Goal: Information Seeking & Learning: Learn about a topic

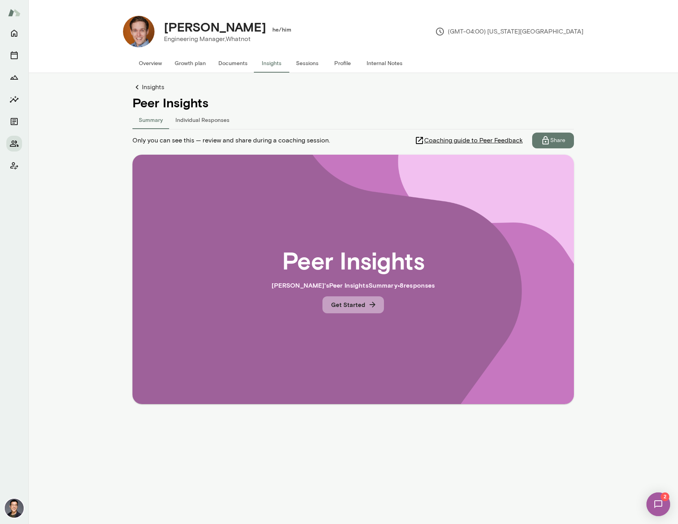
click at [357, 306] on button "Get Started" at bounding box center [352, 304] width 61 height 17
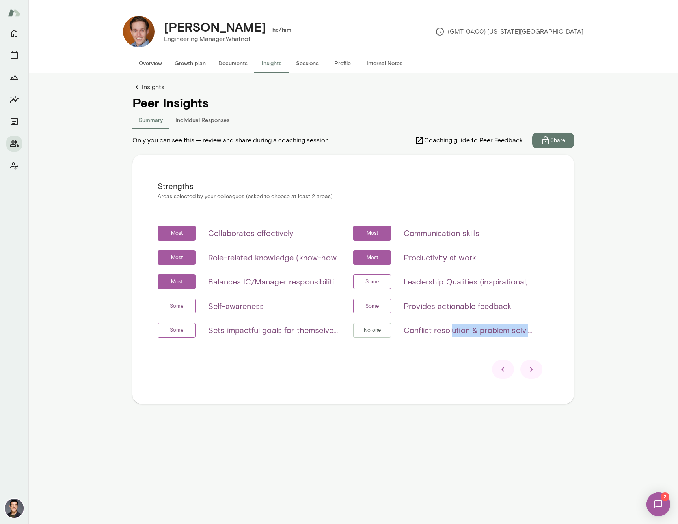
drag, startPoint x: 451, startPoint y: 327, endPoint x: 537, endPoint y: 333, distance: 86.1
click at [537, 333] on div "Most Collaborates effectively Most Communication skills Most Role-related knowl…" at bounding box center [353, 285] width 391 height 121
click at [531, 369] on icon at bounding box center [531, 368] width 9 height 9
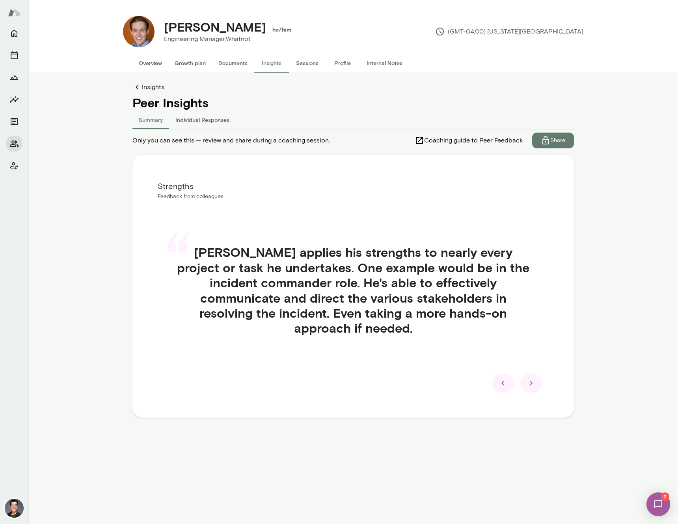
click at [500, 378] on icon at bounding box center [502, 382] width 9 height 9
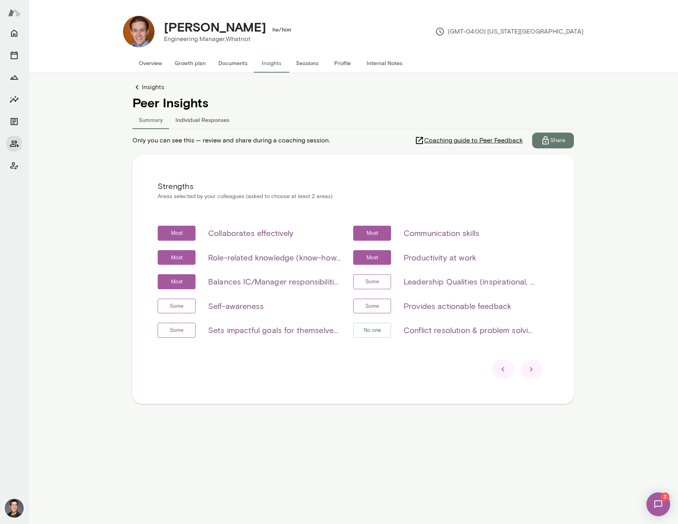
click at [531, 371] on icon at bounding box center [531, 368] width 9 height 9
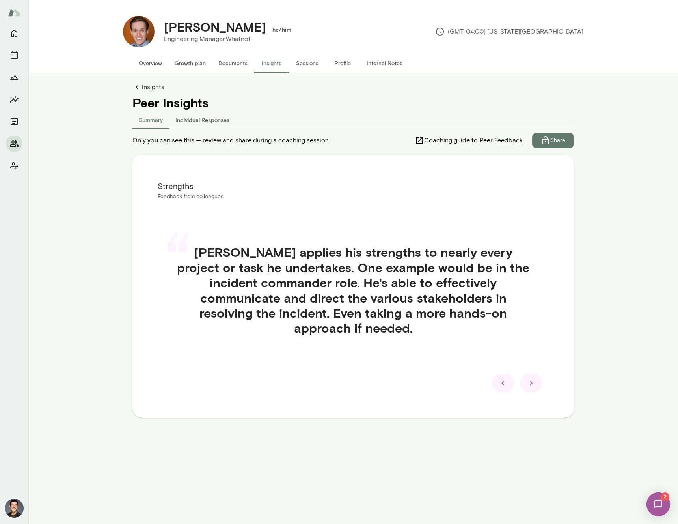
click at [499, 378] on icon at bounding box center [502, 382] width 9 height 9
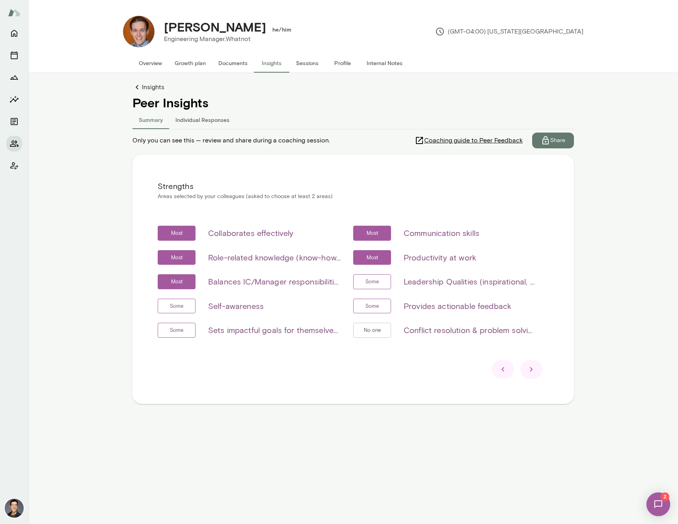
click at [529, 371] on icon at bounding box center [531, 368] width 9 height 9
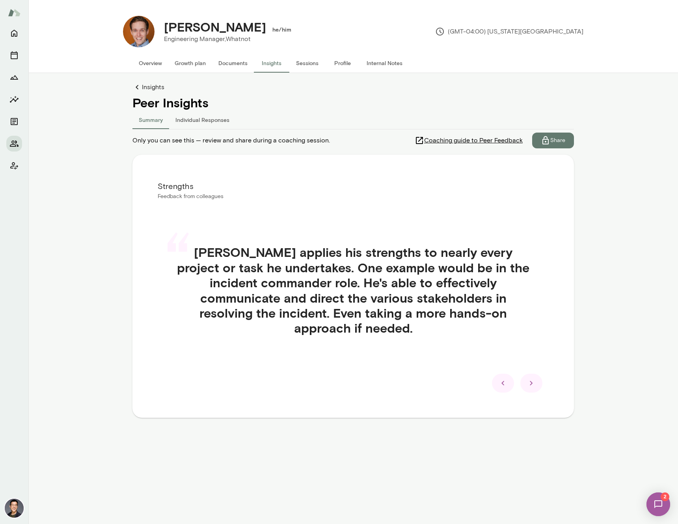
click at [529, 378] on icon at bounding box center [531, 382] width 9 height 9
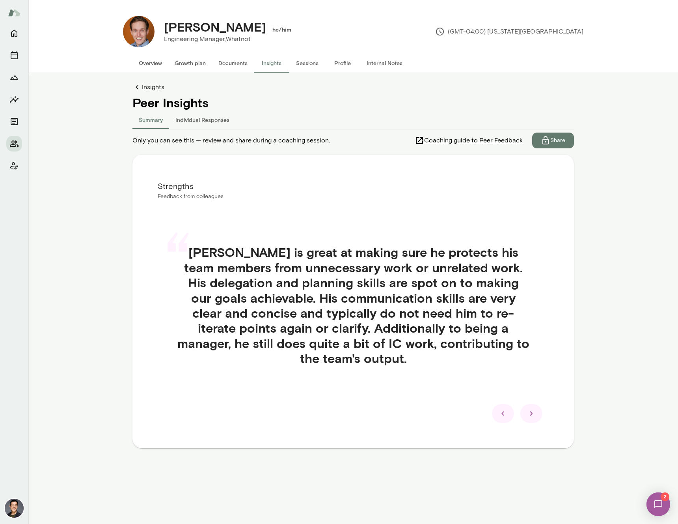
click at [529, 414] on icon at bounding box center [531, 412] width 9 height 9
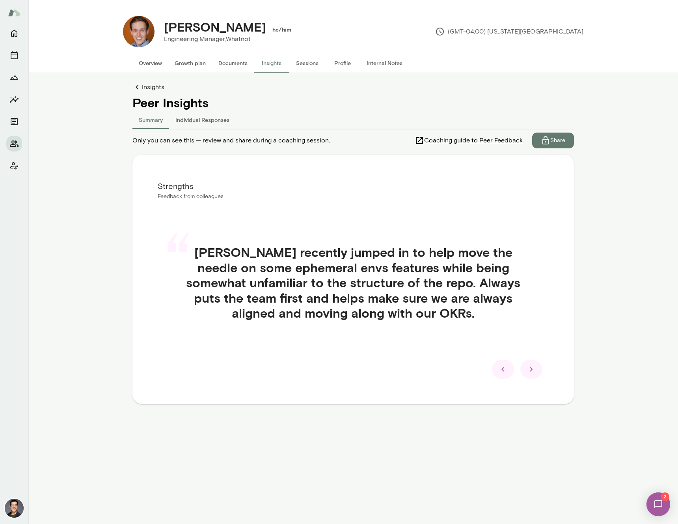
click at [538, 374] on div at bounding box center [531, 369] width 22 height 19
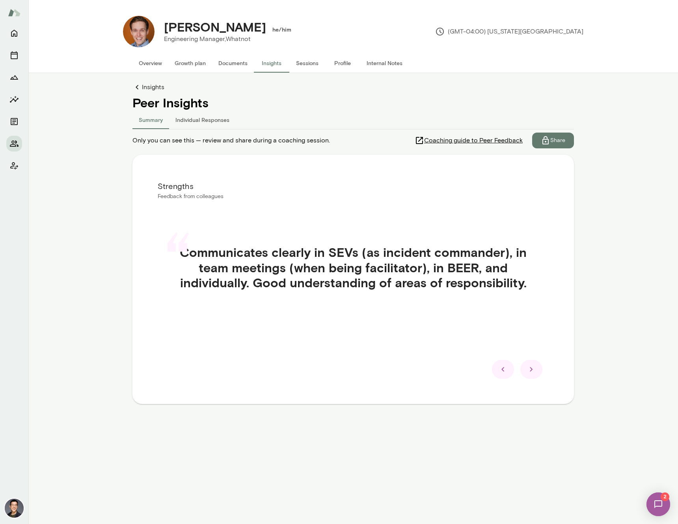
click at [537, 368] on div at bounding box center [531, 369] width 22 height 19
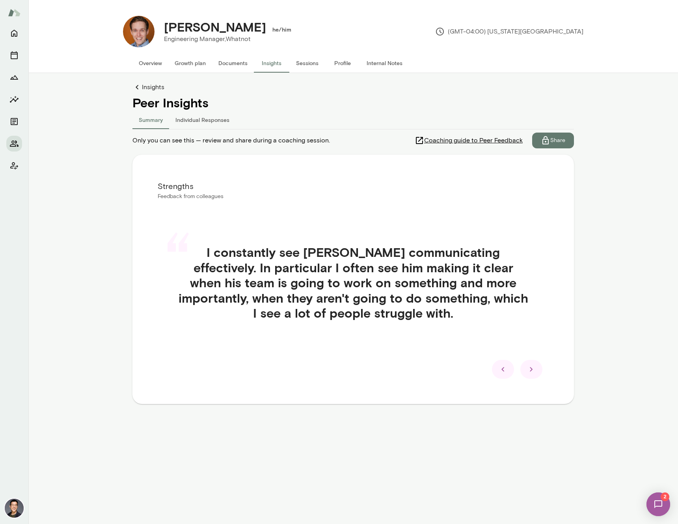
click at [537, 367] on div at bounding box center [531, 369] width 22 height 19
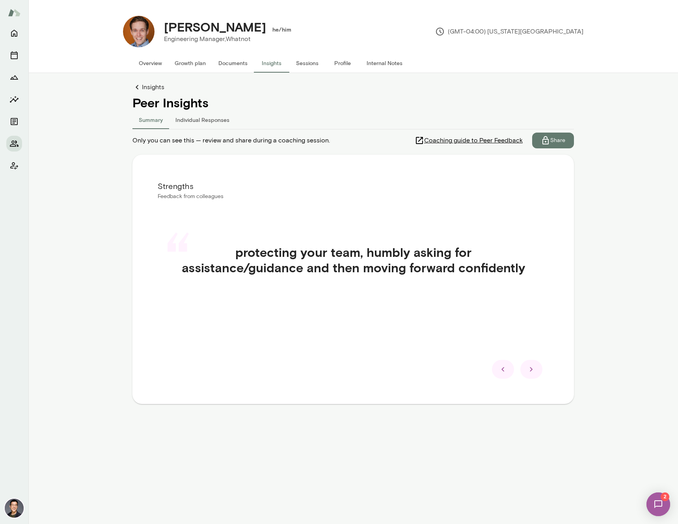
click at [502, 371] on icon at bounding box center [502, 368] width 9 height 9
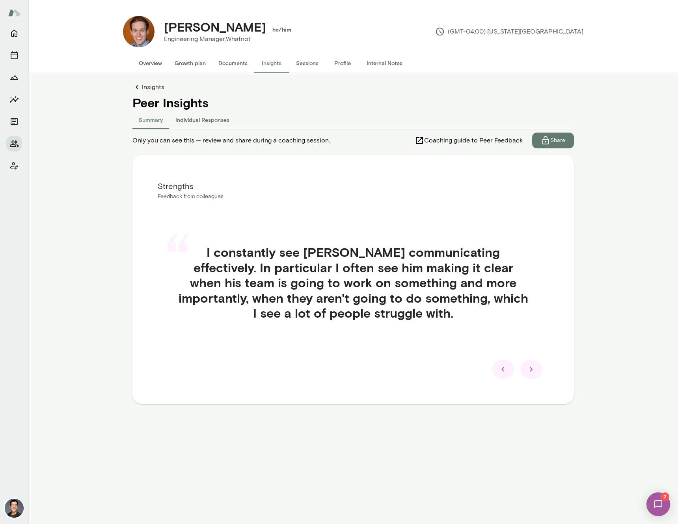
click at [542, 368] on div at bounding box center [353, 369] width 391 height 19
click at [534, 372] on icon at bounding box center [531, 368] width 9 height 9
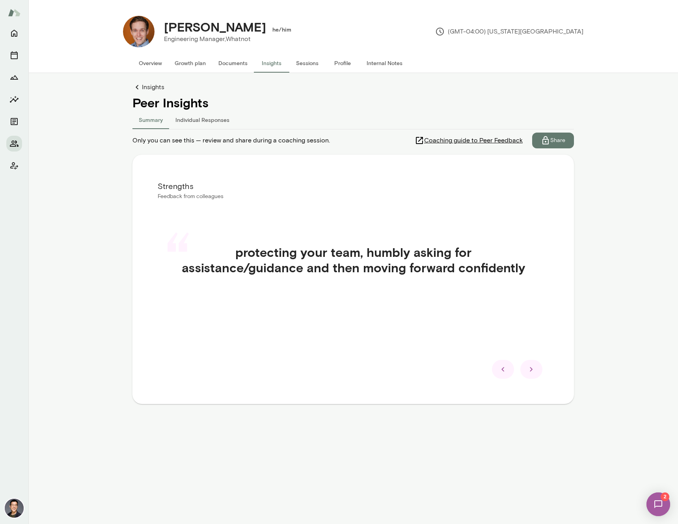
click at [535, 368] on icon at bounding box center [531, 368] width 9 height 9
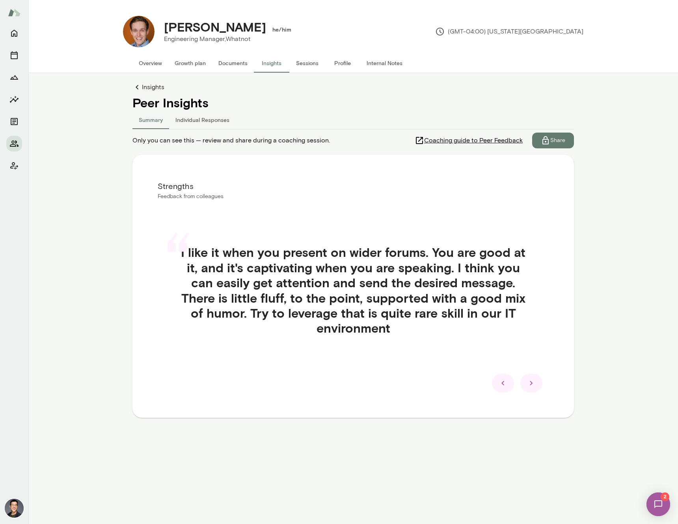
click at [535, 381] on icon at bounding box center [531, 382] width 9 height 9
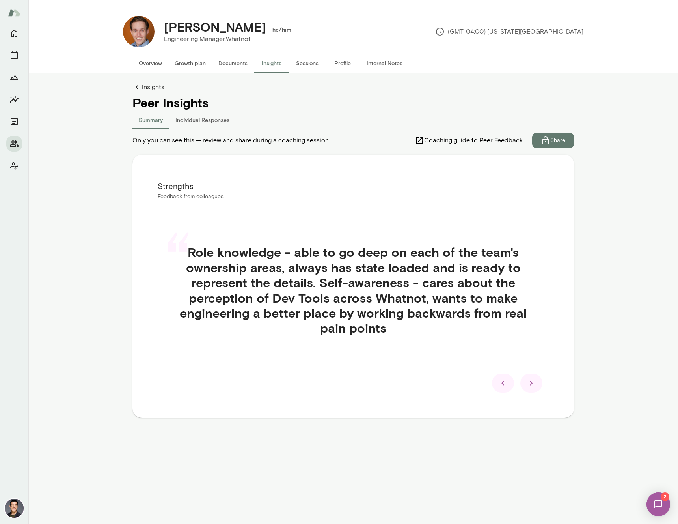
click at [500, 380] on icon at bounding box center [502, 382] width 9 height 9
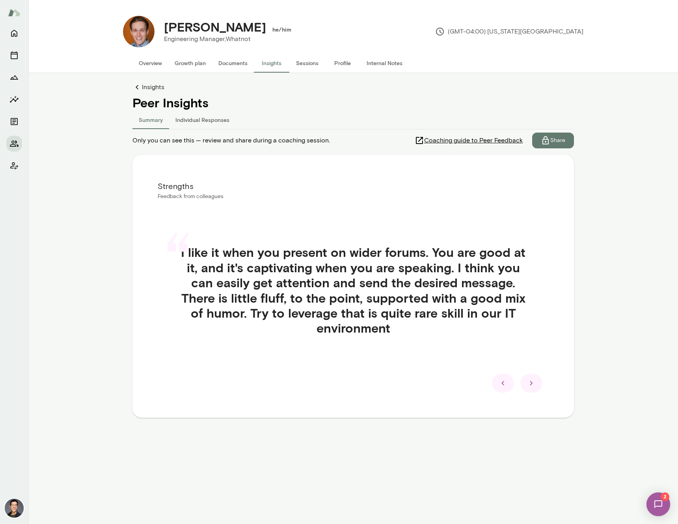
click at [503, 381] on icon at bounding box center [502, 382] width 3 height 4
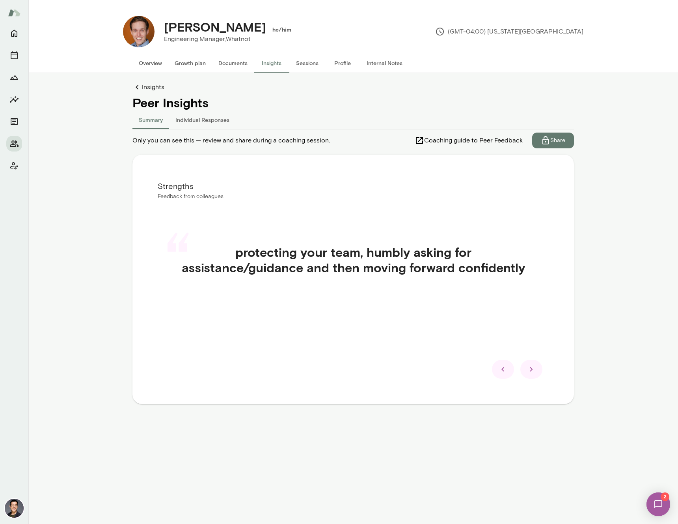
click at [503, 381] on div "Strengths Feedback from colleagues “ protecting your team, humbly asking for as…" at bounding box center [353, 279] width 442 height 249
click at [501, 372] on icon at bounding box center [502, 368] width 9 height 9
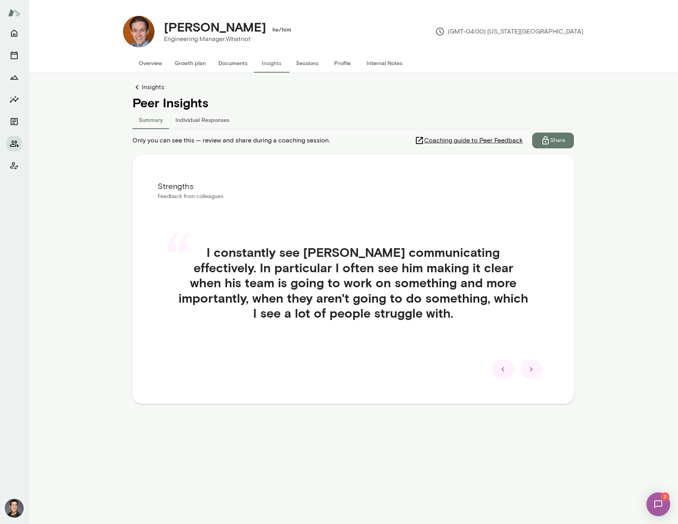
click at [501, 372] on icon at bounding box center [502, 368] width 9 height 9
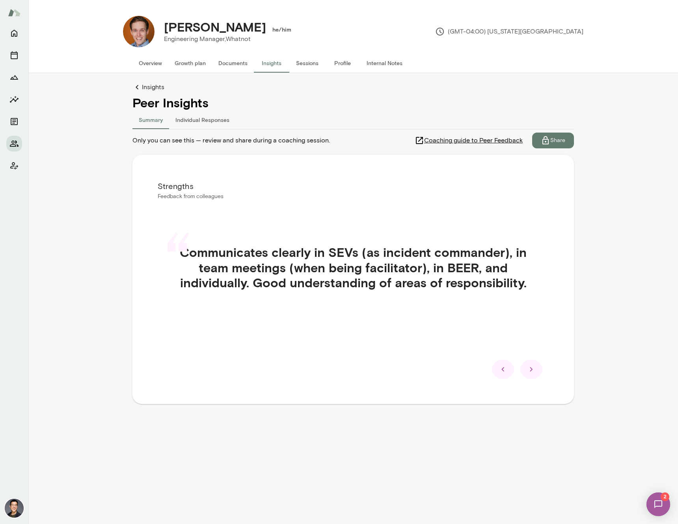
click at [501, 372] on icon at bounding box center [502, 368] width 9 height 9
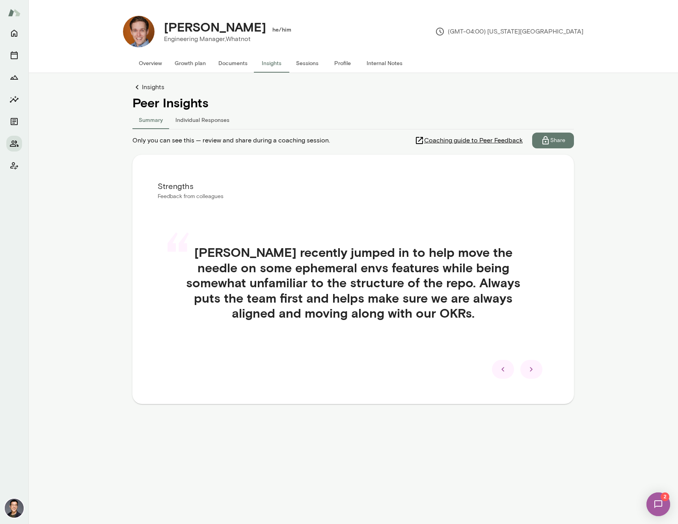
click at [501, 372] on icon at bounding box center [502, 368] width 9 height 9
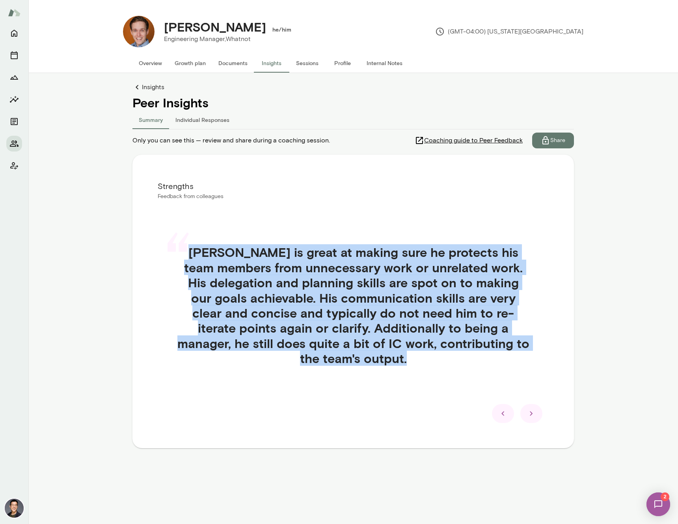
click at [501, 372] on div "“ [PERSON_NAME] is great at making sure he protects his team members from unnec…" at bounding box center [353, 314] width 391 height 178
click at [499, 405] on div at bounding box center [503, 413] width 22 height 19
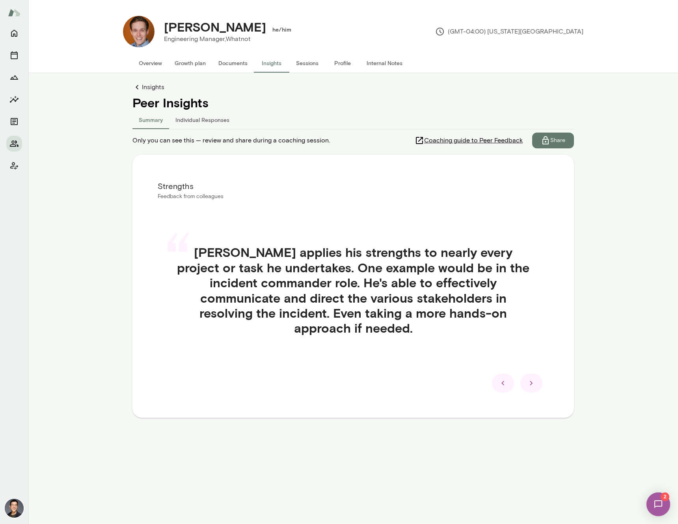
click at [507, 378] on icon at bounding box center [502, 382] width 9 height 9
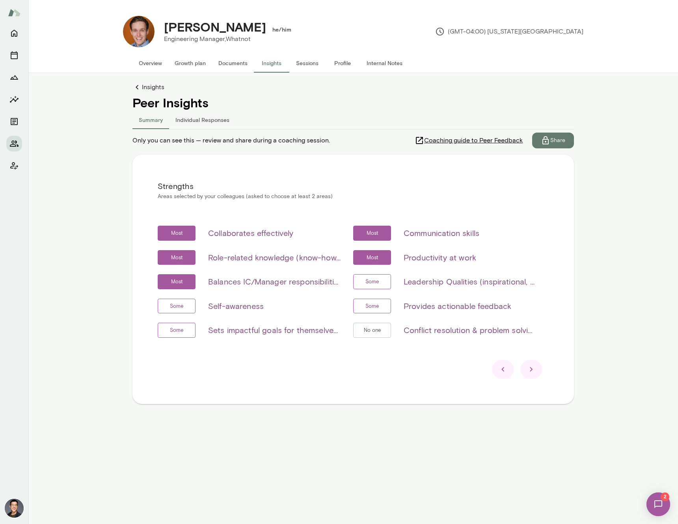
click at [525, 369] on div at bounding box center [531, 369] width 22 height 19
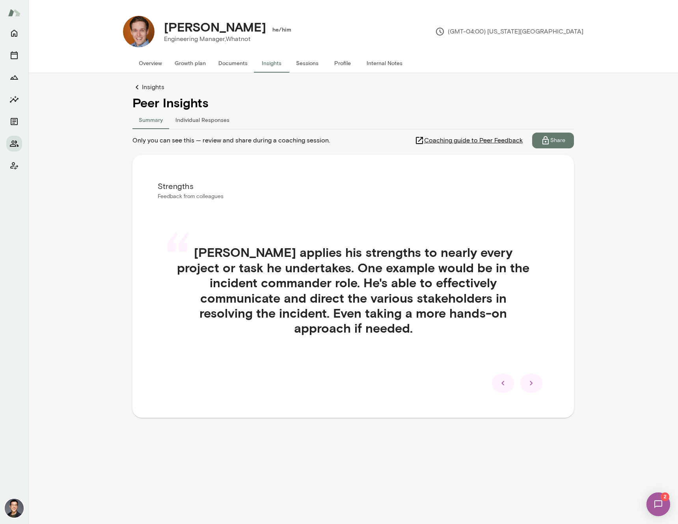
click at [528, 378] on icon at bounding box center [531, 382] width 9 height 9
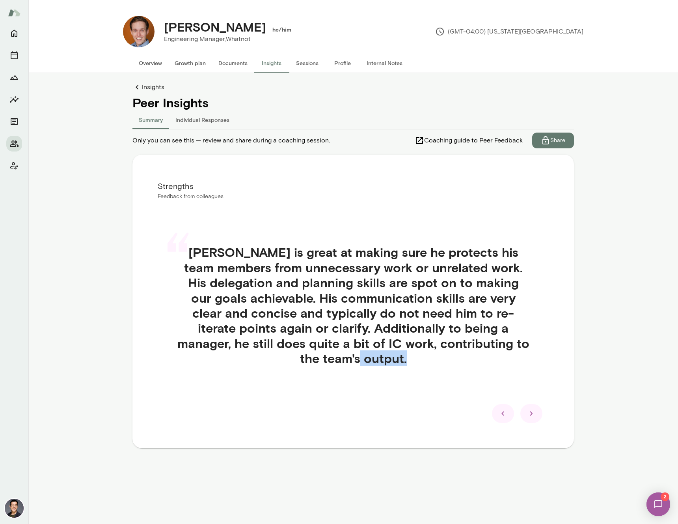
click at [528, 369] on div "“ Blake is great at making sure he protects his team members from unnecessary w…" at bounding box center [353, 314] width 391 height 178
click at [530, 417] on icon at bounding box center [531, 412] width 9 height 9
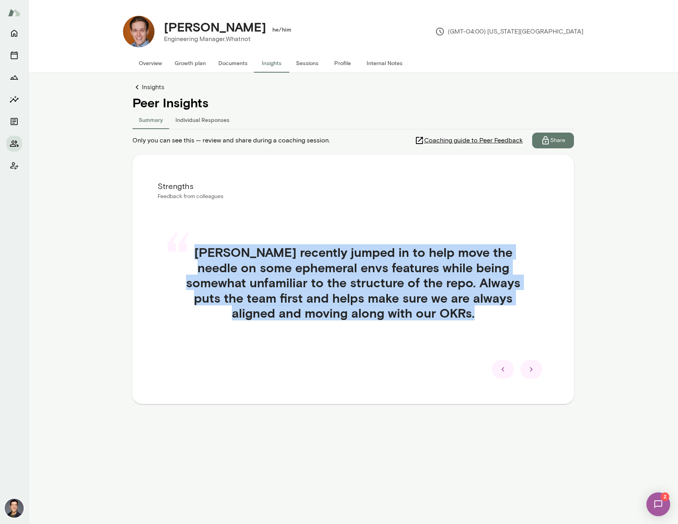
click at [537, 377] on div at bounding box center [531, 369] width 22 height 19
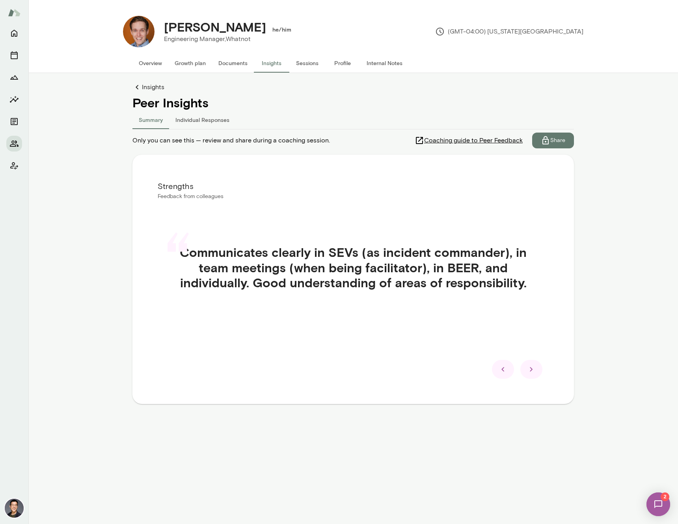
click at [536, 374] on div at bounding box center [531, 369] width 22 height 19
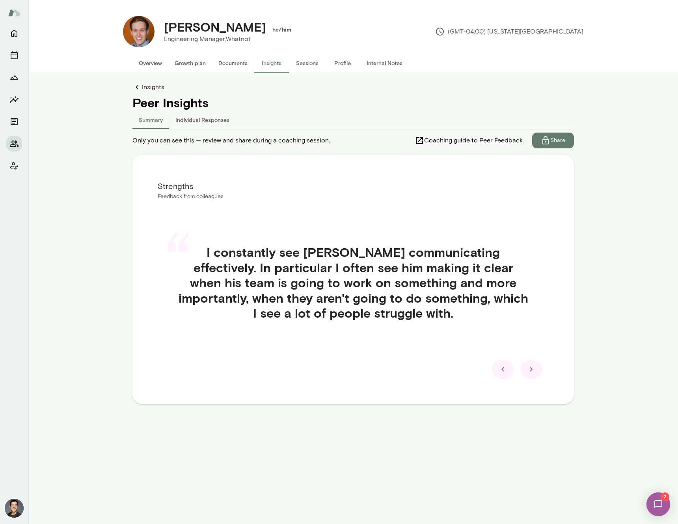
click at [537, 374] on div at bounding box center [531, 369] width 22 height 19
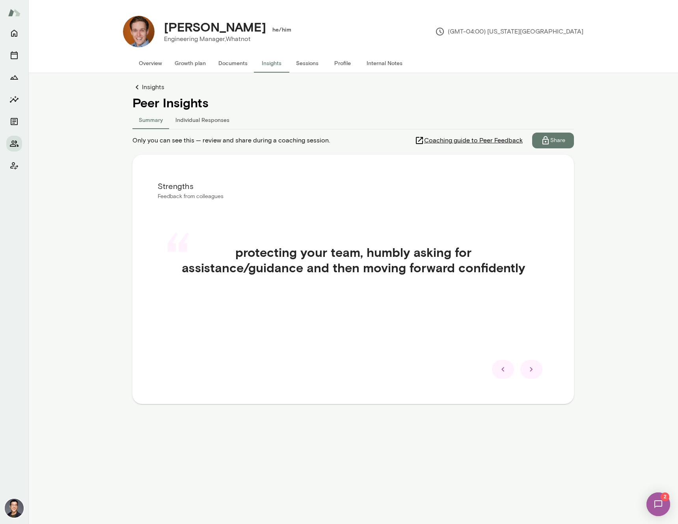
click at [537, 374] on div at bounding box center [531, 369] width 22 height 19
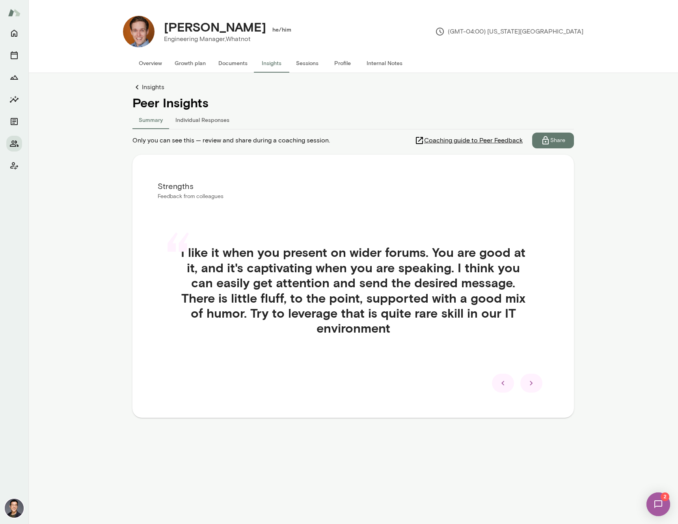
click at [538, 384] on div at bounding box center [531, 382] width 22 height 19
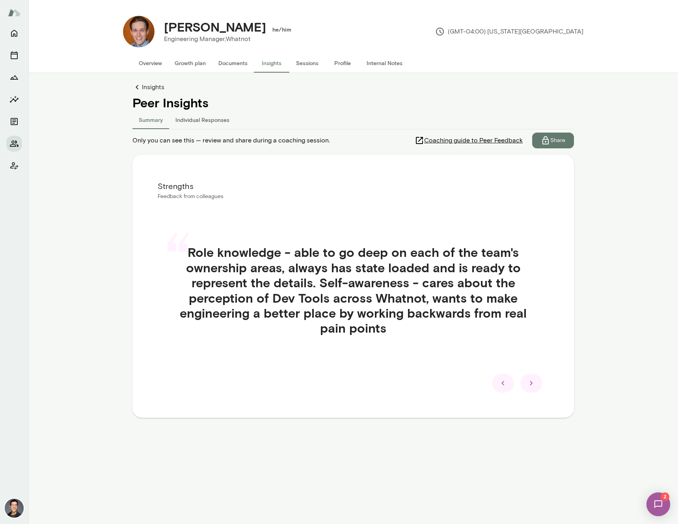
click at [537, 385] on div at bounding box center [531, 382] width 22 height 19
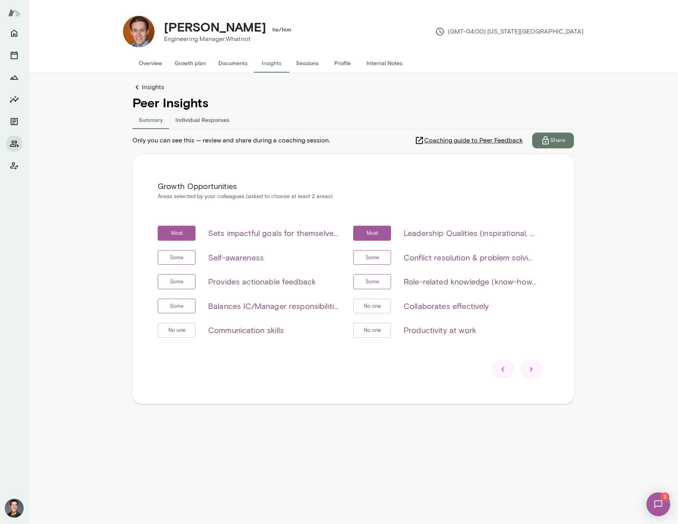
click at [509, 367] on div at bounding box center [503, 369] width 22 height 19
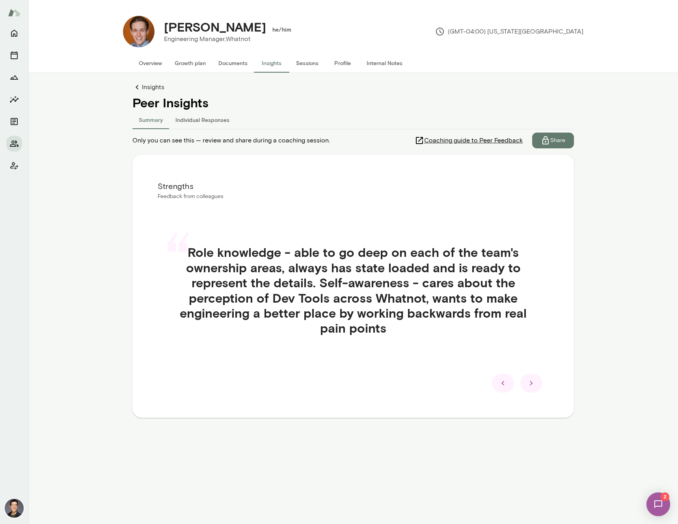
click at [533, 383] on icon at bounding box center [531, 382] width 9 height 9
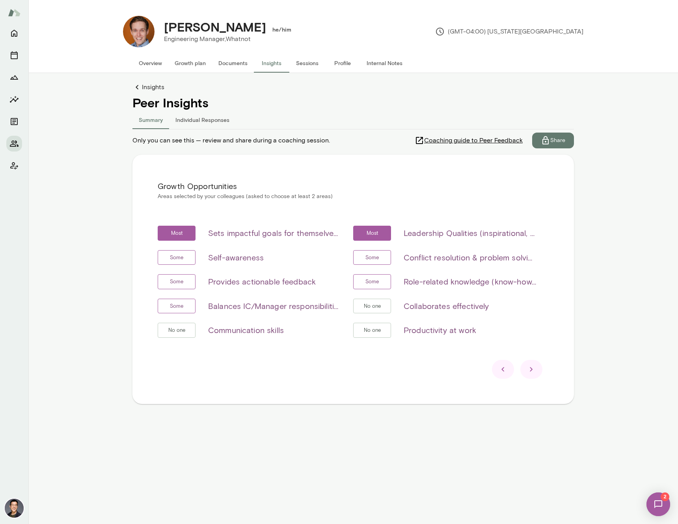
click at [504, 370] on icon at bounding box center [502, 368] width 9 height 9
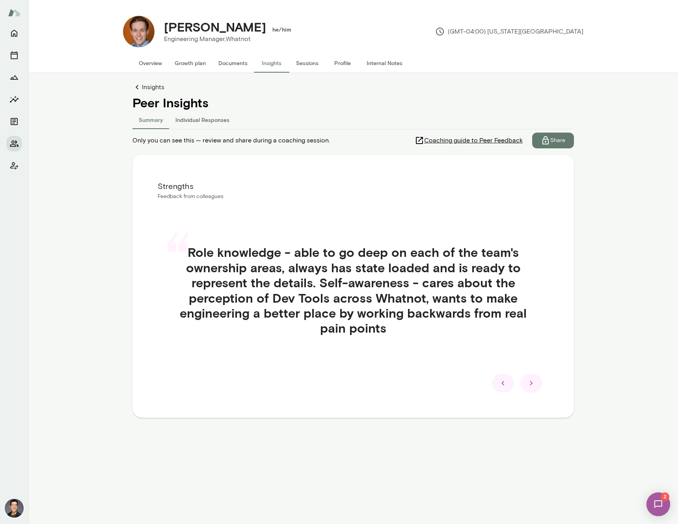
click at [502, 380] on icon at bounding box center [502, 382] width 9 height 9
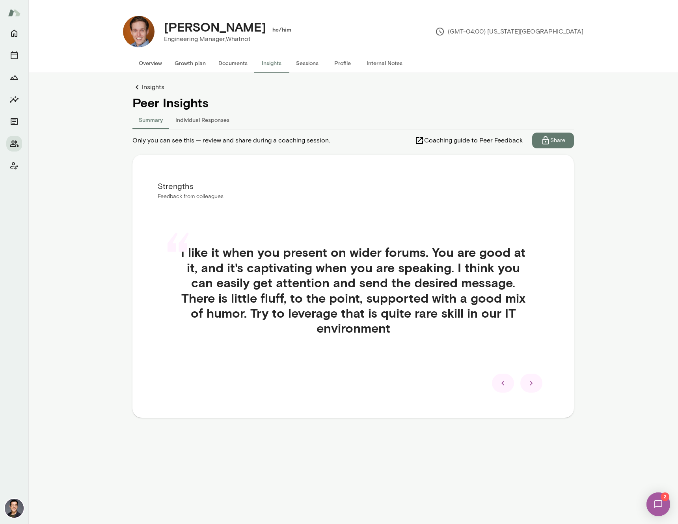
click at [502, 381] on icon at bounding box center [502, 382] width 9 height 9
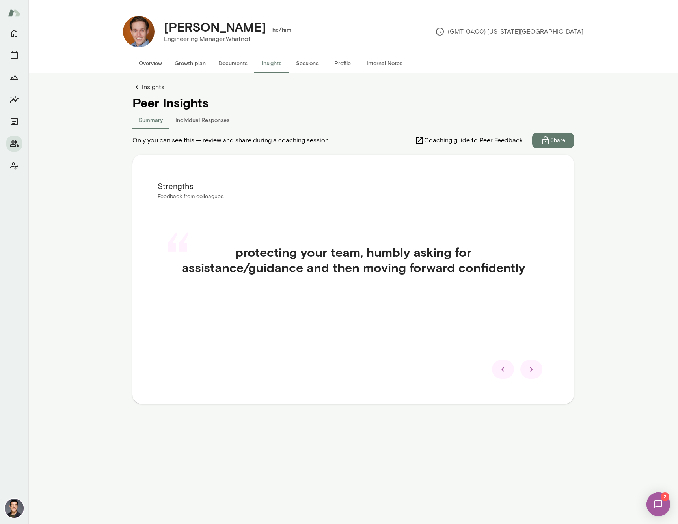
click at [502, 381] on div "Strengths Feedback from colleagues “ protecting your team, humbly asking for as…" at bounding box center [353, 279] width 442 height 249
click at [501, 373] on icon at bounding box center [502, 368] width 9 height 9
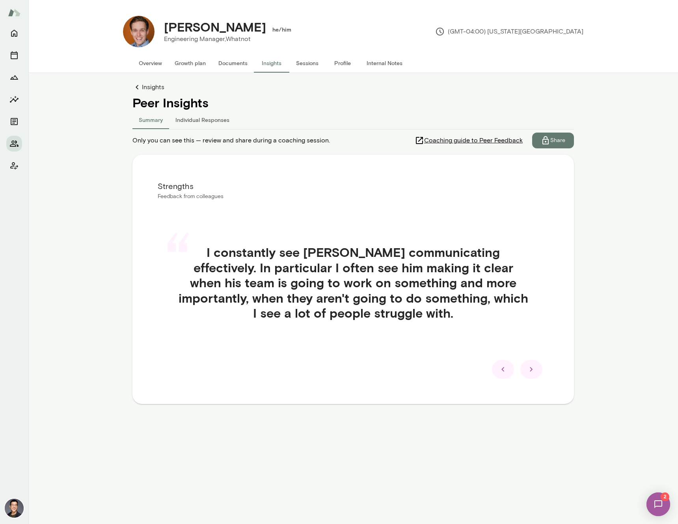
click at [203, 123] on button "Individual Responses" at bounding box center [202, 119] width 67 height 19
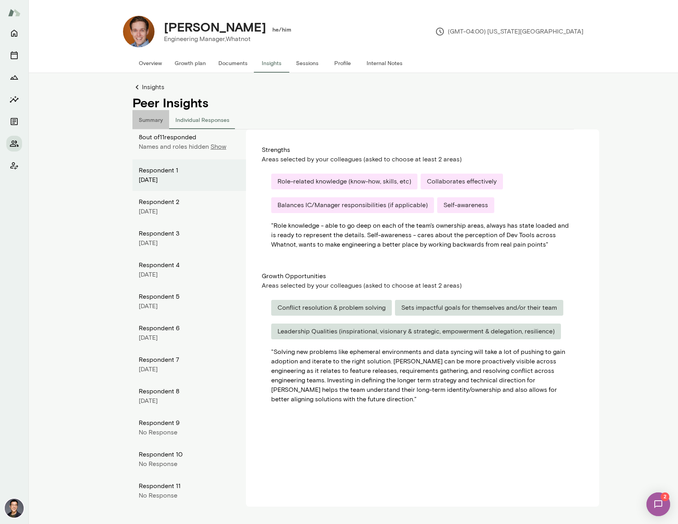
click at [151, 126] on button "Summary" at bounding box center [150, 119] width 37 height 19
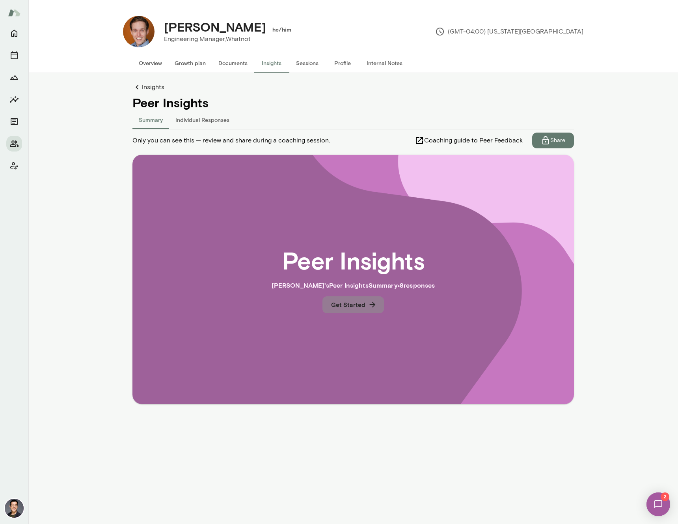
click at [362, 303] on button "Get Started" at bounding box center [352, 304] width 61 height 17
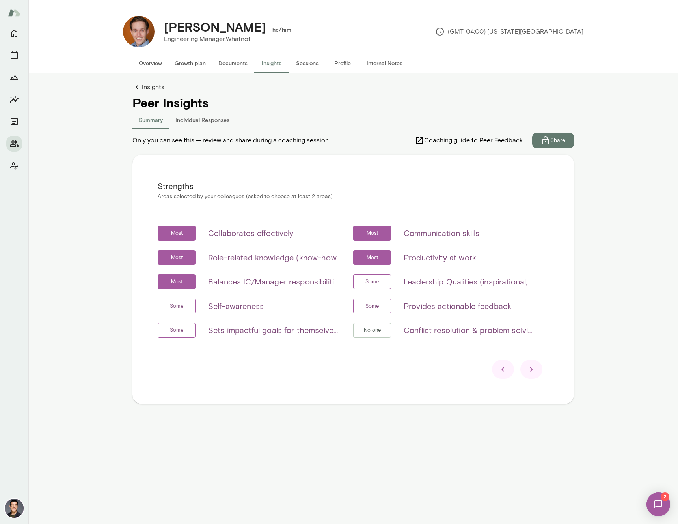
click at [535, 364] on div at bounding box center [531, 369] width 22 height 19
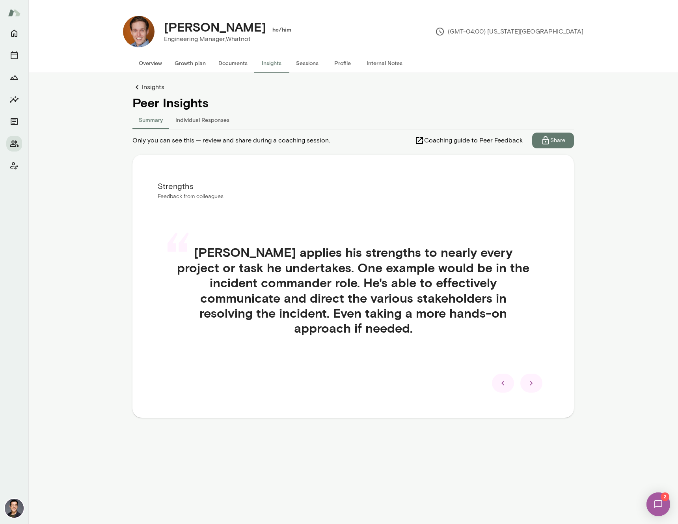
click at [534, 378] on icon at bounding box center [531, 382] width 9 height 9
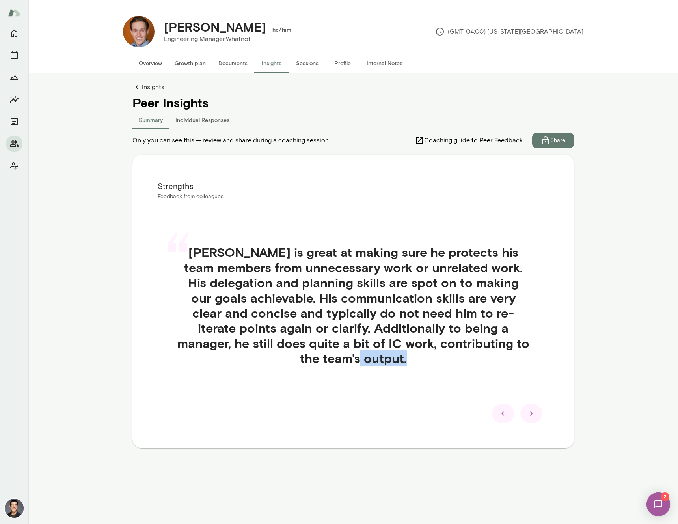
click at [534, 365] on div "“ Blake is great at making sure he protects his team members from unnecessary w…" at bounding box center [353, 314] width 391 height 178
click at [536, 407] on div at bounding box center [531, 413] width 22 height 19
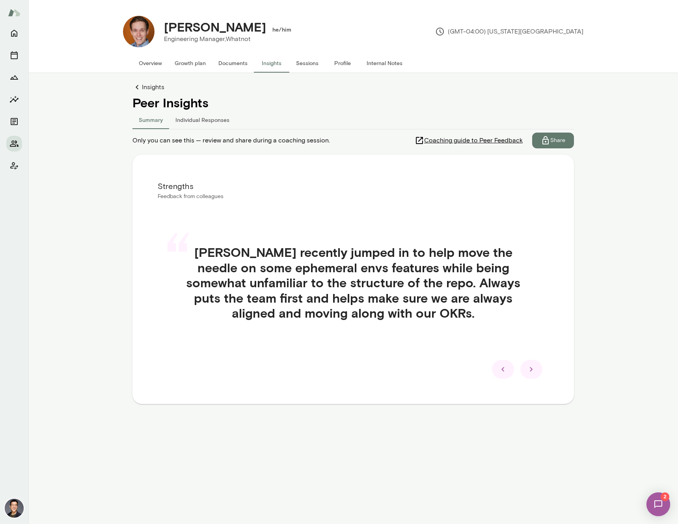
click at [532, 368] on icon at bounding box center [531, 368] width 9 height 9
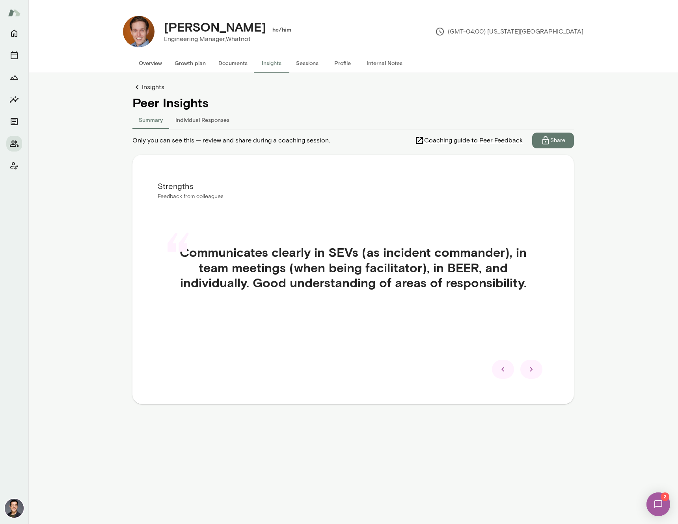
click at [501, 371] on icon at bounding box center [502, 368] width 9 height 9
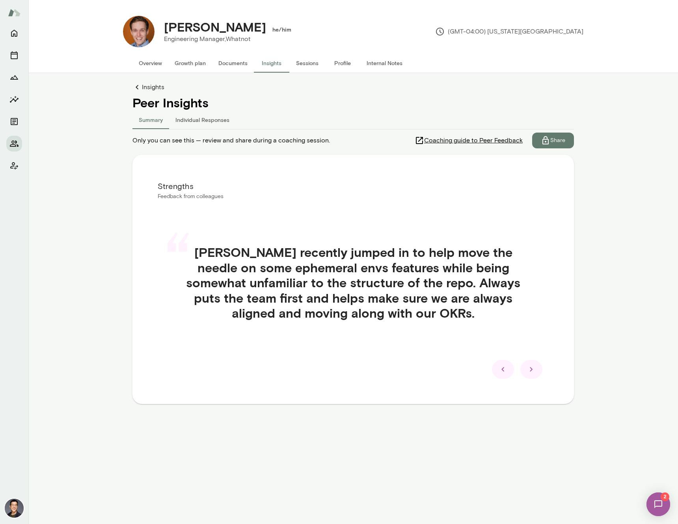
click at [501, 371] on icon at bounding box center [502, 368] width 9 height 9
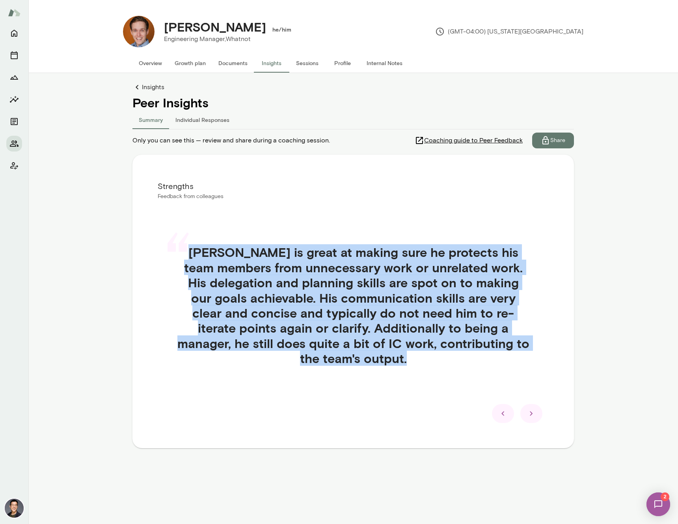
click at [501, 371] on div "“ Blake is great at making sure he protects his team members from unnecessary w…" at bounding box center [353, 314] width 391 height 178
click at [499, 405] on div at bounding box center [503, 413] width 22 height 19
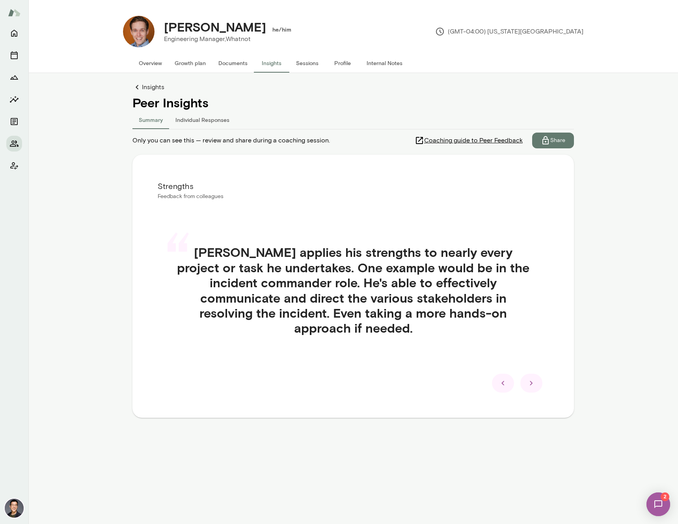
click at [499, 378] on icon at bounding box center [502, 382] width 9 height 9
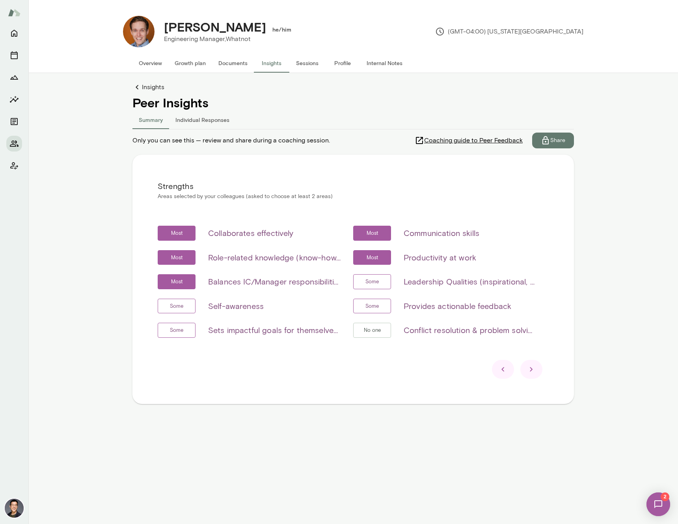
drag, startPoint x: 533, startPoint y: 286, endPoint x: 542, endPoint y: 287, distance: 9.6
click at [542, 287] on div "Most Collaborates effectively Most Communication skills Most Role-related knowl…" at bounding box center [353, 285] width 391 height 121
click at [205, 120] on button "Individual Responses" at bounding box center [202, 119] width 67 height 19
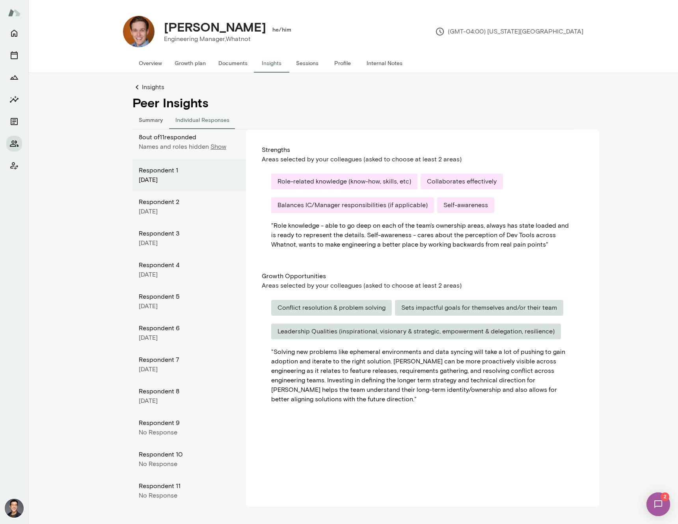
click at [153, 120] on button "Summary" at bounding box center [150, 119] width 37 height 19
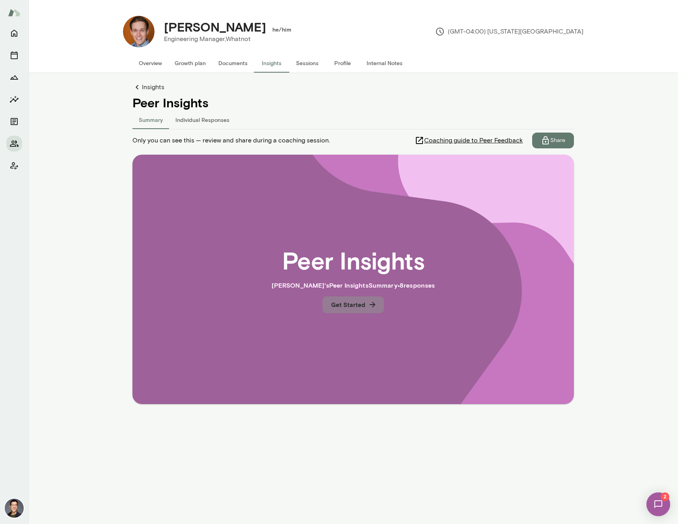
click at [361, 307] on button "Get Started" at bounding box center [352, 304] width 61 height 17
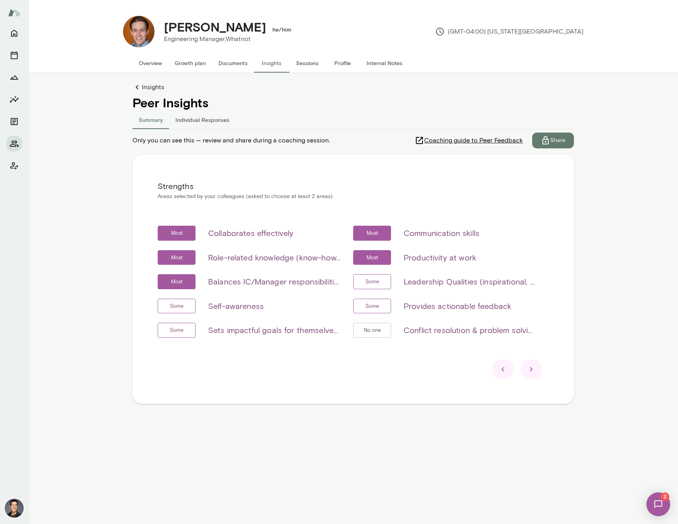
click at [536, 370] on div at bounding box center [531, 369] width 22 height 19
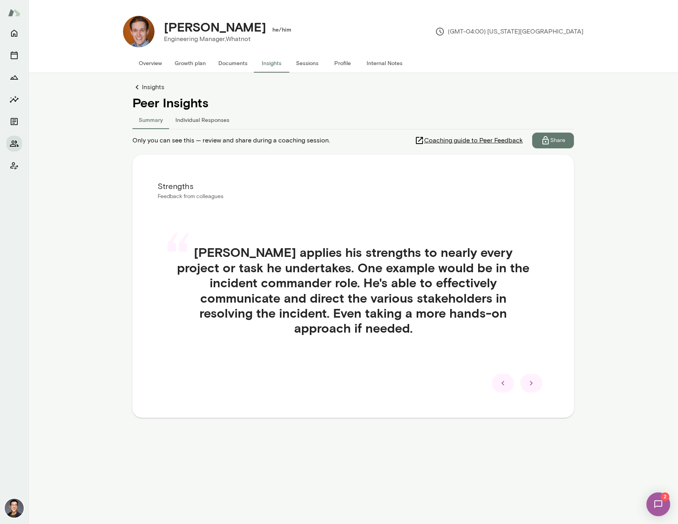
click at [536, 373] on div at bounding box center [531, 382] width 22 height 19
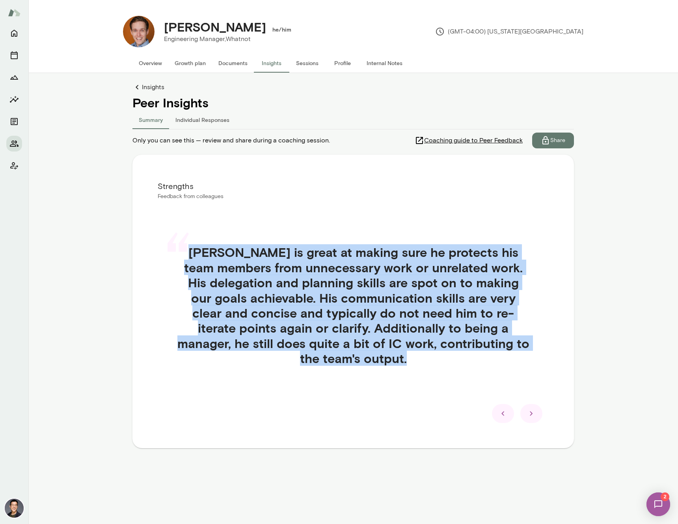
click at [536, 370] on div "“ Blake is great at making sure he protects his team members from unnecessary w…" at bounding box center [353, 314] width 391 height 178
click at [521, 412] on div at bounding box center [531, 413] width 22 height 19
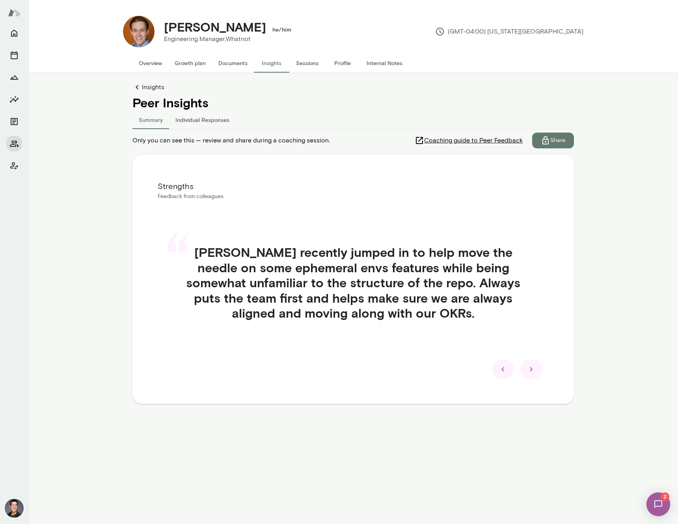
click at [530, 367] on icon at bounding box center [531, 368] width 9 height 9
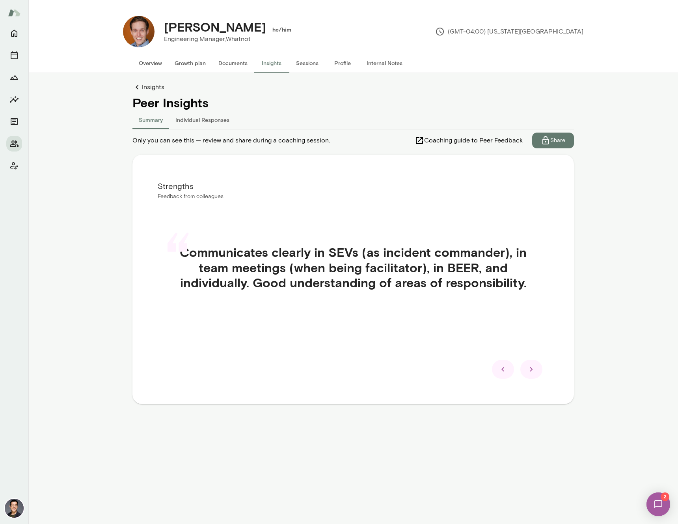
click at [531, 368] on icon at bounding box center [531, 369] width 3 height 4
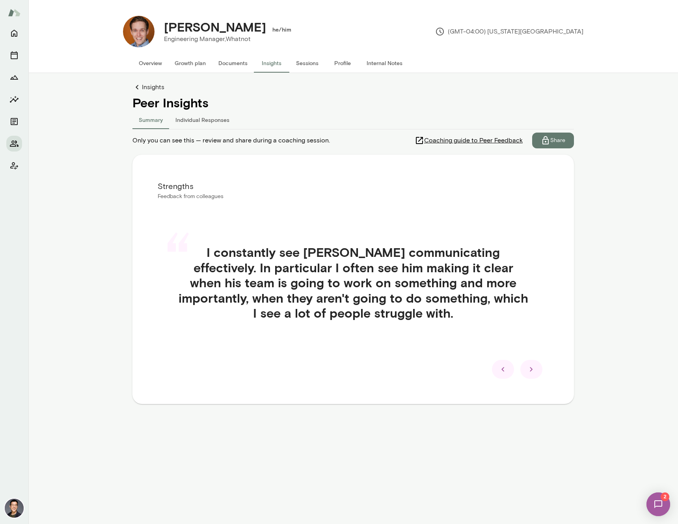
click at [532, 367] on icon at bounding box center [531, 368] width 9 height 9
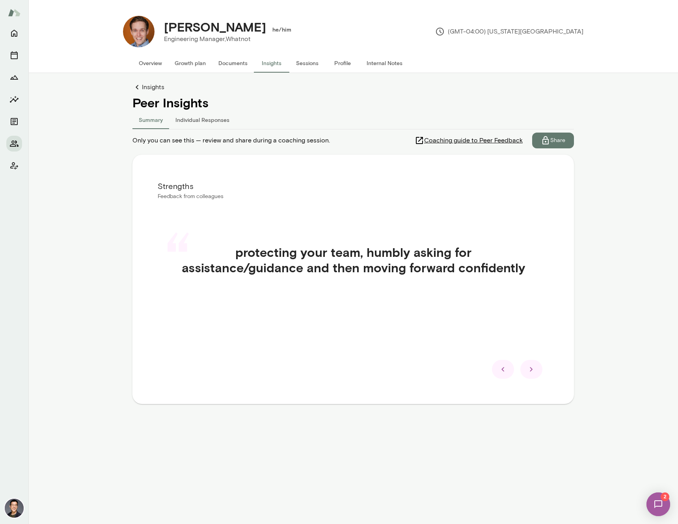
click at [534, 369] on icon at bounding box center [531, 368] width 9 height 9
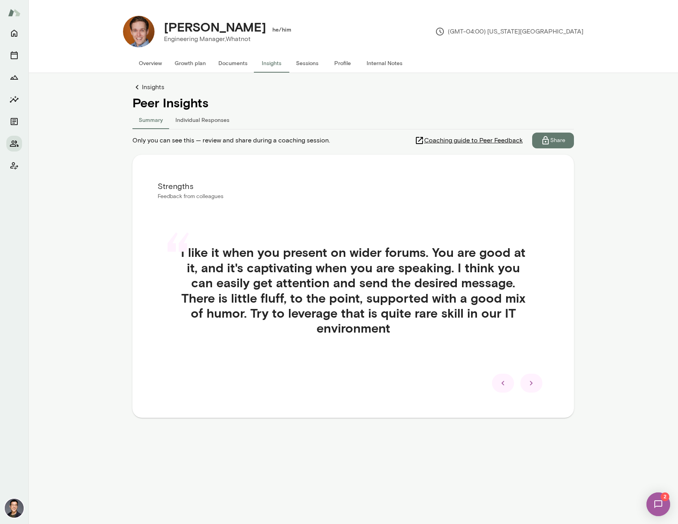
click at [531, 380] on icon at bounding box center [531, 382] width 9 height 9
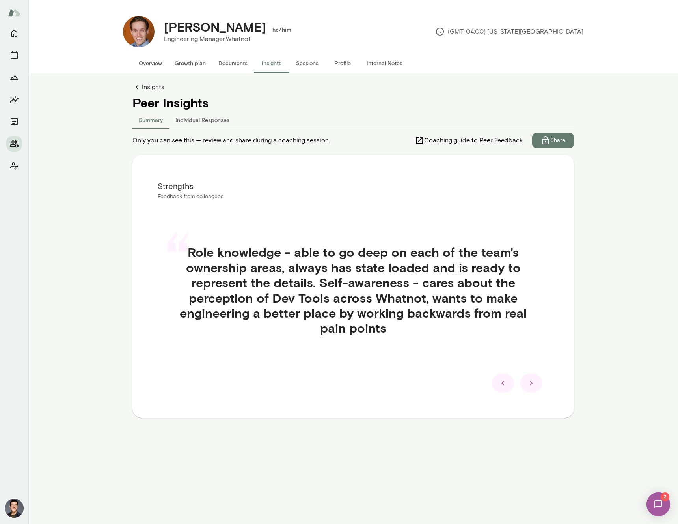
click at [532, 382] on icon at bounding box center [531, 382] width 9 height 9
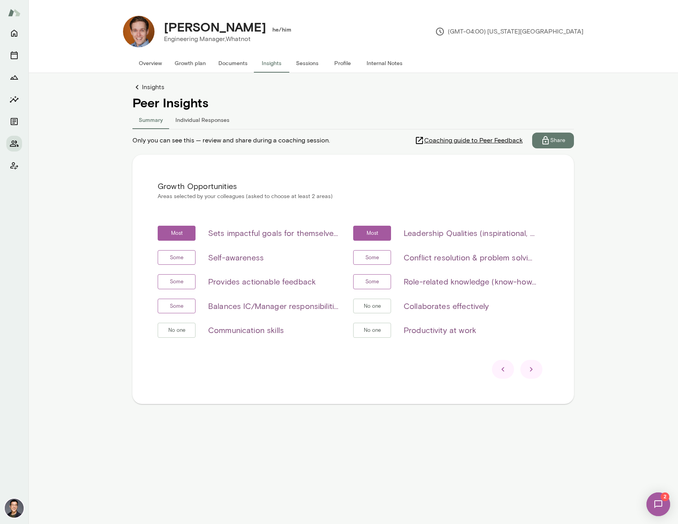
click at [533, 375] on div at bounding box center [531, 369] width 22 height 19
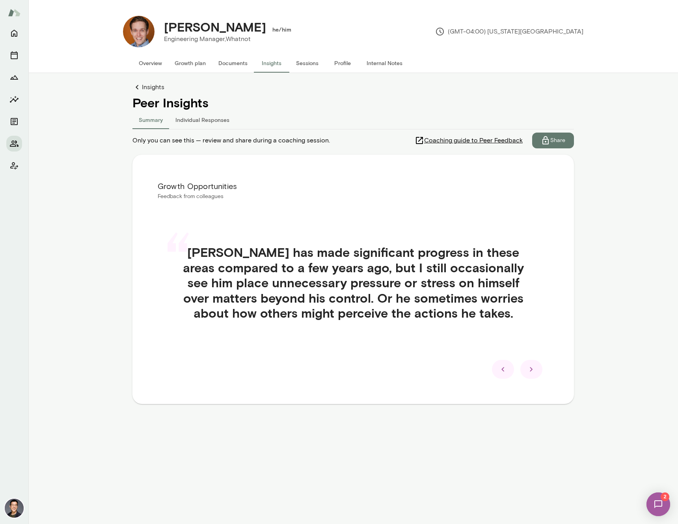
click at [536, 367] on div at bounding box center [531, 369] width 22 height 19
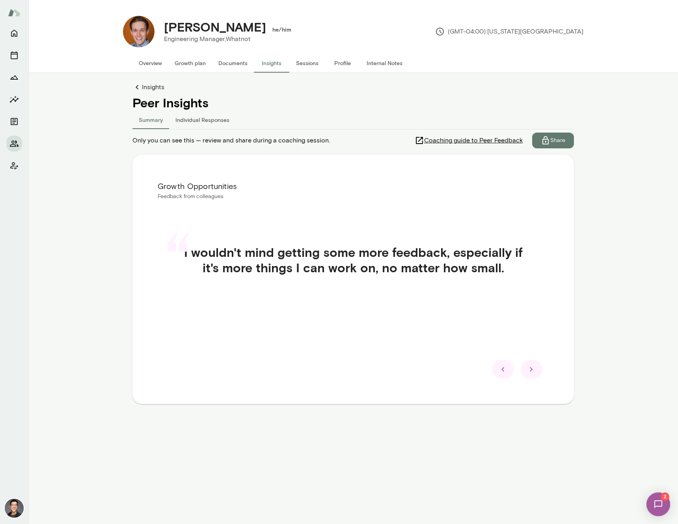
click at [536, 367] on div at bounding box center [531, 369] width 22 height 19
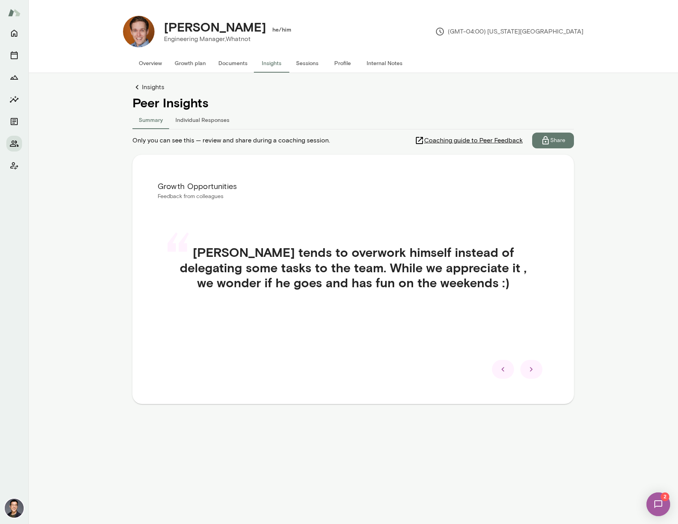
click at [536, 367] on div at bounding box center [531, 369] width 22 height 19
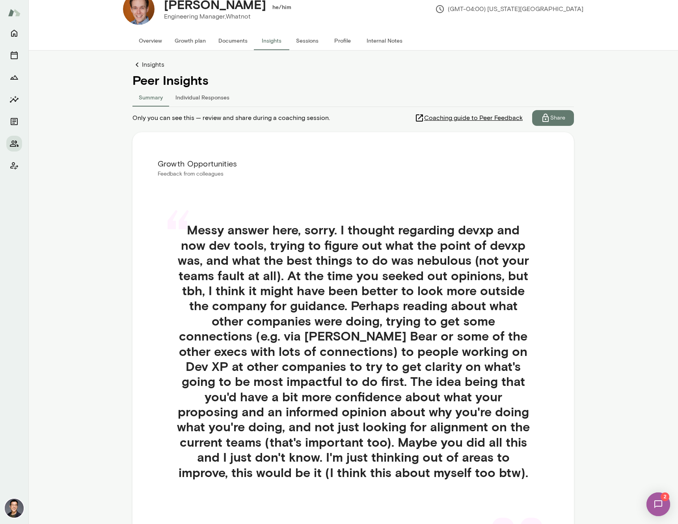
scroll to position [74, 0]
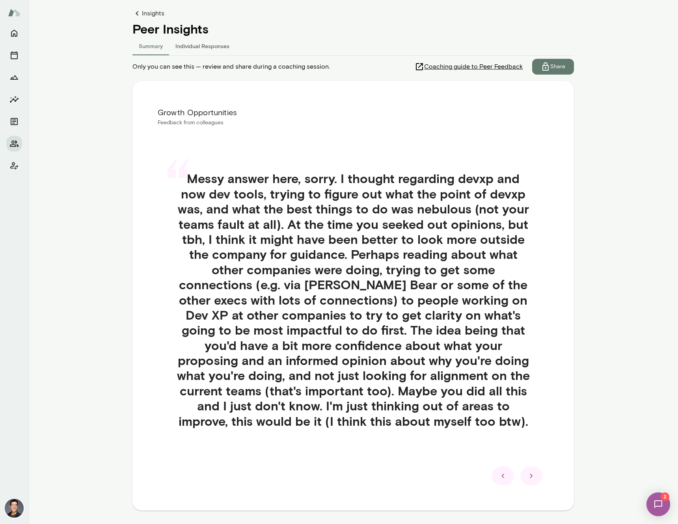
click at [533, 479] on div at bounding box center [531, 475] width 22 height 19
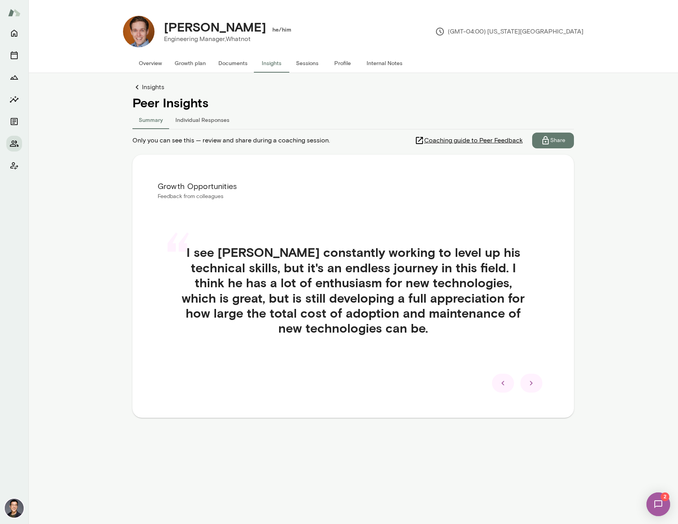
click at [505, 388] on div at bounding box center [503, 382] width 22 height 19
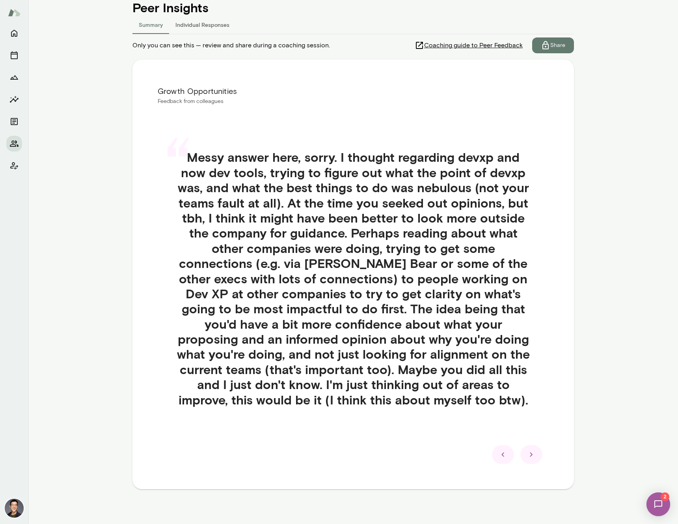
scroll to position [101, 0]
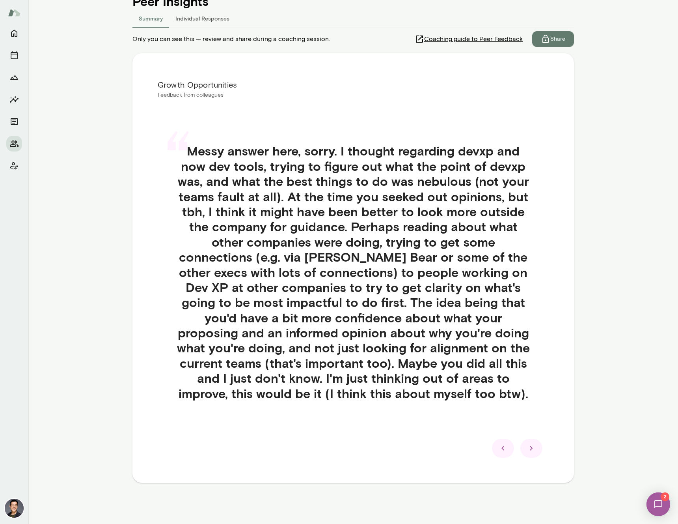
click at [530, 449] on icon at bounding box center [531, 447] width 9 height 9
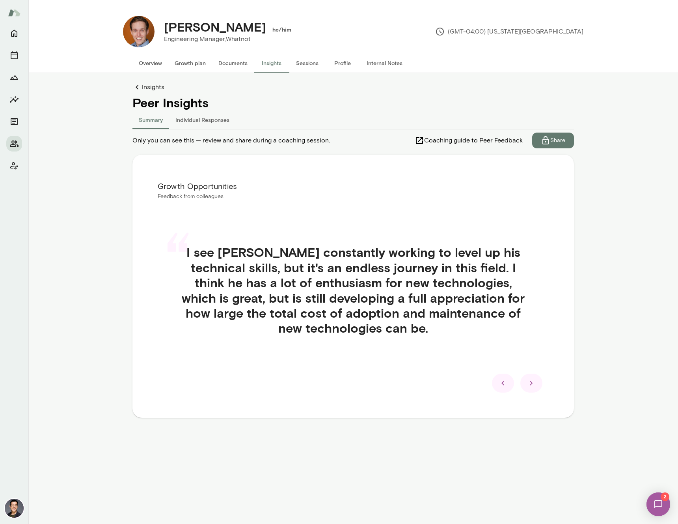
click at [537, 385] on div at bounding box center [531, 382] width 22 height 19
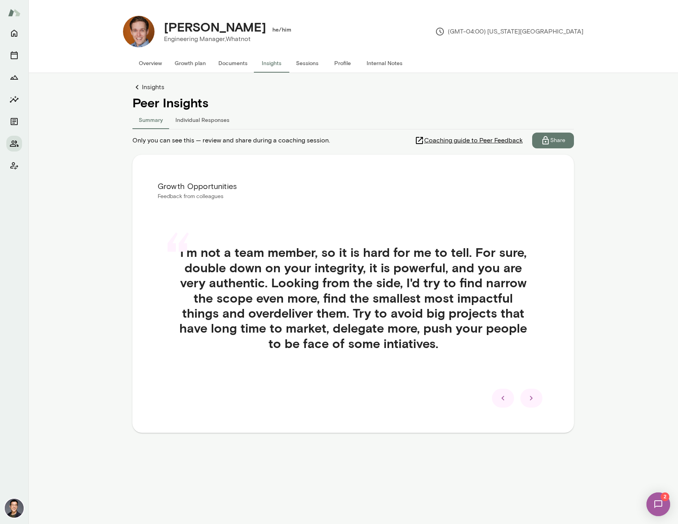
click at [534, 393] on icon at bounding box center [531, 397] width 9 height 9
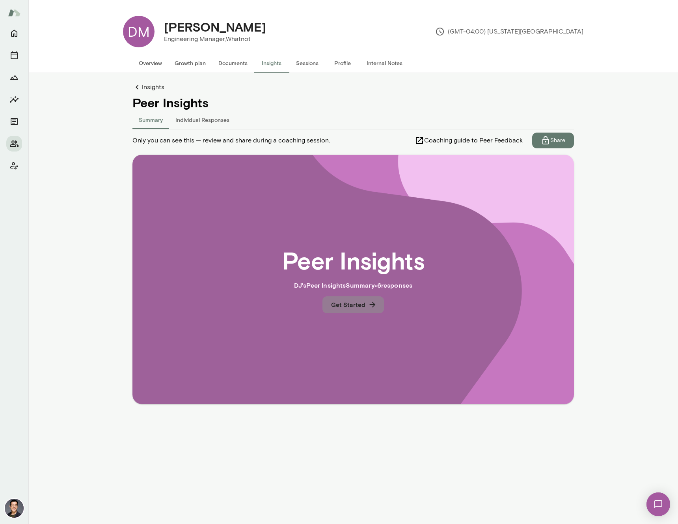
click at [362, 308] on button "Get Started" at bounding box center [352, 304] width 61 height 17
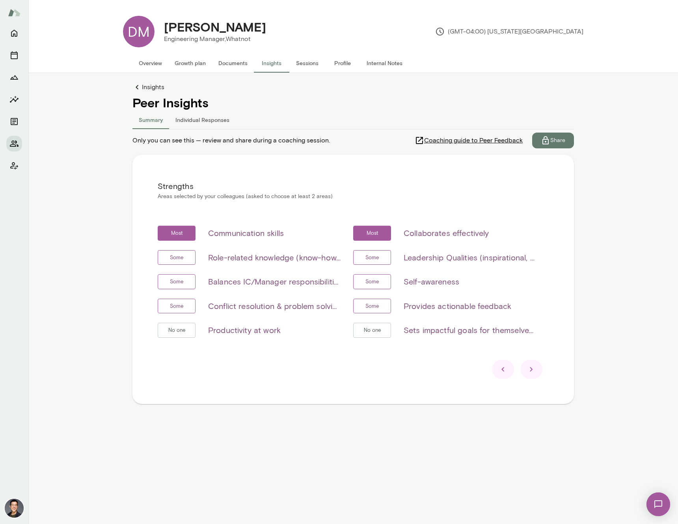
click at [532, 370] on icon at bounding box center [531, 368] width 9 height 9
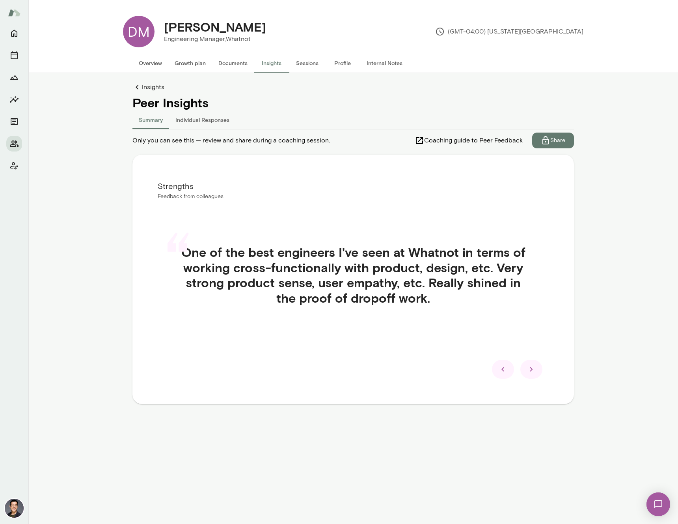
click at [502, 367] on icon at bounding box center [502, 368] width 9 height 9
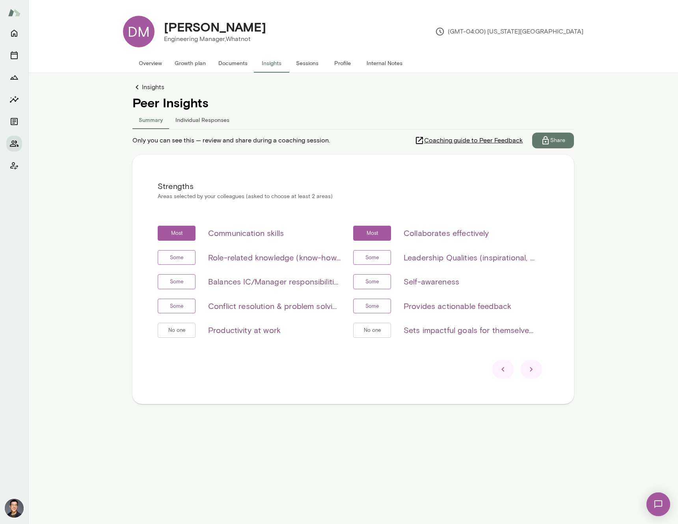
click at [534, 369] on icon at bounding box center [531, 368] width 9 height 9
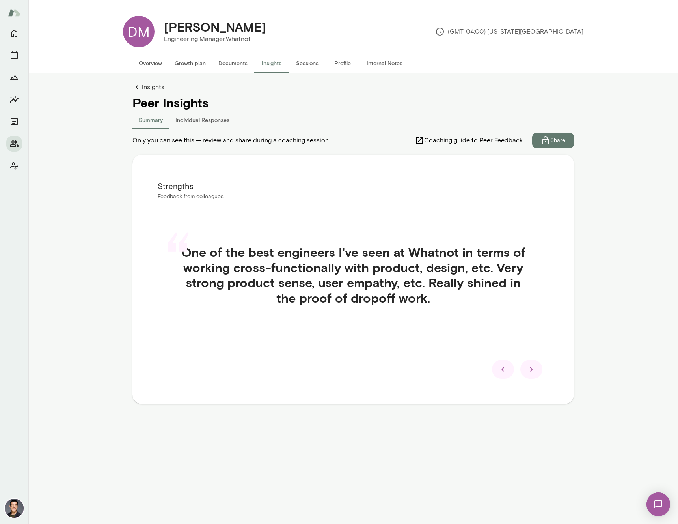
click at [536, 369] on icon at bounding box center [531, 368] width 9 height 9
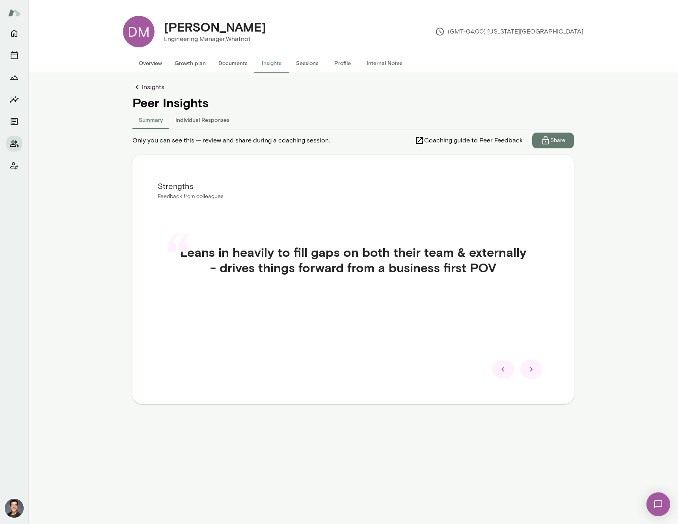
click at [535, 369] on icon at bounding box center [531, 368] width 9 height 9
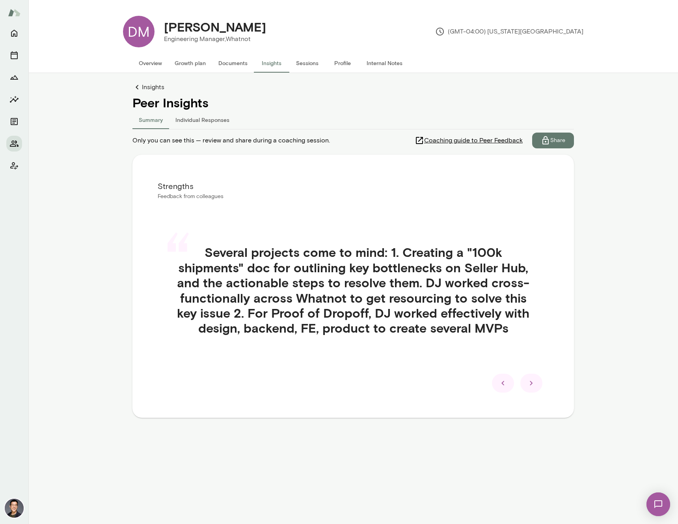
click at [529, 385] on icon at bounding box center [531, 382] width 9 height 9
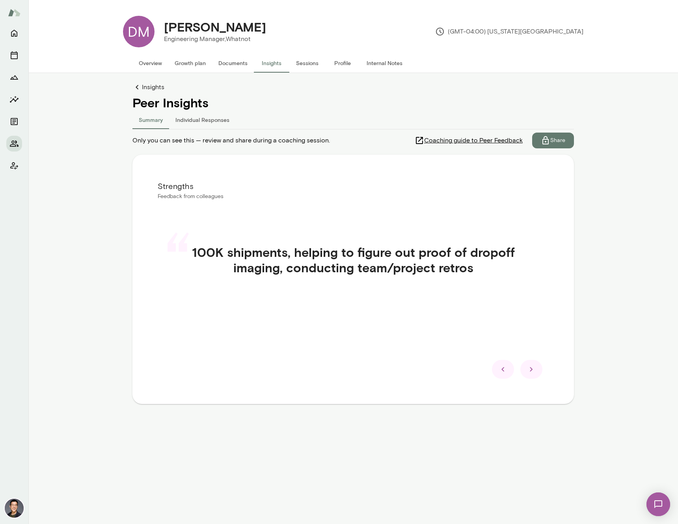
click at [535, 374] on div at bounding box center [531, 369] width 22 height 19
click at [537, 373] on div at bounding box center [531, 369] width 22 height 19
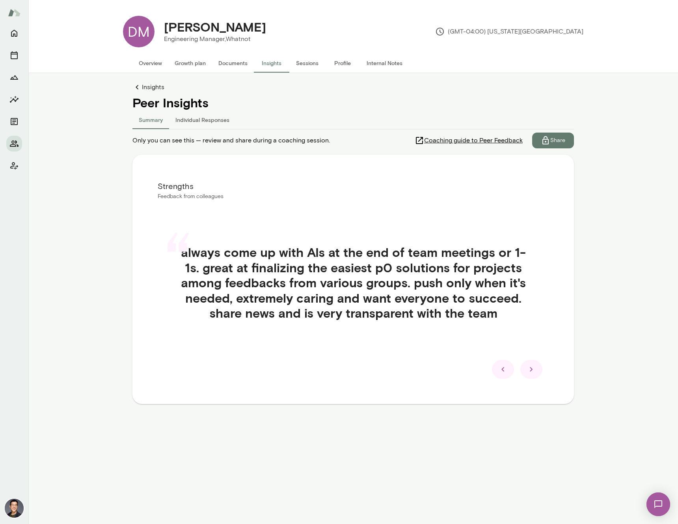
click at [537, 373] on div at bounding box center [531, 369] width 22 height 19
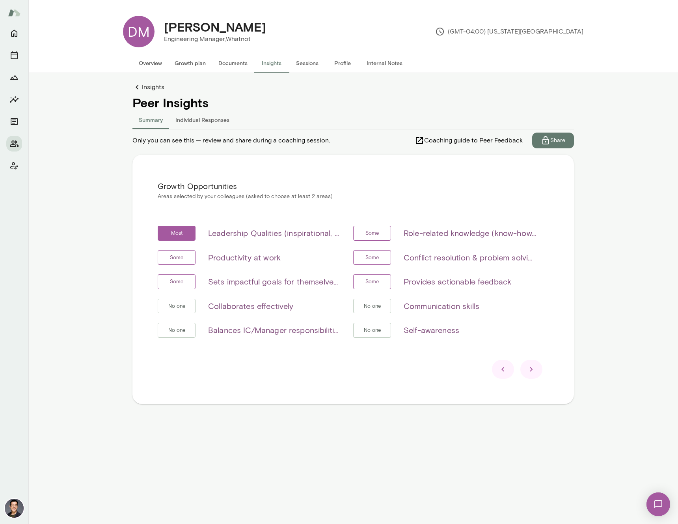
click at [503, 372] on icon at bounding box center [502, 368] width 9 height 9
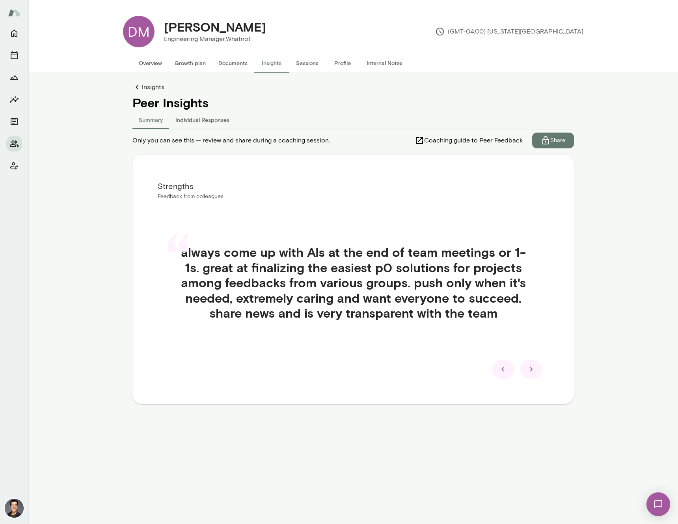
click at [501, 373] on icon at bounding box center [502, 368] width 9 height 9
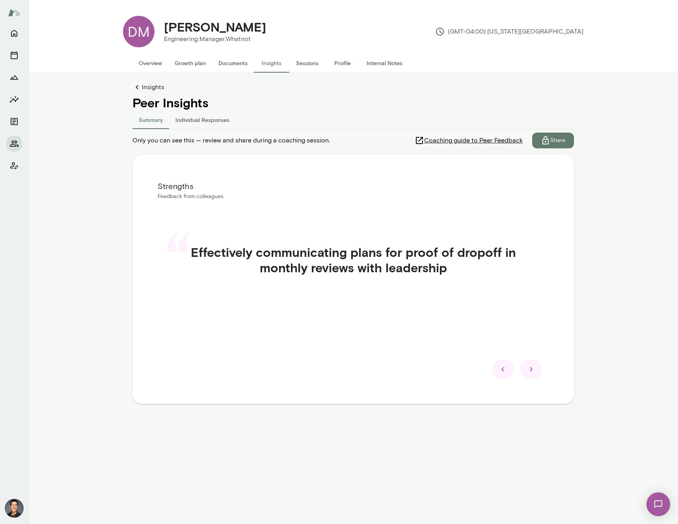
click at [502, 373] on icon at bounding box center [502, 368] width 9 height 9
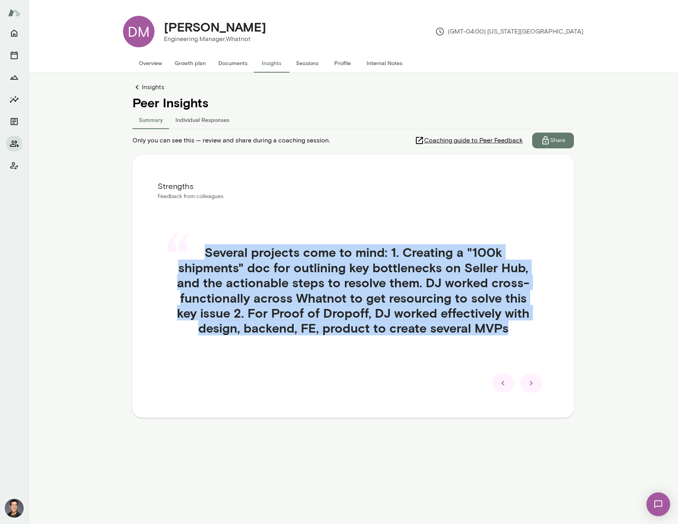
click at [502, 373] on div "“ Several projects come to mind: 1. Creating a "100k shipments" doc for outlini…" at bounding box center [353, 298] width 391 height 147
click at [503, 381] on icon at bounding box center [502, 382] width 3 height 4
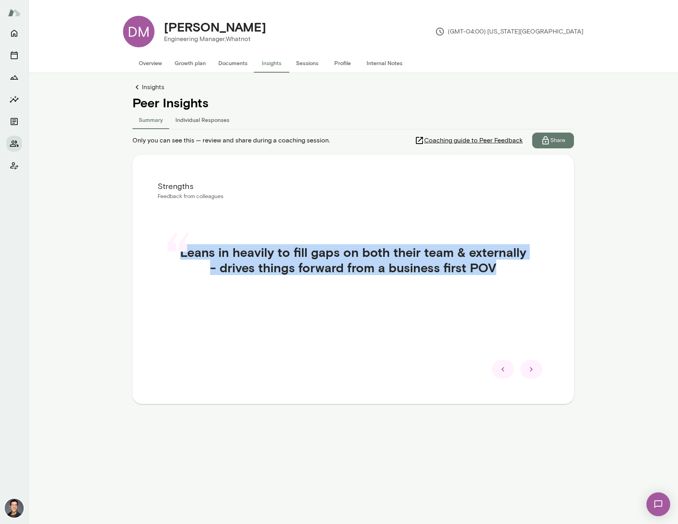
click at [503, 373] on icon at bounding box center [502, 368] width 9 height 9
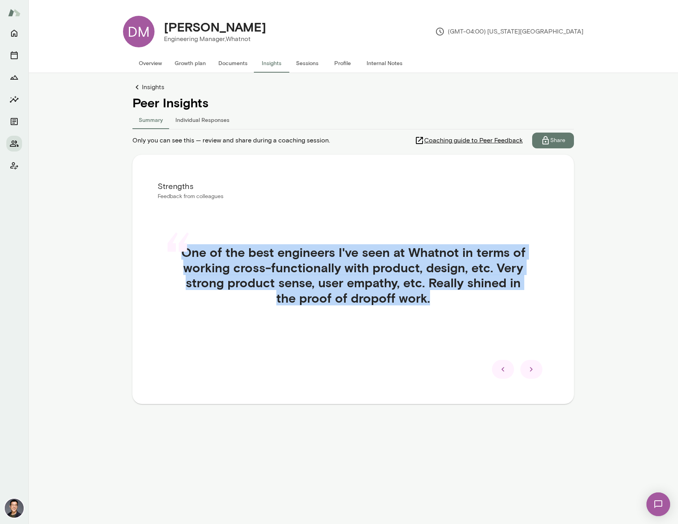
click at [503, 373] on icon at bounding box center [502, 368] width 9 height 9
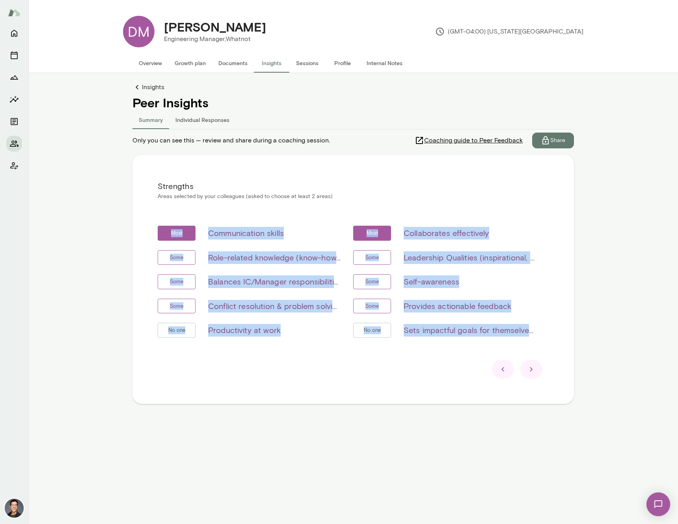
click at [417, 374] on div at bounding box center [353, 369] width 391 height 19
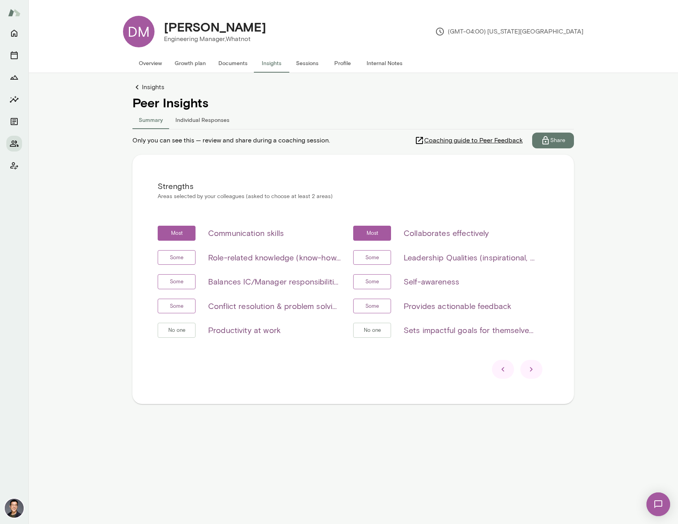
click at [531, 372] on icon at bounding box center [531, 368] width 9 height 9
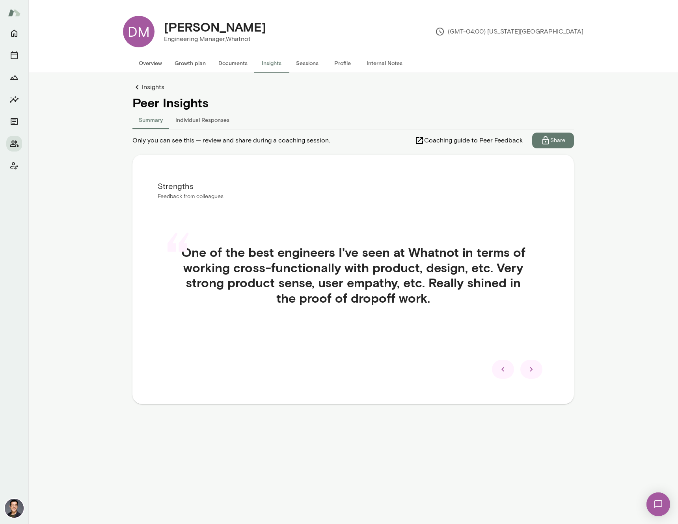
click at [513, 373] on div at bounding box center [353, 369] width 391 height 19
click at [496, 375] on div at bounding box center [503, 369] width 22 height 19
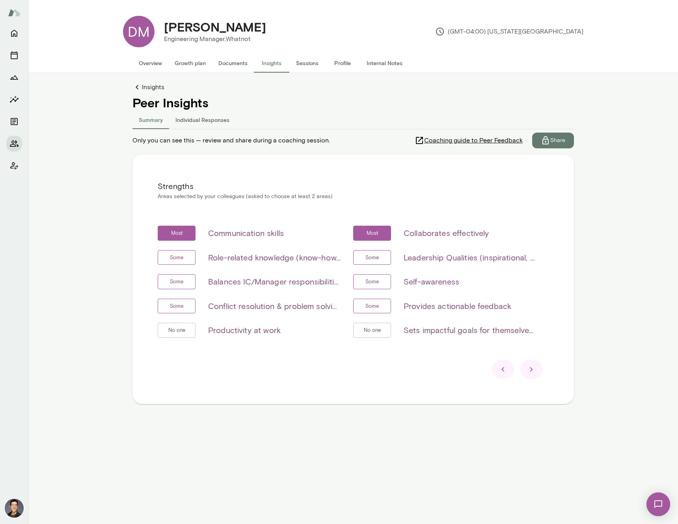
click at [527, 371] on icon at bounding box center [531, 368] width 9 height 9
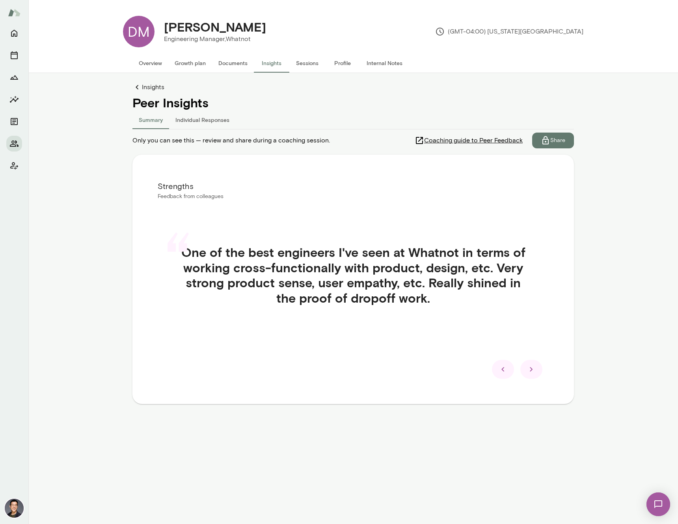
click at [531, 371] on icon at bounding box center [531, 369] width 3 height 4
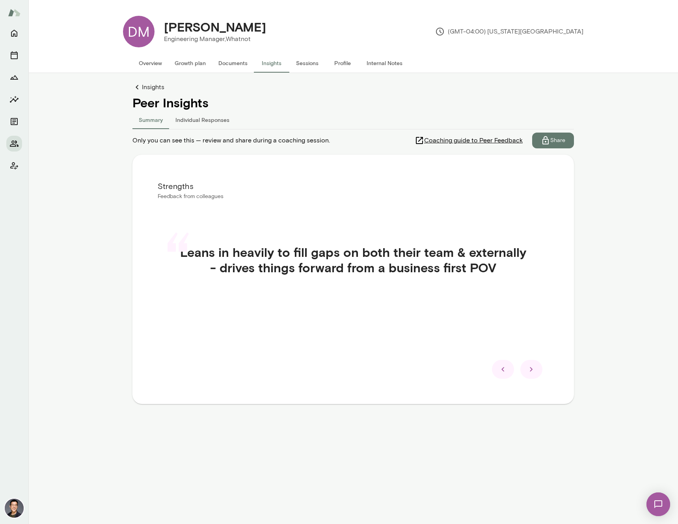
click at [531, 371] on icon at bounding box center [531, 369] width 3 height 4
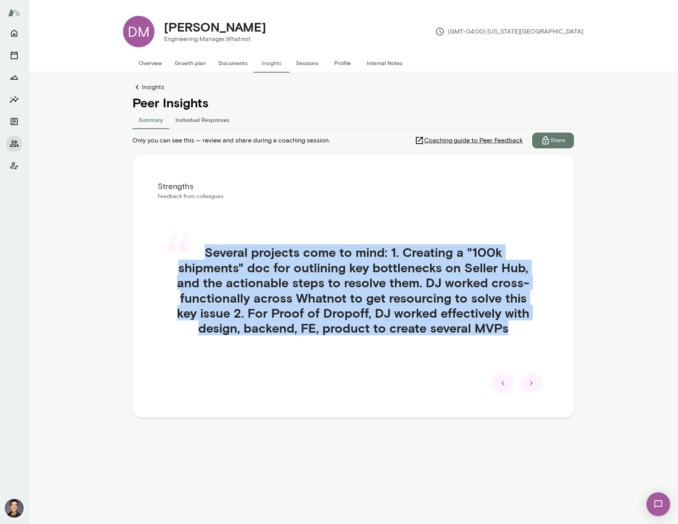
click at [531, 371] on div "“ Several projects come to mind: 1. Creating a "100k shipments" doc for outlini…" at bounding box center [353, 298] width 391 height 147
click at [529, 382] on icon at bounding box center [531, 382] width 9 height 9
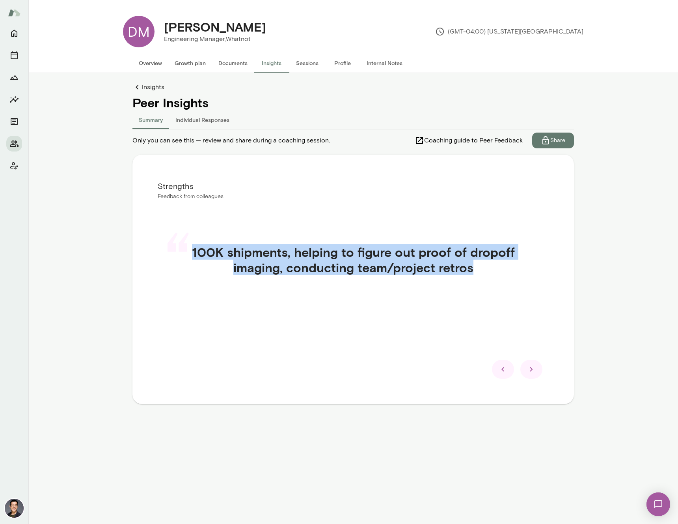
click at [527, 371] on icon at bounding box center [531, 368] width 9 height 9
click at [529, 373] on icon at bounding box center [531, 368] width 9 height 9
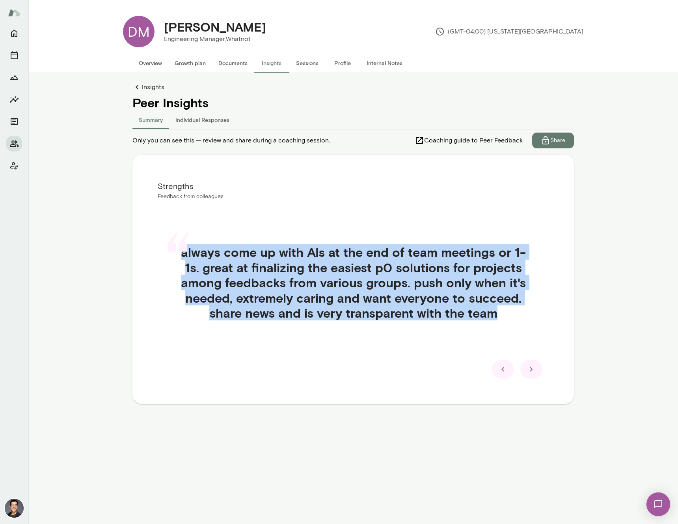
click at [529, 373] on icon at bounding box center [531, 368] width 9 height 9
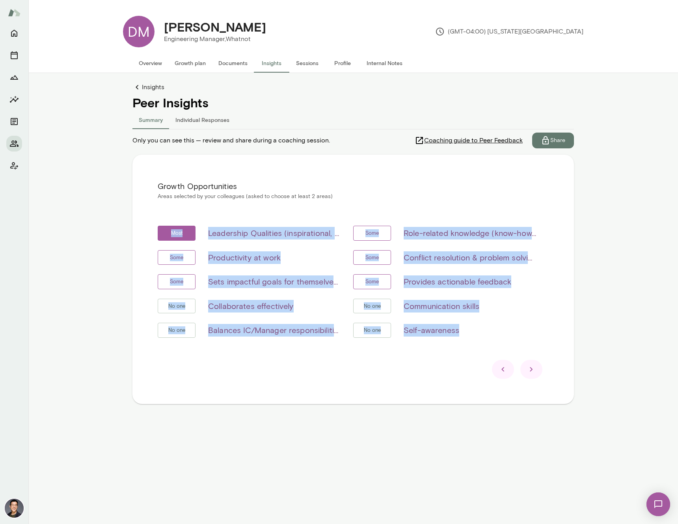
click at [370, 383] on div "Growth Opportunities Areas selected by your colleagues (asked to choose at leas…" at bounding box center [353, 279] width 442 height 249
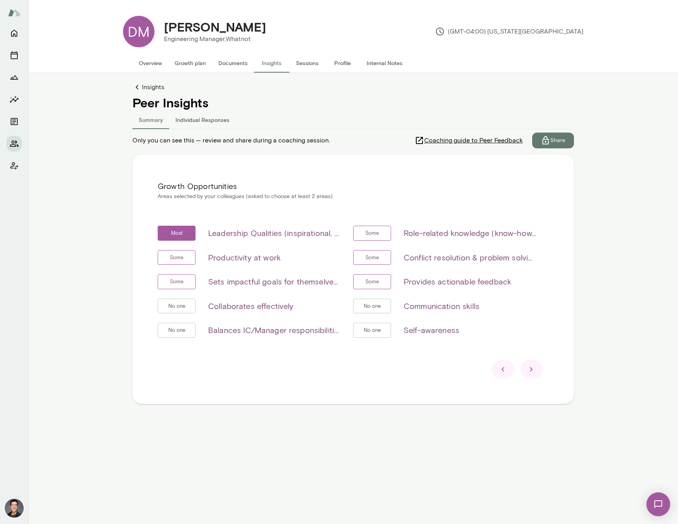
click at [531, 371] on icon at bounding box center [531, 368] width 9 height 9
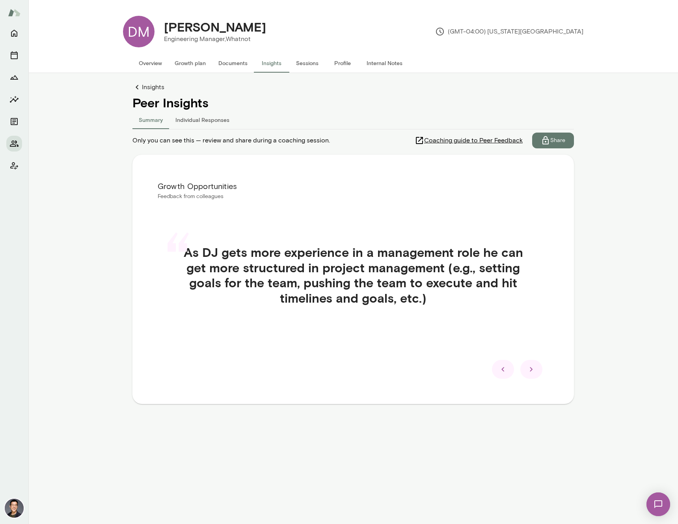
click at [531, 371] on icon at bounding box center [531, 368] width 9 height 9
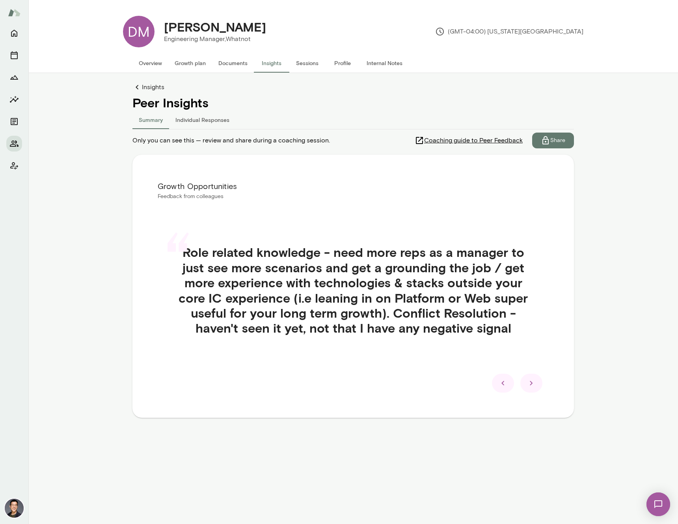
click at [533, 381] on icon at bounding box center [531, 382] width 9 height 9
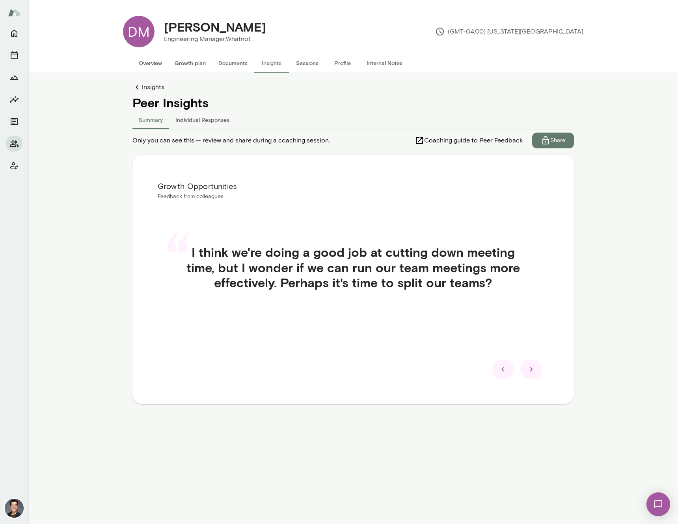
click at [531, 368] on icon at bounding box center [531, 369] width 3 height 4
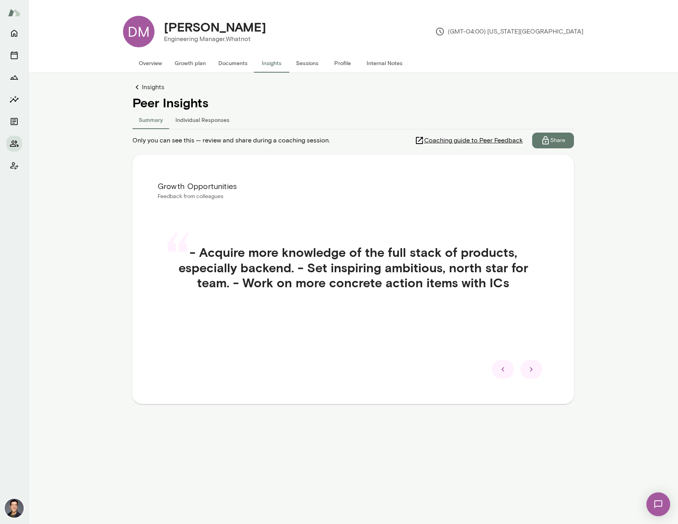
click at [532, 371] on icon at bounding box center [531, 368] width 9 height 9
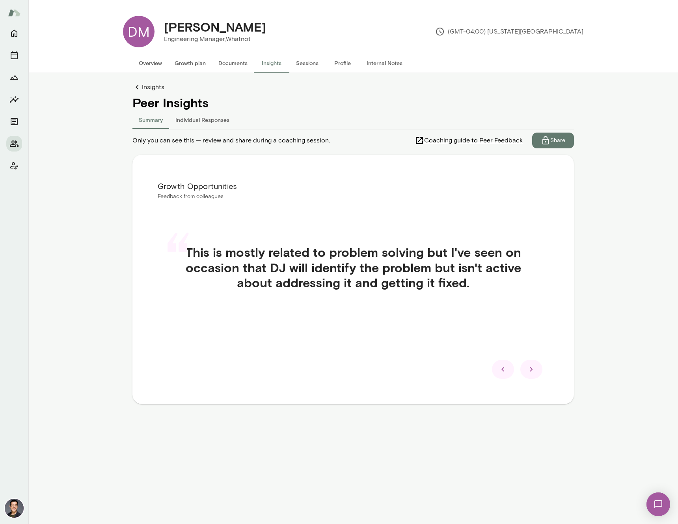
click at [532, 371] on icon at bounding box center [531, 368] width 9 height 9
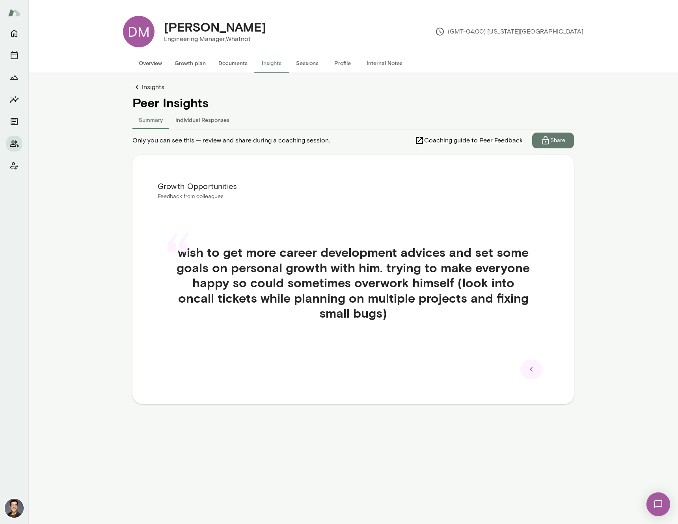
click at [532, 371] on icon at bounding box center [531, 368] width 9 height 9
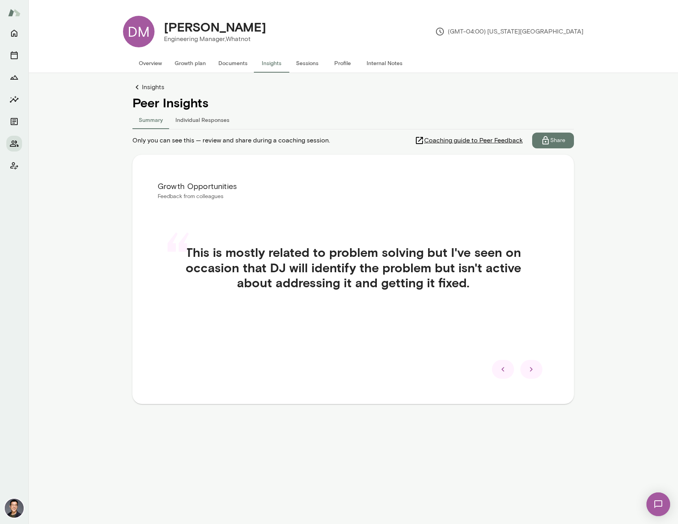
click at [532, 371] on icon at bounding box center [531, 368] width 9 height 9
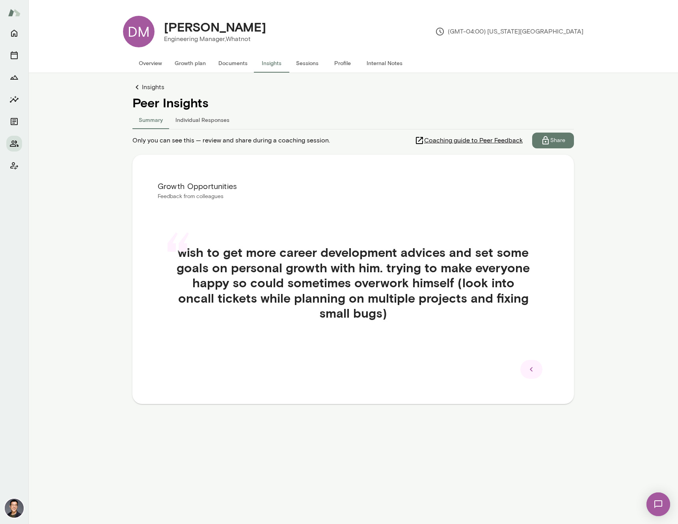
click at [532, 371] on icon at bounding box center [531, 369] width 3 height 4
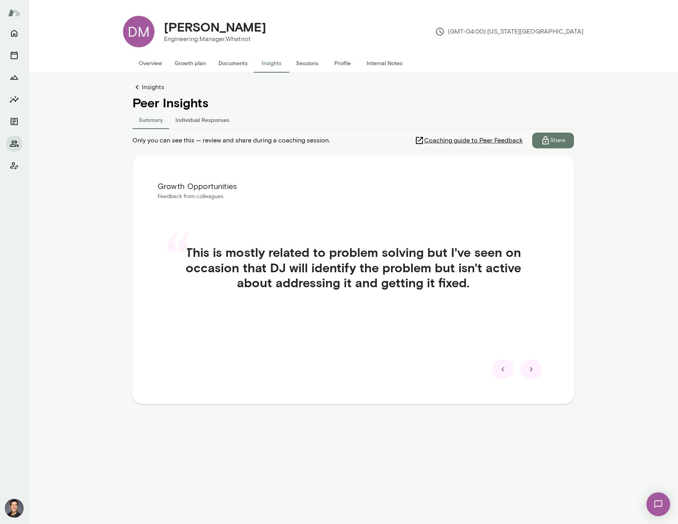
click at [525, 369] on div at bounding box center [531, 369] width 22 height 19
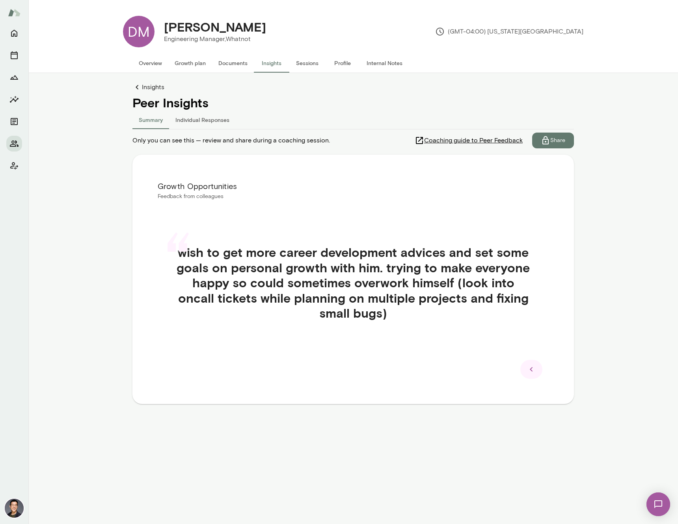
click at [525, 369] on div at bounding box center [531, 369] width 22 height 19
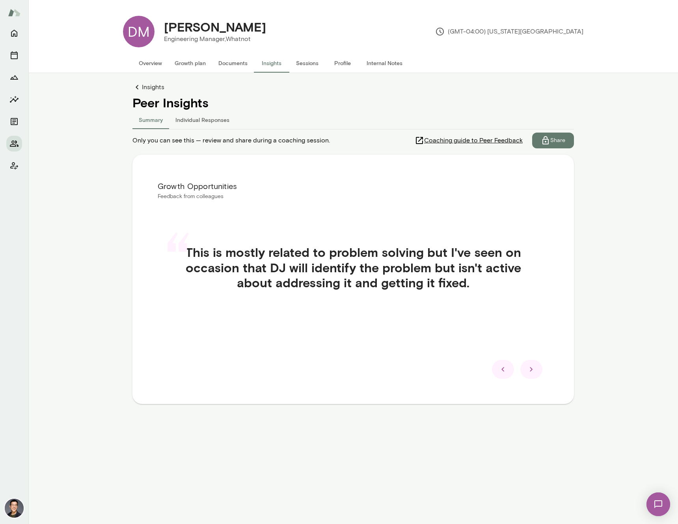
click at [533, 368] on icon at bounding box center [531, 368] width 9 height 9
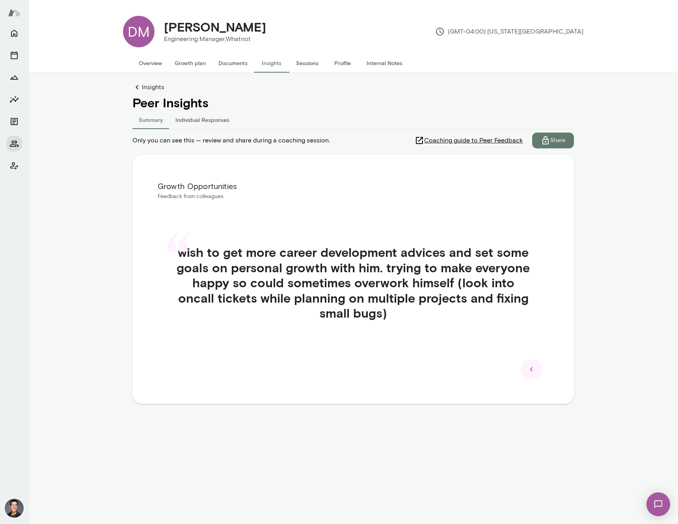
click at [533, 368] on icon at bounding box center [531, 368] width 9 height 9
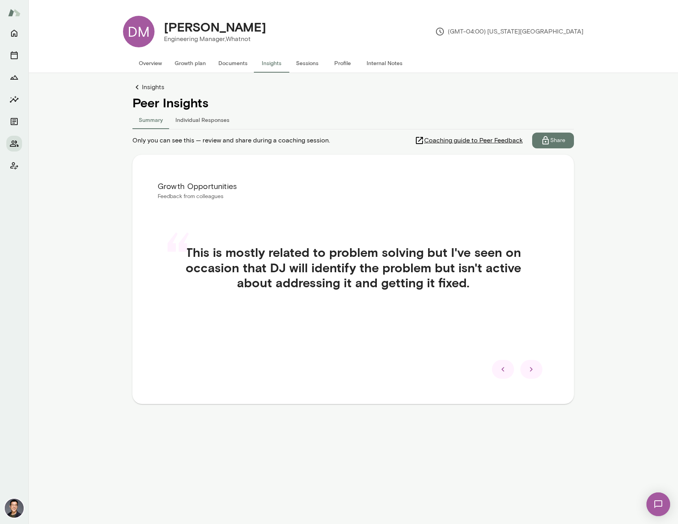
click at [533, 368] on icon at bounding box center [531, 368] width 9 height 9
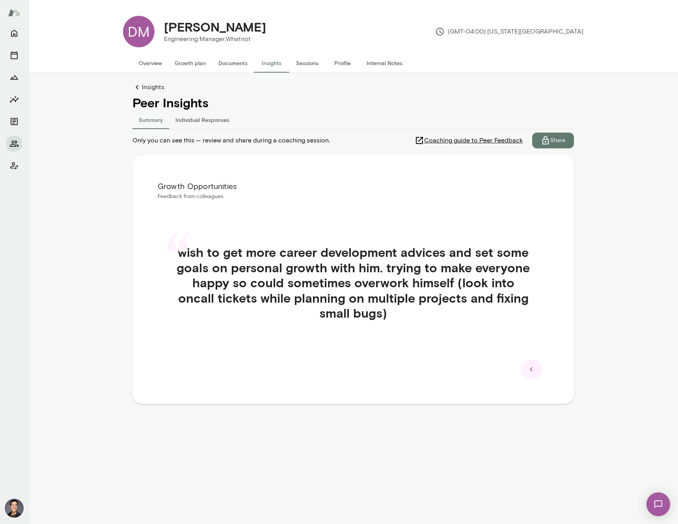
click at [534, 370] on icon at bounding box center [531, 368] width 9 height 9
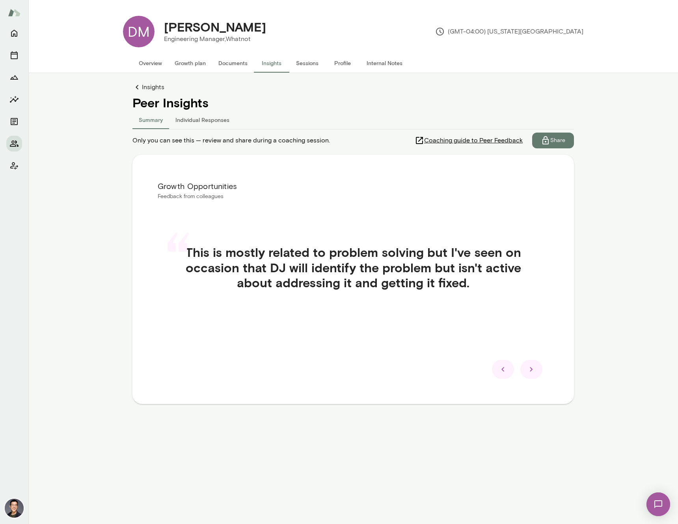
click at [534, 370] on icon at bounding box center [531, 368] width 9 height 9
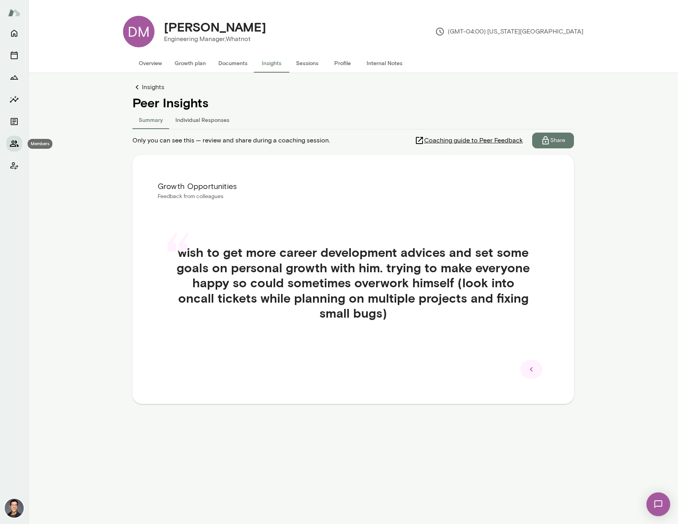
click at [14, 146] on icon "Members" at bounding box center [14, 143] width 9 height 6
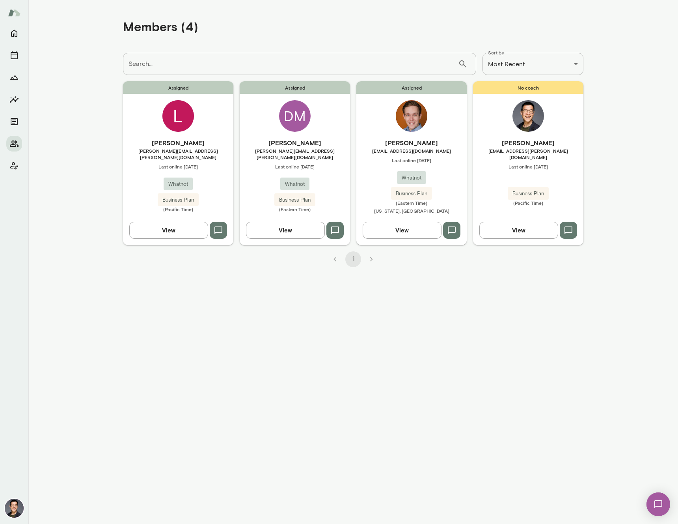
click at [373, 257] on li "pagination navigation" at bounding box center [371, 259] width 18 height 16
click at [335, 262] on li "pagination navigation" at bounding box center [335, 259] width 18 height 16
click at [330, 130] on div "Assigned DM DJ Mitchell donald.mitchell@whatnot.com Last online August 25 Whatn…" at bounding box center [295, 162] width 110 height 163
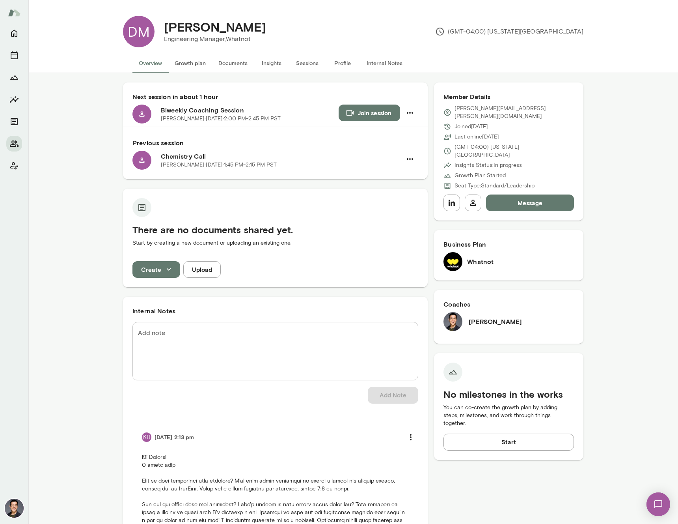
click at [235, 66] on button "Documents" at bounding box center [233, 63] width 42 height 19
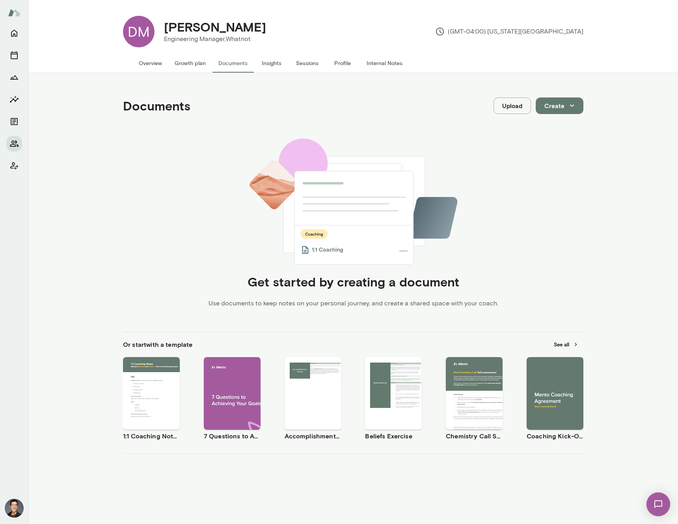
click at [555, 385] on span "Use template" at bounding box center [559, 386] width 29 height 6
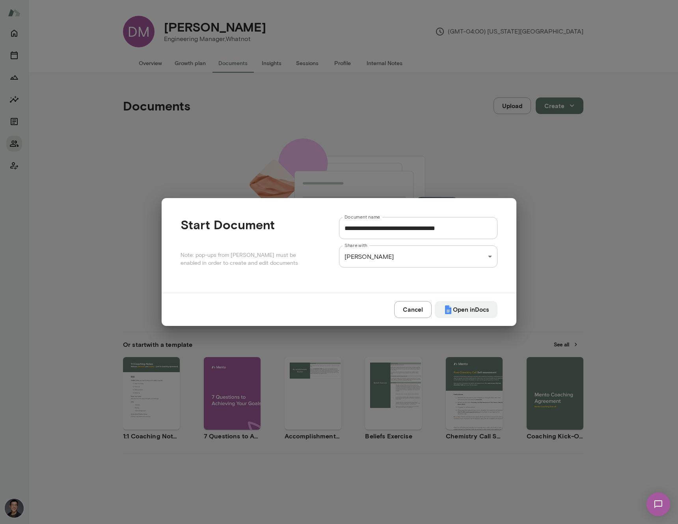
click at [464, 0] on div "**********" at bounding box center [339, 0] width 678 height 0
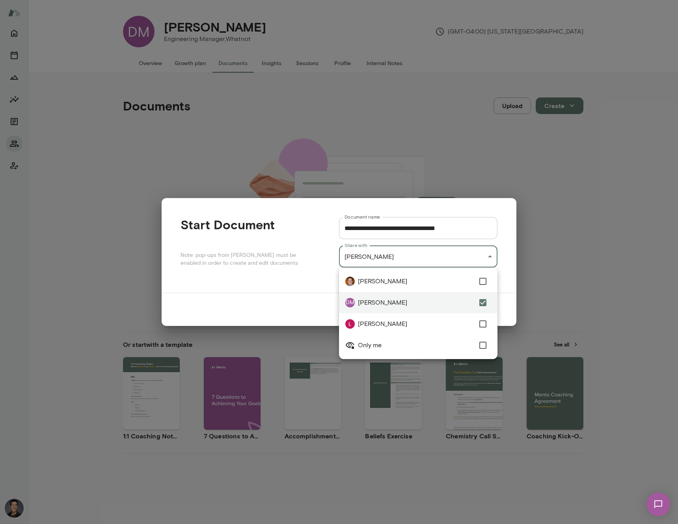
click at [482, 348] on ul "Blake Morgan DM DJ Mitchell Logan Bestwick Only me" at bounding box center [418, 312] width 158 height 91
click at [512, 311] on div at bounding box center [339, 262] width 678 height 524
click at [488, 0] on div "**********" at bounding box center [339, 0] width 678 height 0
type input "**********"
click at [558, 317] on div at bounding box center [339, 262] width 678 height 524
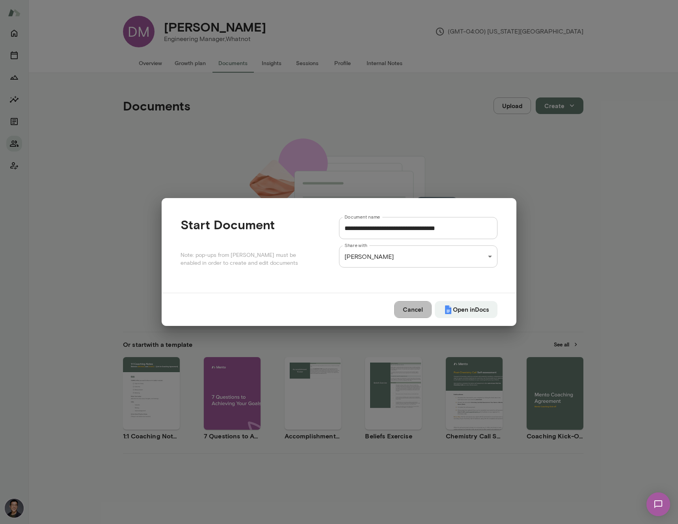
click at [421, 309] on button "Cancel" at bounding box center [412, 309] width 37 height 17
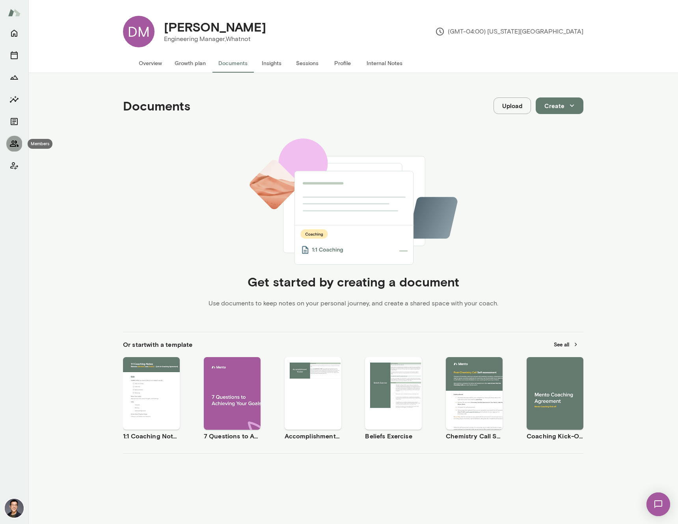
click at [13, 143] on icon "Members" at bounding box center [14, 143] width 9 height 6
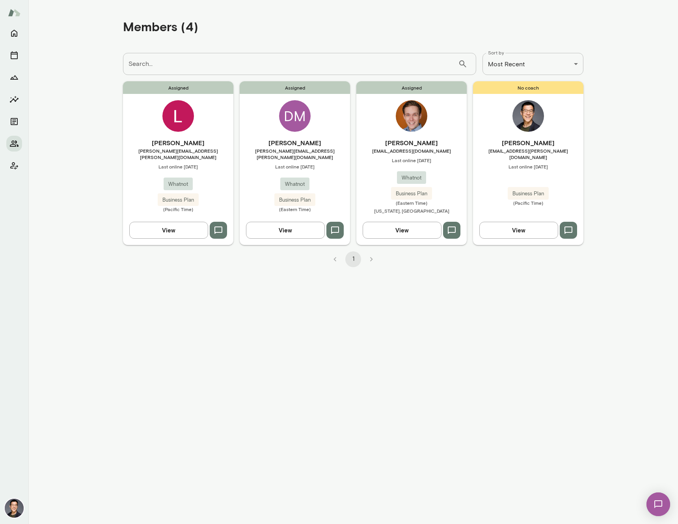
click at [415, 151] on span "[EMAIL_ADDRESS][DOMAIN_NAME]" at bounding box center [411, 150] width 110 height 6
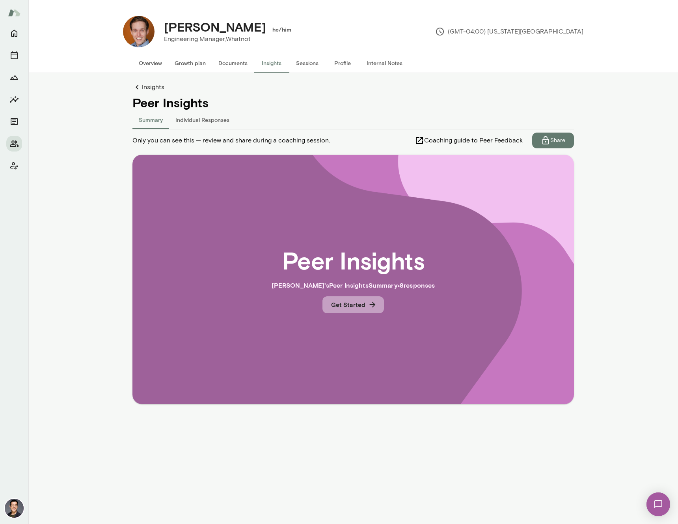
click at [347, 304] on button "Get Started" at bounding box center [352, 304] width 61 height 17
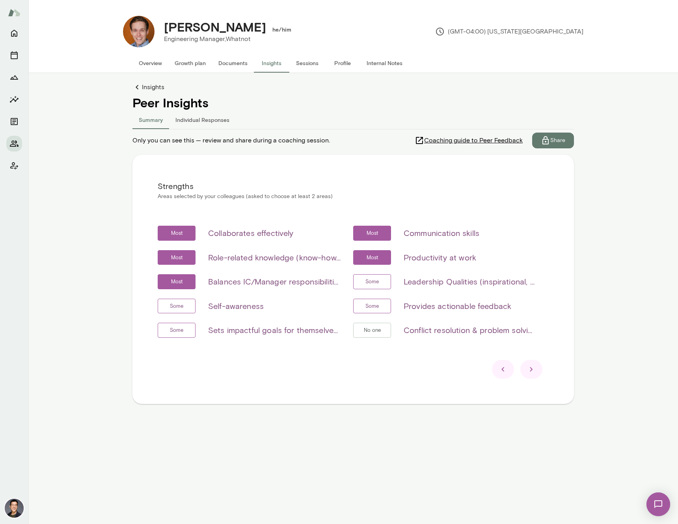
click at [467, 140] on span "Coaching guide to Peer Feedback" at bounding box center [473, 140] width 99 height 9
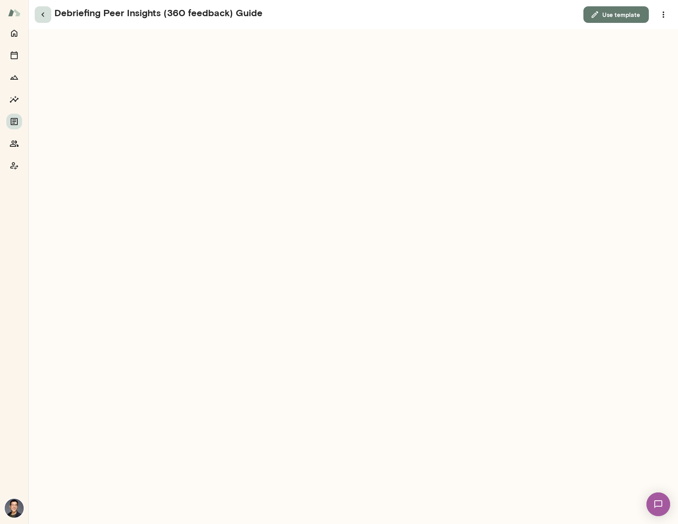
click at [43, 17] on icon "button" at bounding box center [42, 14] width 9 height 9
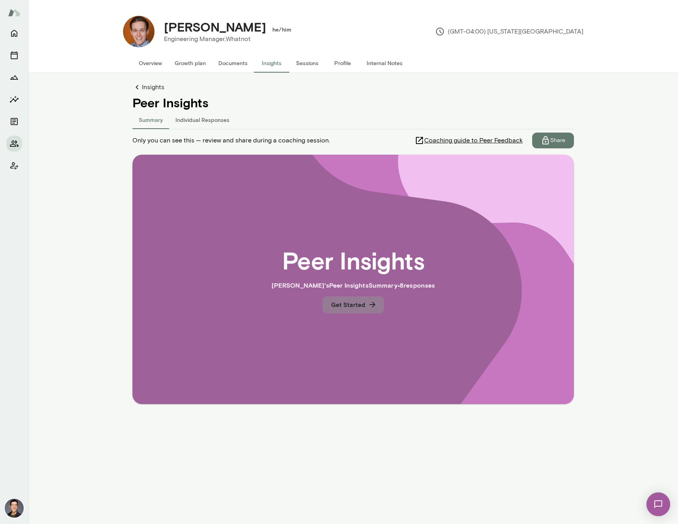
click at [348, 306] on button "Get Started" at bounding box center [352, 304] width 61 height 17
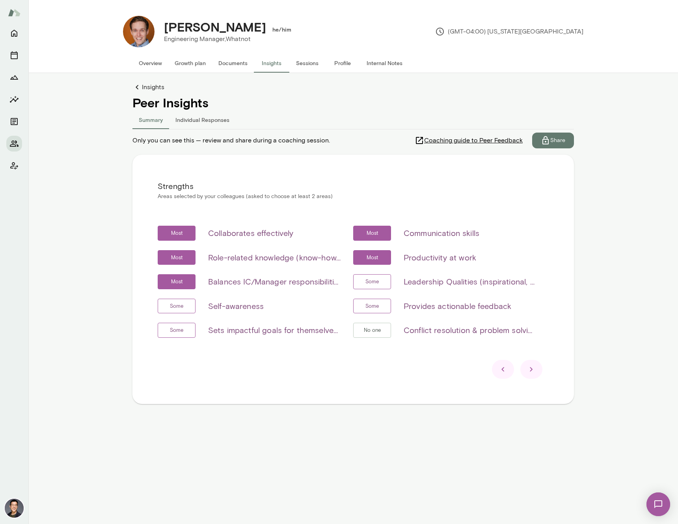
click at [528, 371] on icon at bounding box center [531, 368] width 9 height 9
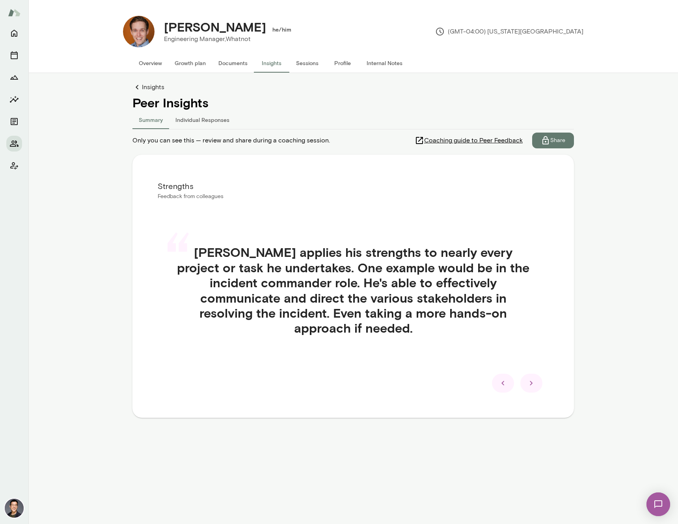
click at [531, 378] on icon at bounding box center [531, 382] width 9 height 9
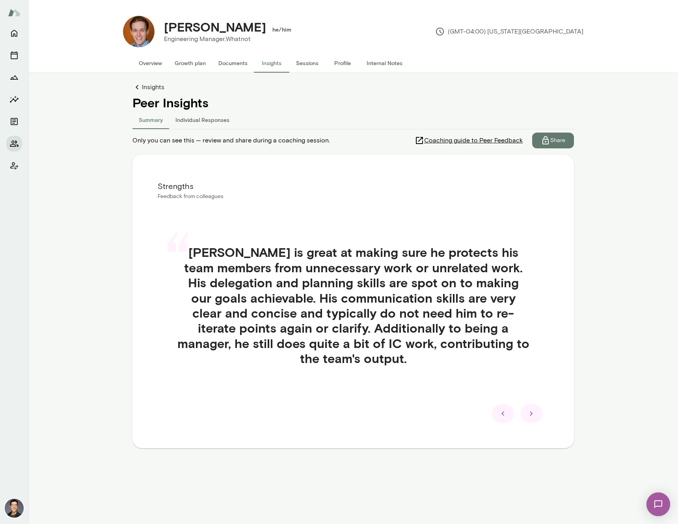
click at [529, 410] on icon at bounding box center [531, 412] width 9 height 9
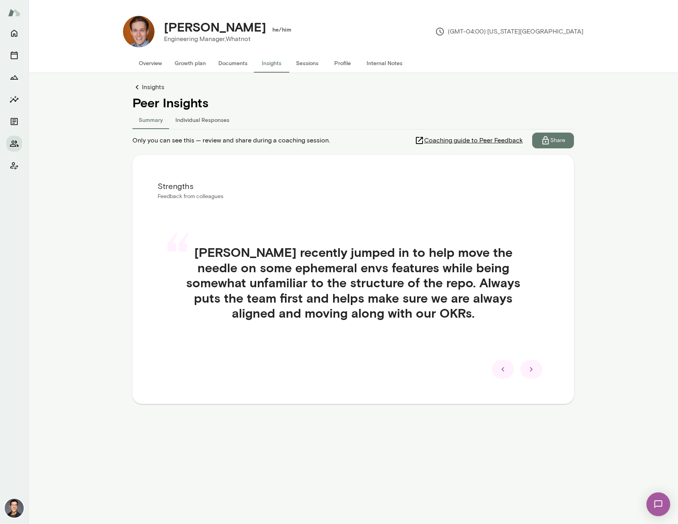
click at [529, 368] on icon at bounding box center [531, 368] width 9 height 9
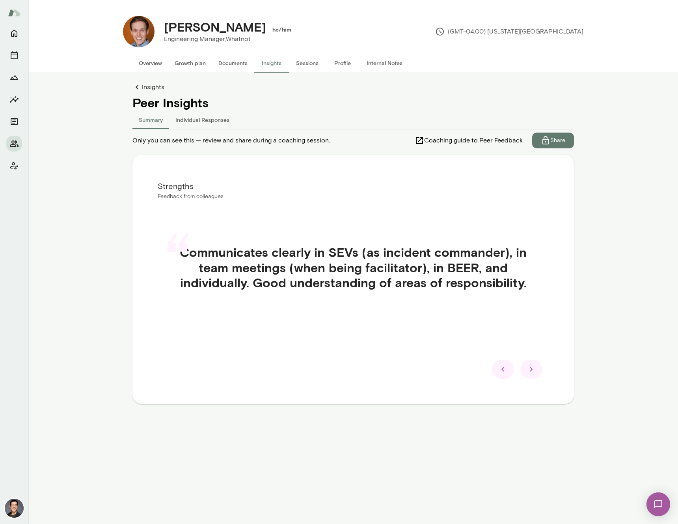
click at [529, 367] on icon at bounding box center [531, 368] width 9 height 9
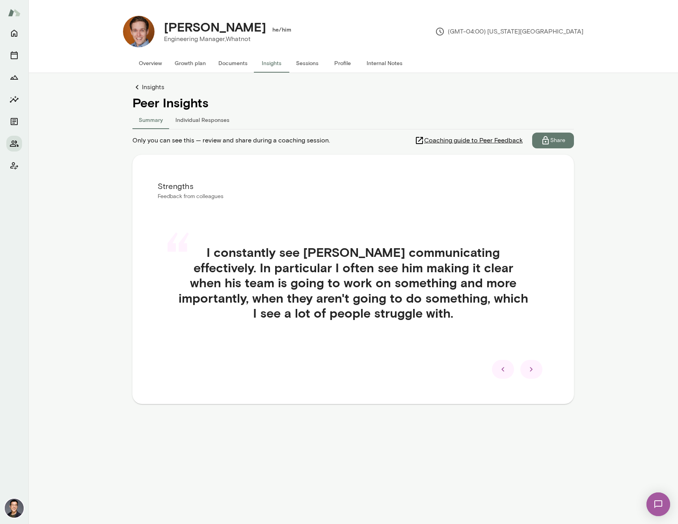
click at [535, 368] on icon at bounding box center [531, 368] width 9 height 9
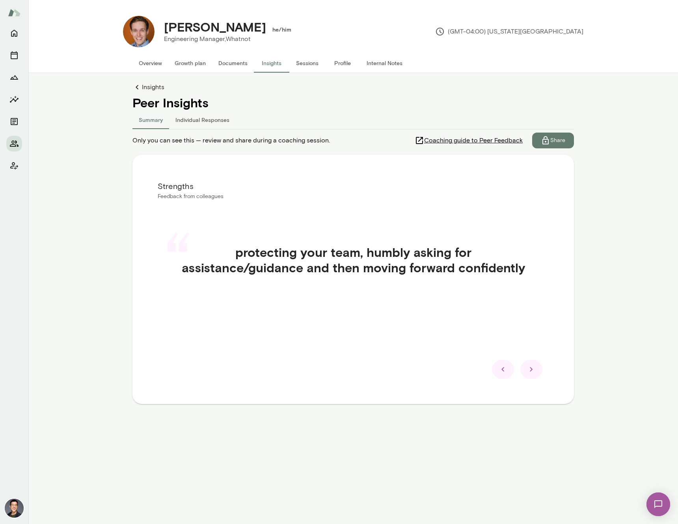
click at [533, 370] on icon at bounding box center [531, 368] width 9 height 9
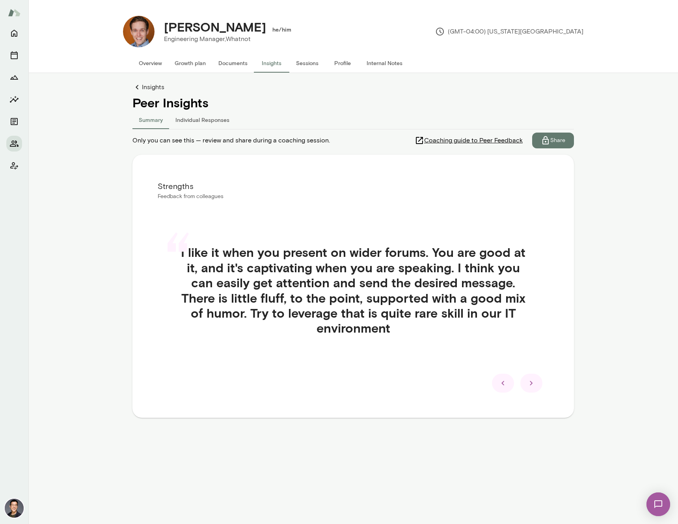
click at [534, 383] on icon at bounding box center [531, 382] width 9 height 9
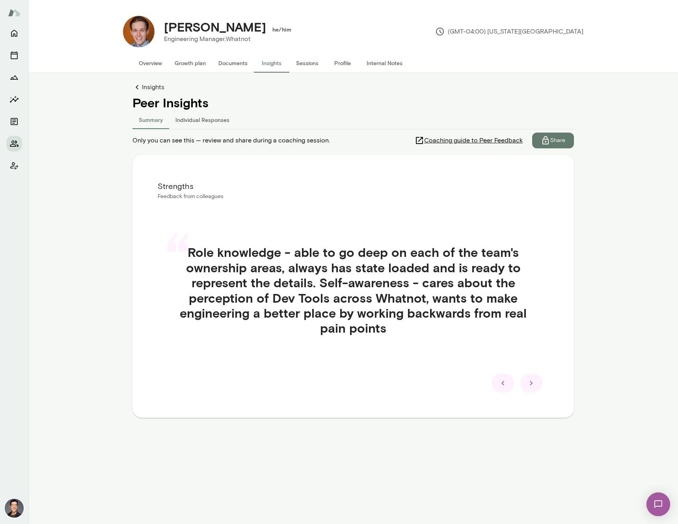
click at [538, 385] on div at bounding box center [531, 382] width 22 height 19
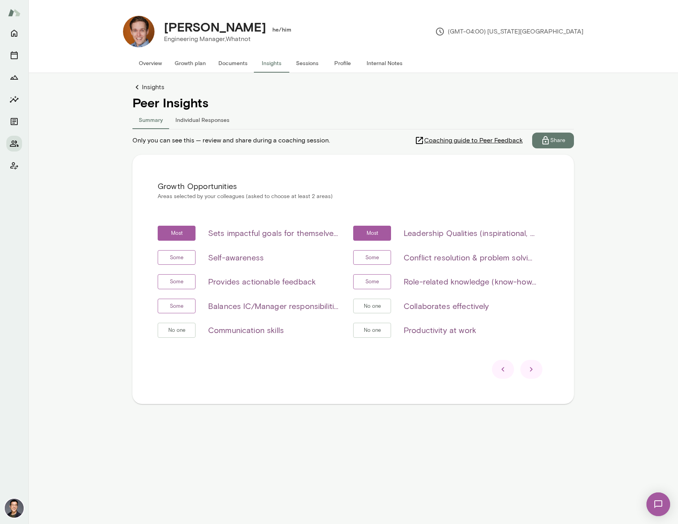
click at [509, 374] on div at bounding box center [503, 369] width 22 height 19
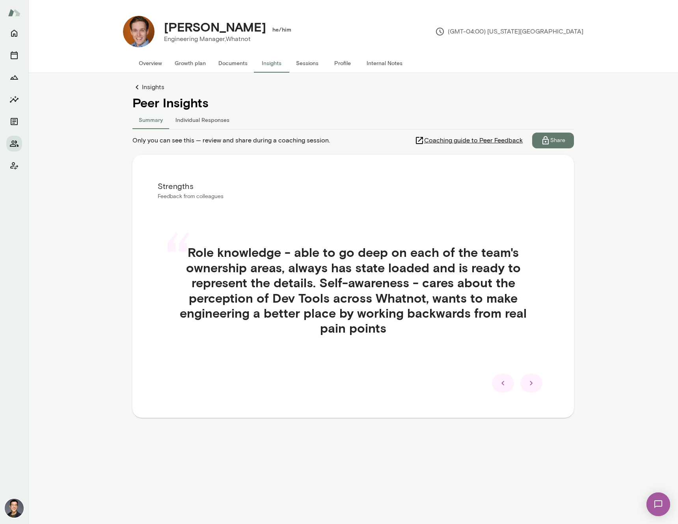
click at [534, 384] on icon at bounding box center [531, 382] width 9 height 9
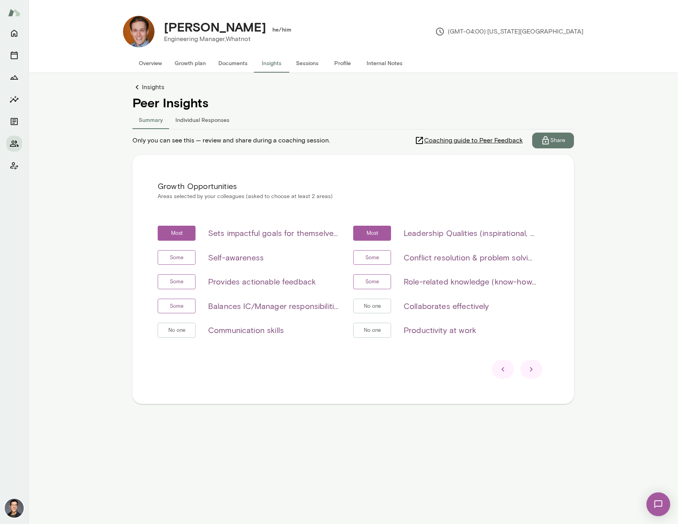
click at [535, 369] on icon at bounding box center [531, 368] width 9 height 9
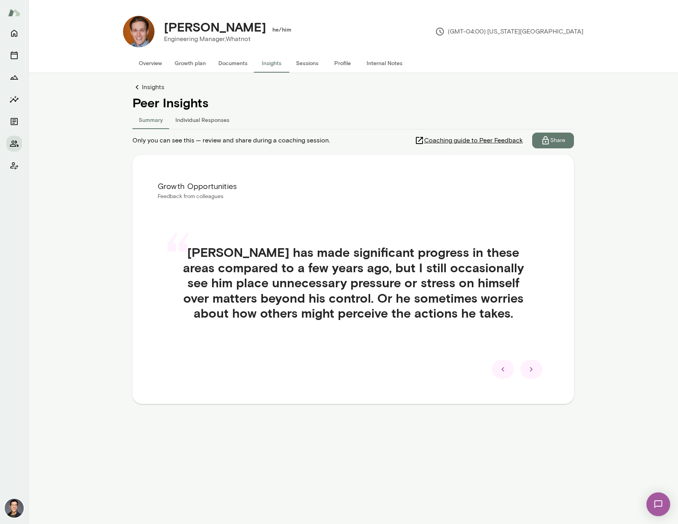
click at [533, 367] on icon at bounding box center [531, 368] width 9 height 9
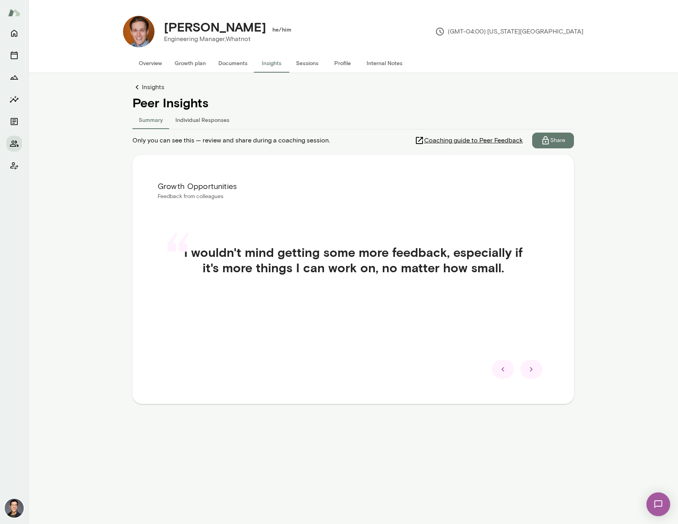
click at [533, 366] on icon at bounding box center [531, 368] width 9 height 9
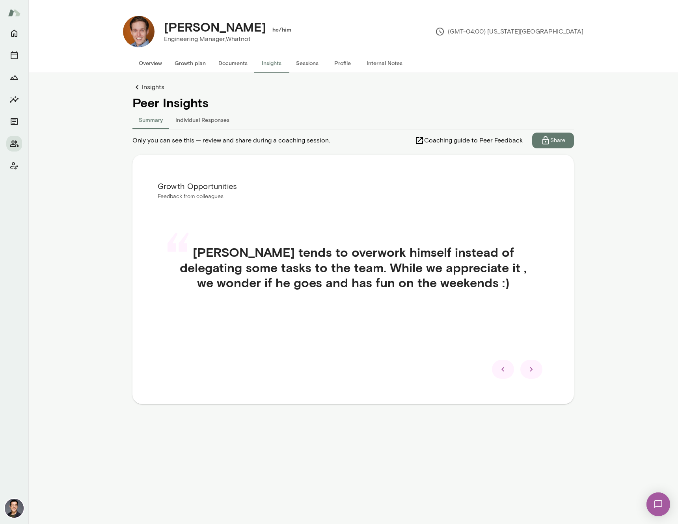
click at [533, 366] on icon at bounding box center [531, 368] width 9 height 9
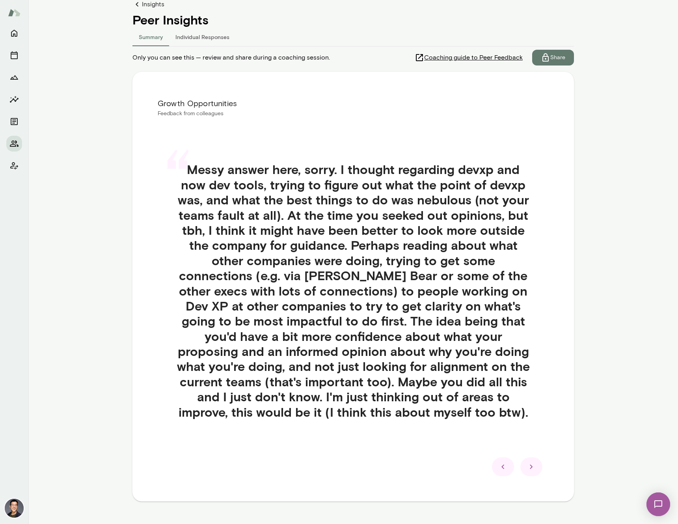
scroll to position [86, 0]
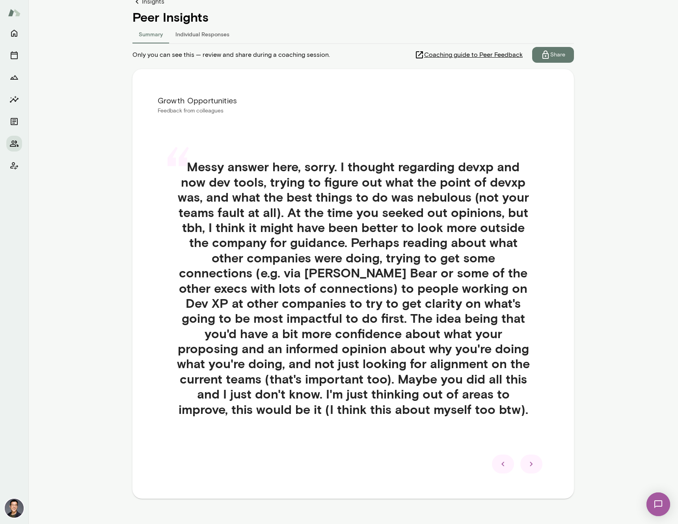
click at [531, 462] on icon at bounding box center [531, 463] width 9 height 9
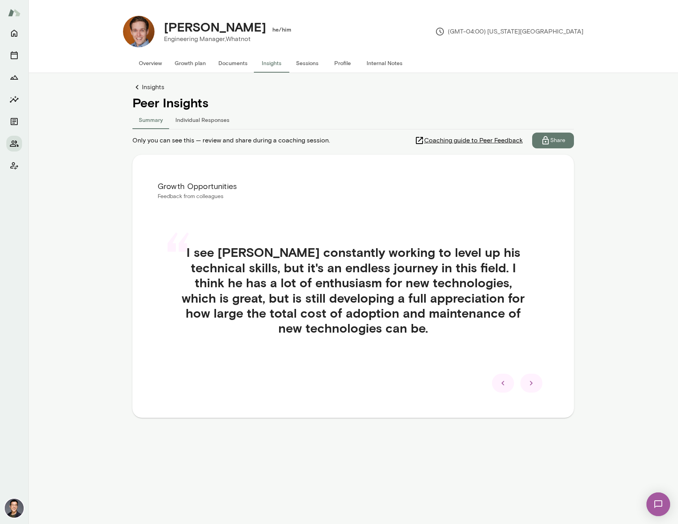
scroll to position [0, 0]
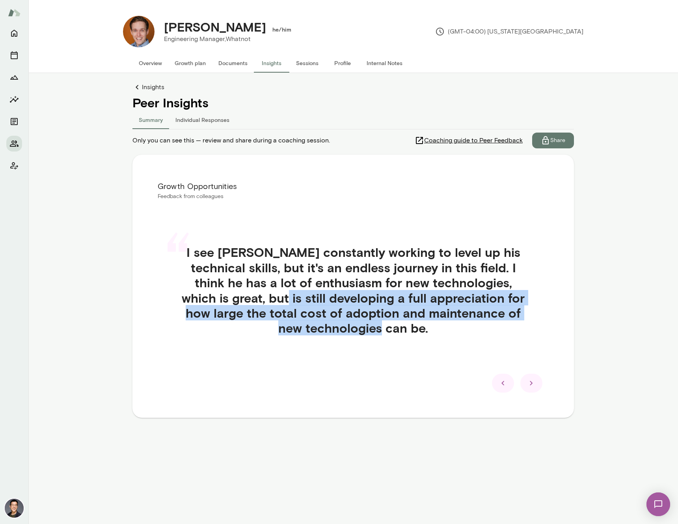
drag, startPoint x: 210, startPoint y: 296, endPoint x: 375, endPoint y: 332, distance: 168.9
click at [375, 332] on h4 "I see [PERSON_NAME] constantly working to level up his technical skills, but it…" at bounding box center [353, 289] width 353 height 91
click at [389, 325] on h4 "I see [PERSON_NAME] constantly working to level up his technical skills, but it…" at bounding box center [353, 289] width 353 height 91
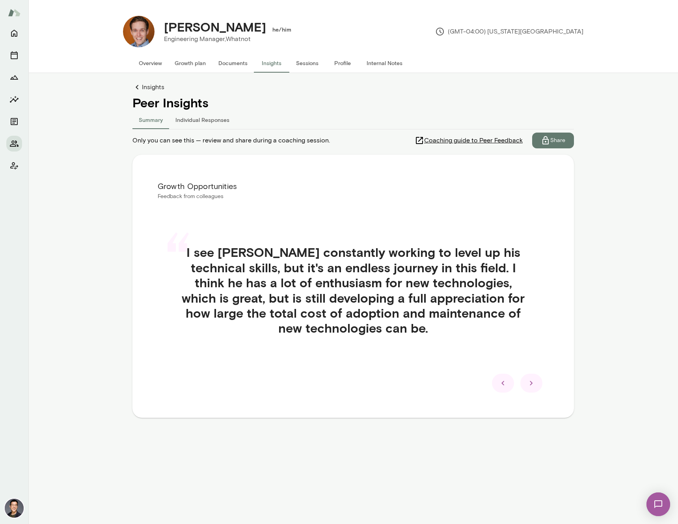
click at [532, 380] on icon at bounding box center [531, 382] width 9 height 9
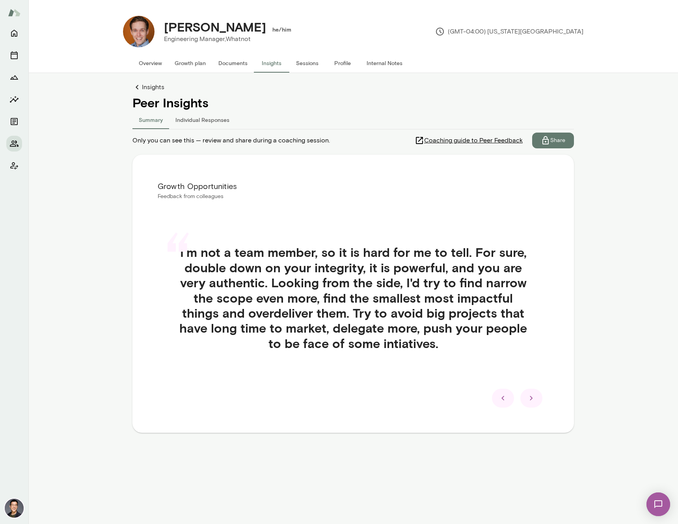
click at [537, 401] on div at bounding box center [531, 397] width 22 height 19
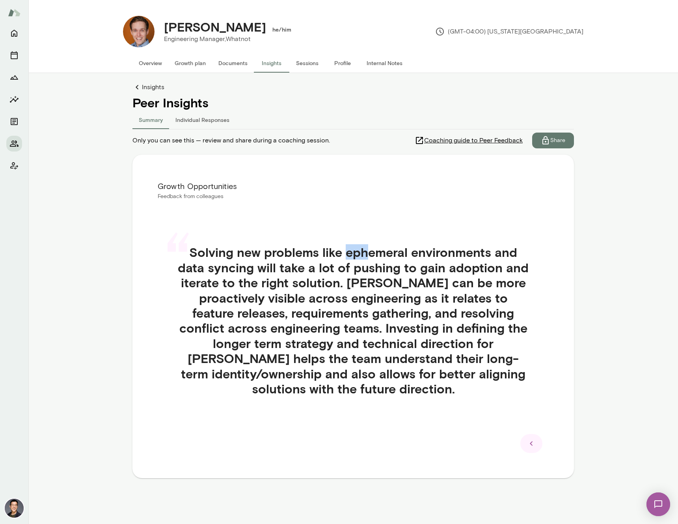
drag, startPoint x: 348, startPoint y: 252, endPoint x: 372, endPoint y: 253, distance: 24.1
click at [372, 253] on h4 "Solving new problems like ephemeral environments and data syncing will take a l…" at bounding box center [353, 319] width 353 height 151
click at [325, 317] on h4 "Solving new problems like ephemeral environments and data syncing will take a l…" at bounding box center [353, 319] width 353 height 151
click at [533, 446] on icon at bounding box center [531, 442] width 9 height 9
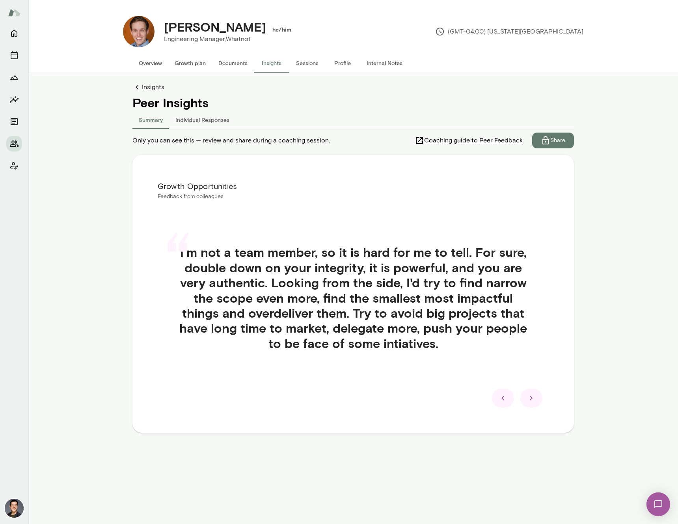
click at [507, 400] on icon at bounding box center [502, 397] width 9 height 9
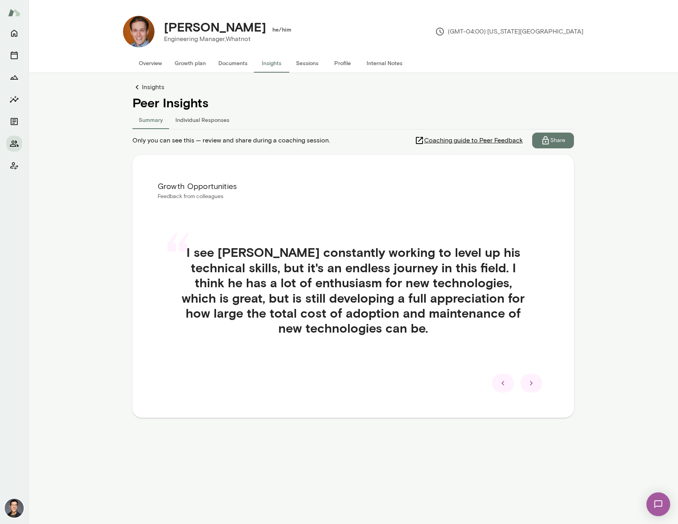
click at [504, 387] on icon at bounding box center [502, 382] width 9 height 9
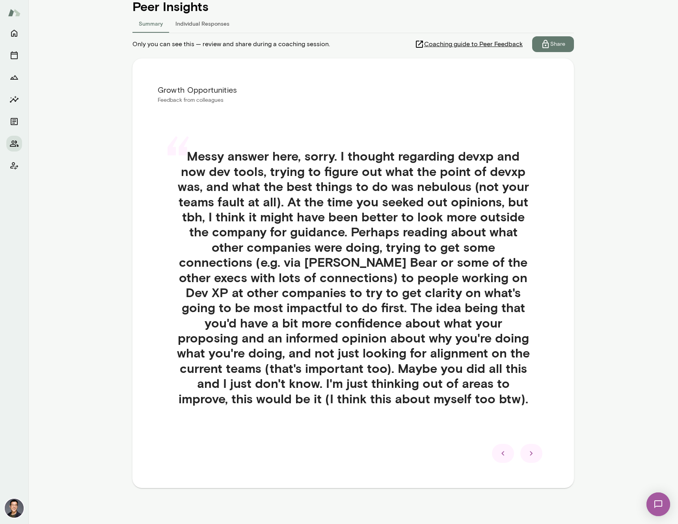
scroll to position [101, 0]
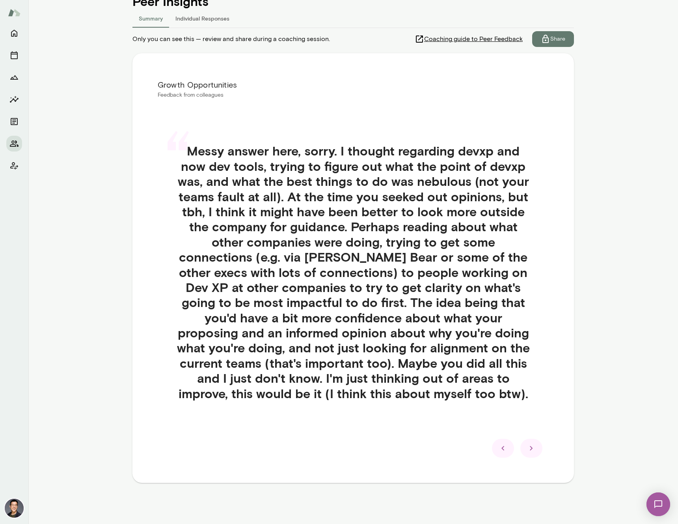
click at [503, 447] on icon at bounding box center [502, 447] width 9 height 9
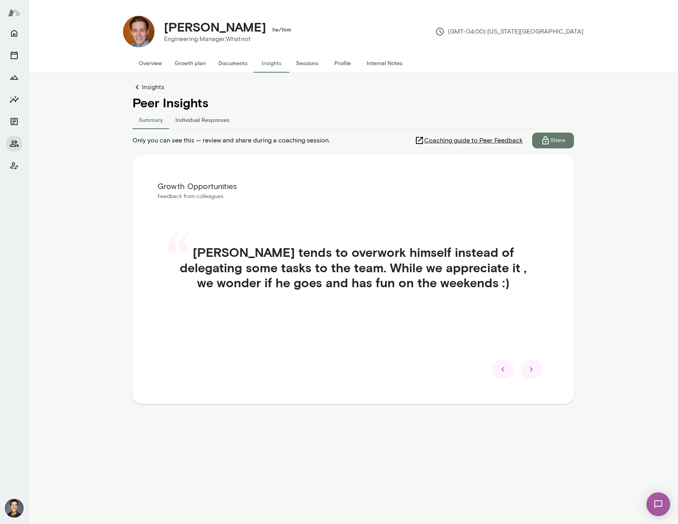
click at [505, 370] on icon at bounding box center [502, 368] width 9 height 9
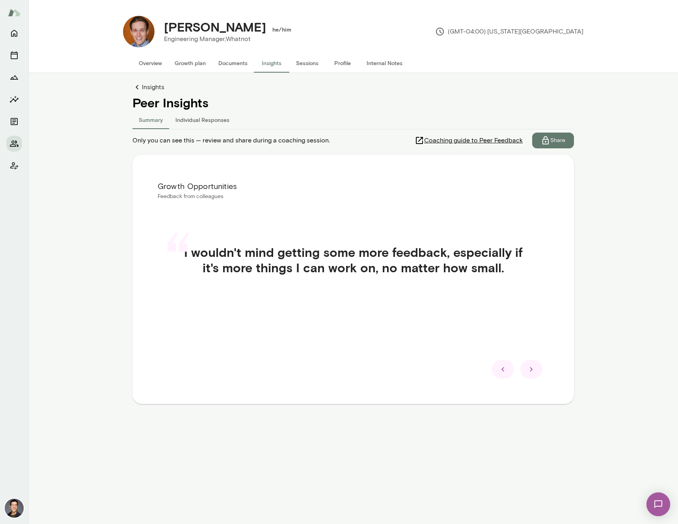
click at [504, 369] on icon at bounding box center [502, 368] width 9 height 9
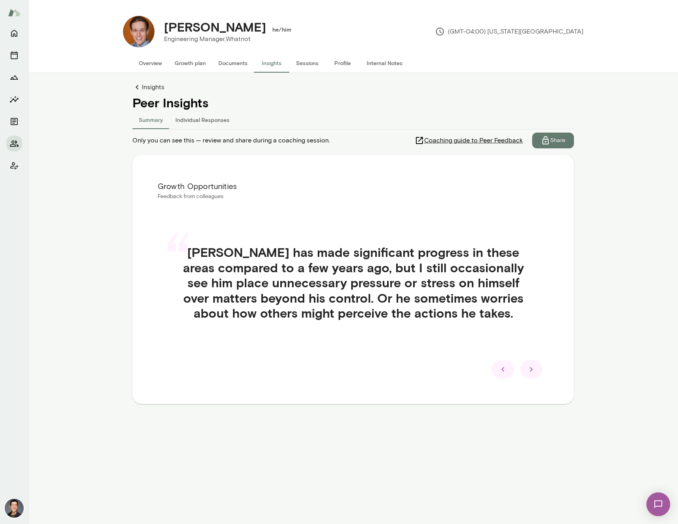
click at [502, 369] on icon at bounding box center [502, 369] width 3 height 4
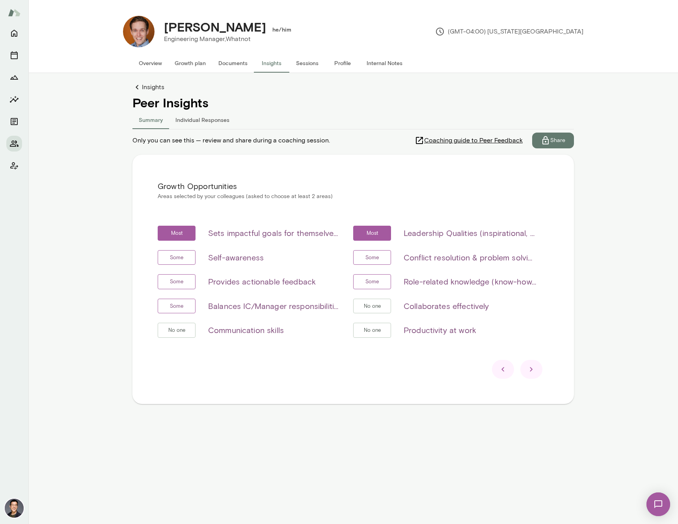
click at [501, 371] on icon at bounding box center [502, 368] width 9 height 9
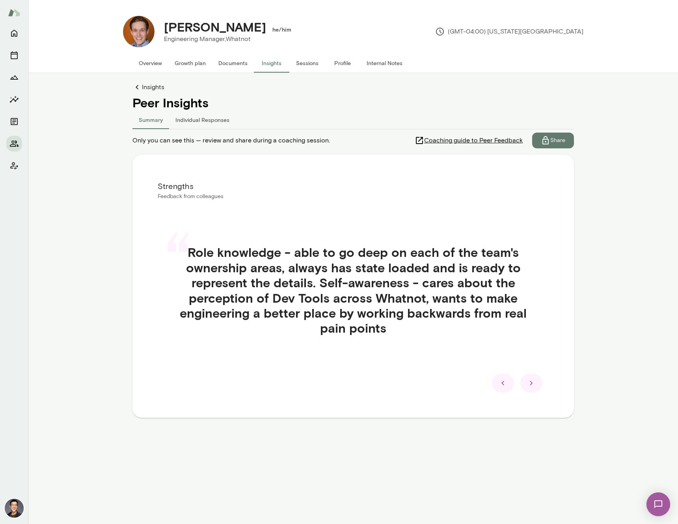
click at [504, 384] on icon at bounding box center [502, 382] width 9 height 9
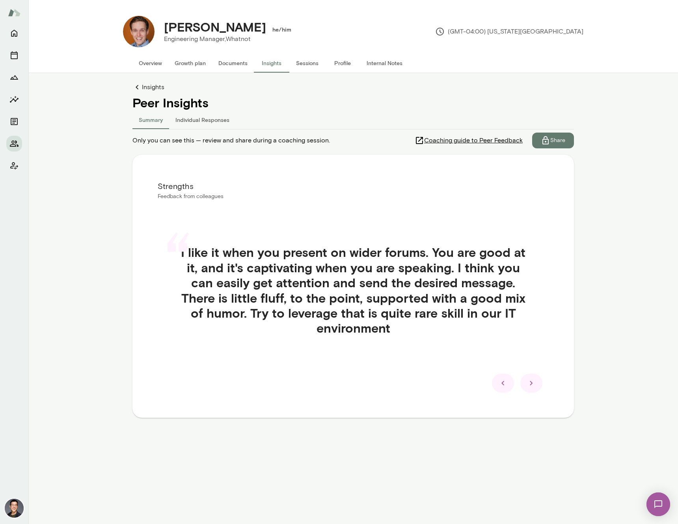
click at [509, 383] on div at bounding box center [503, 382] width 22 height 19
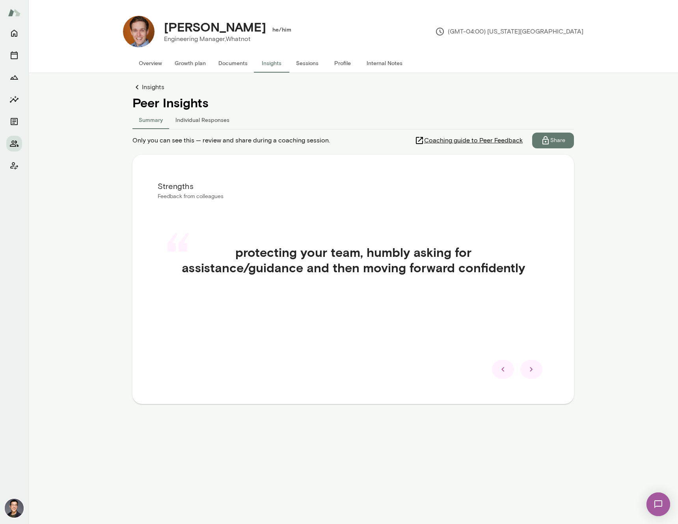
click at [509, 383] on div "Strengths Feedback from colleagues “ protecting your team, humbly asking for as…" at bounding box center [353, 279] width 442 height 249
click at [507, 376] on div at bounding box center [503, 369] width 22 height 19
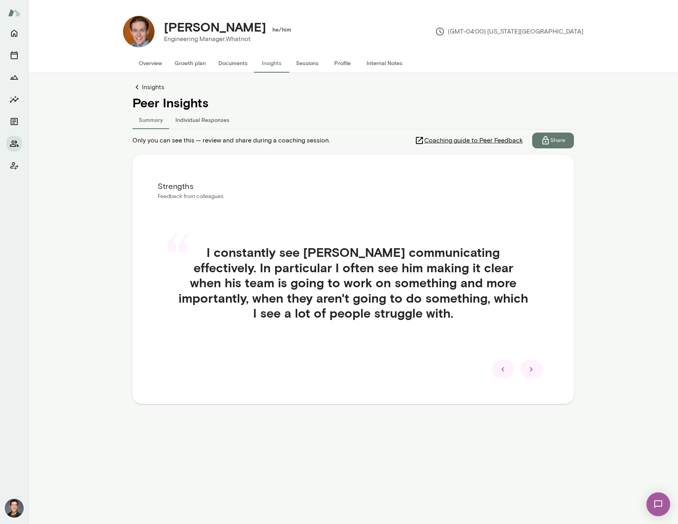
click at [505, 374] on div at bounding box center [503, 369] width 22 height 19
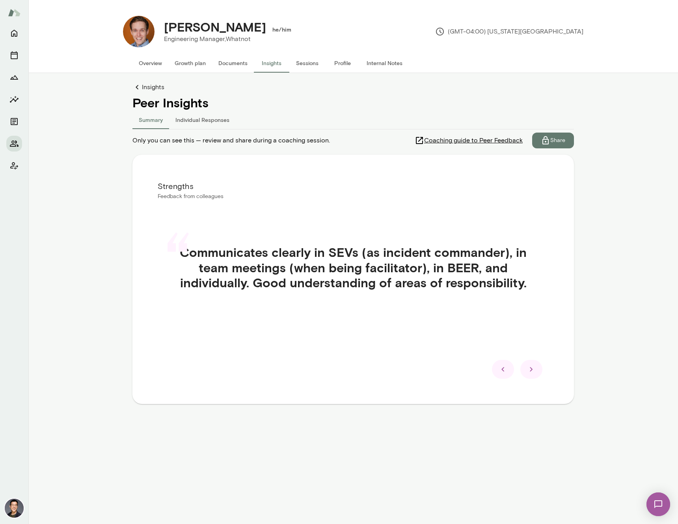
click at [505, 374] on div at bounding box center [503, 369] width 22 height 19
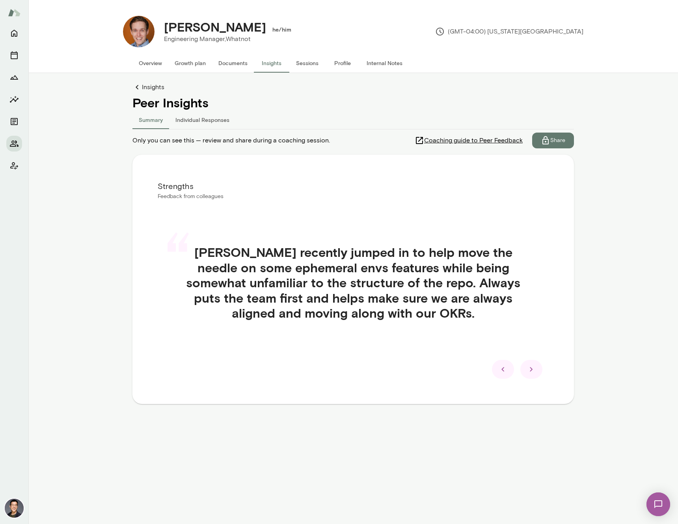
click at [505, 373] on icon at bounding box center [502, 368] width 9 height 9
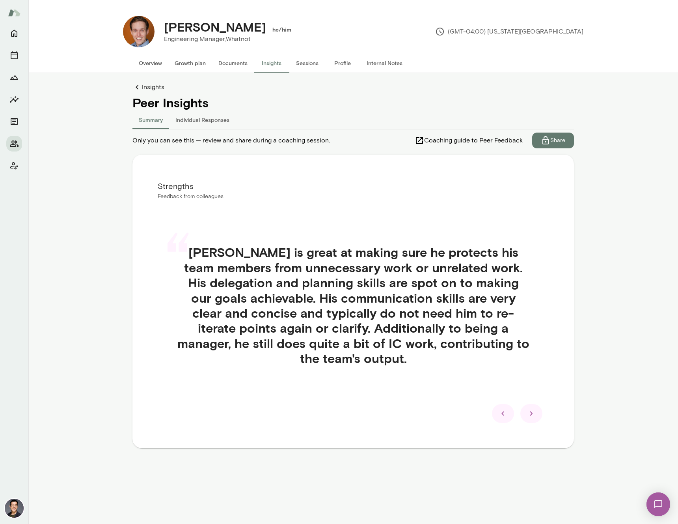
click at [501, 408] on icon at bounding box center [502, 412] width 9 height 9
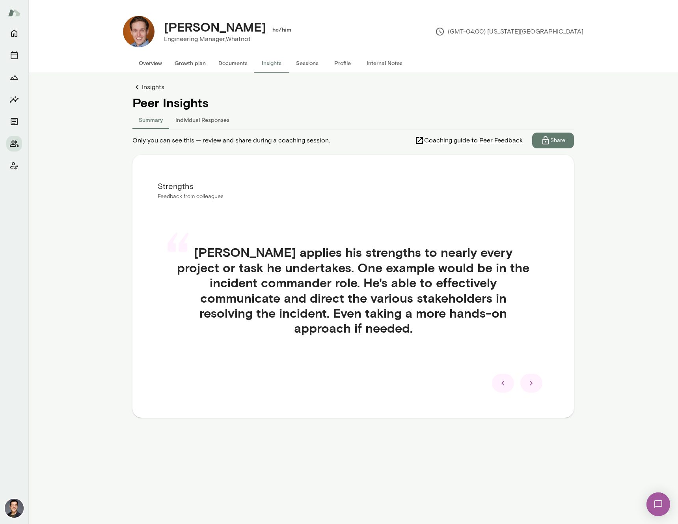
click at [503, 378] on icon at bounding box center [502, 382] width 9 height 9
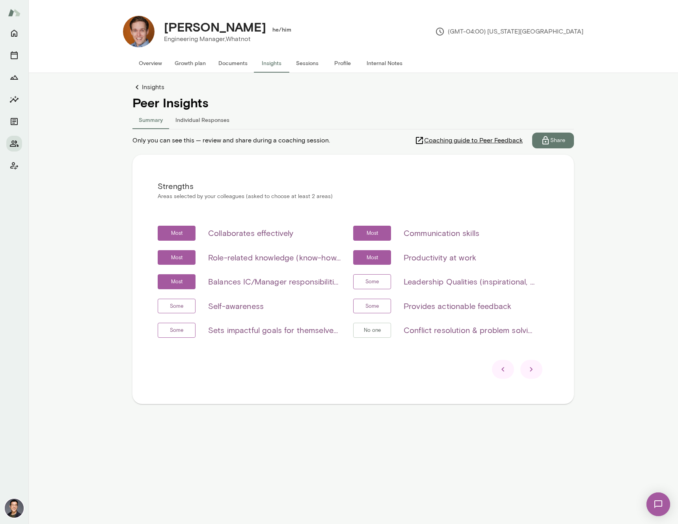
click at [535, 369] on icon at bounding box center [531, 368] width 9 height 9
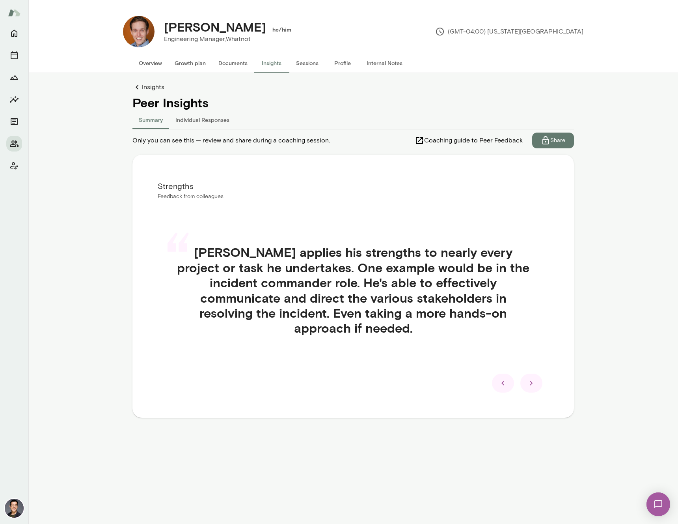
click at [535, 378] on icon at bounding box center [531, 382] width 9 height 9
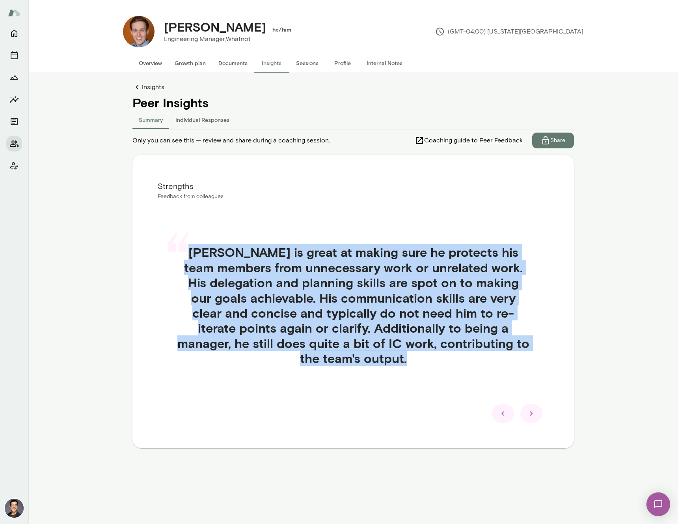
click at [535, 369] on div "“ Blake is great at making sure he protects his team members from unnecessary w…" at bounding box center [353, 314] width 391 height 178
click at [528, 417] on icon at bounding box center [531, 412] width 9 height 9
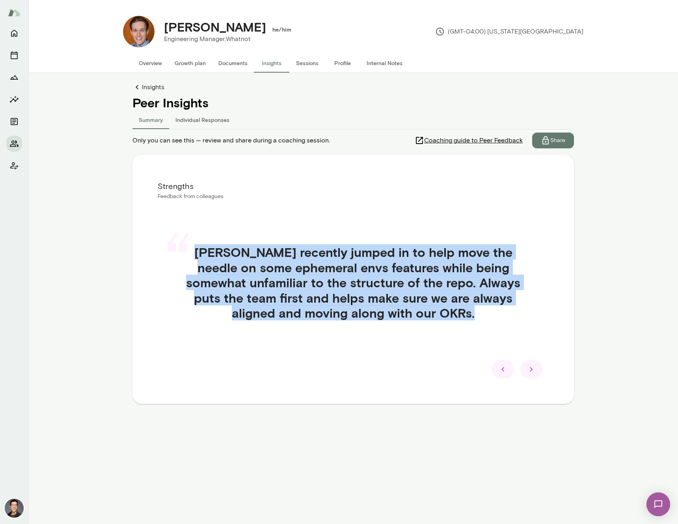
click at [535, 369] on icon at bounding box center [531, 368] width 9 height 9
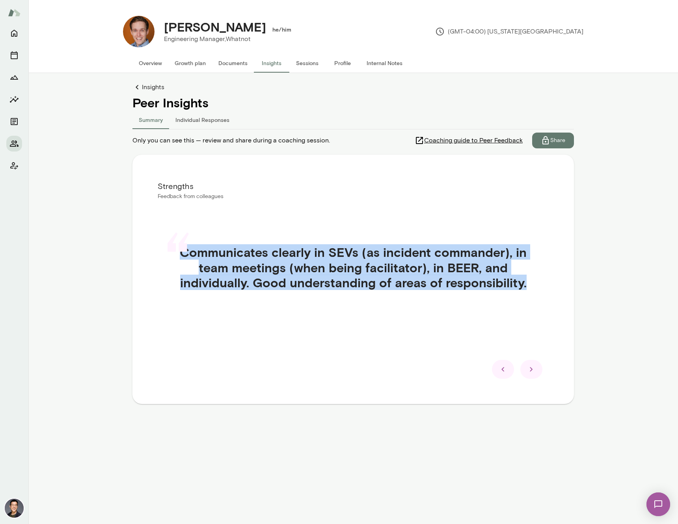
click at [533, 367] on icon at bounding box center [531, 368] width 9 height 9
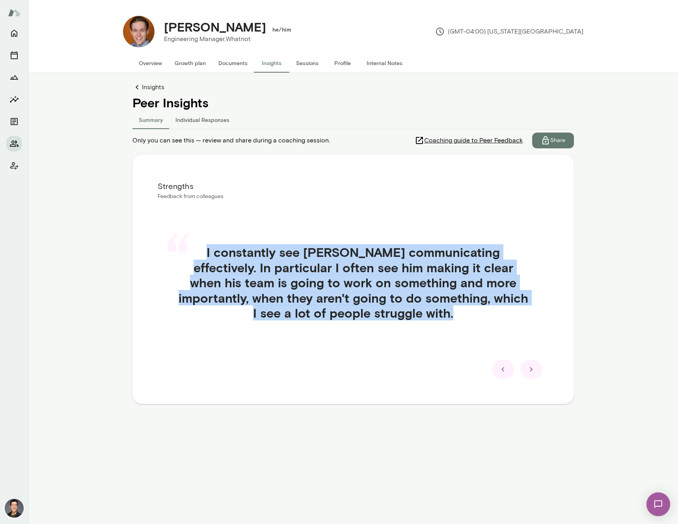
click at [531, 371] on icon at bounding box center [531, 368] width 9 height 9
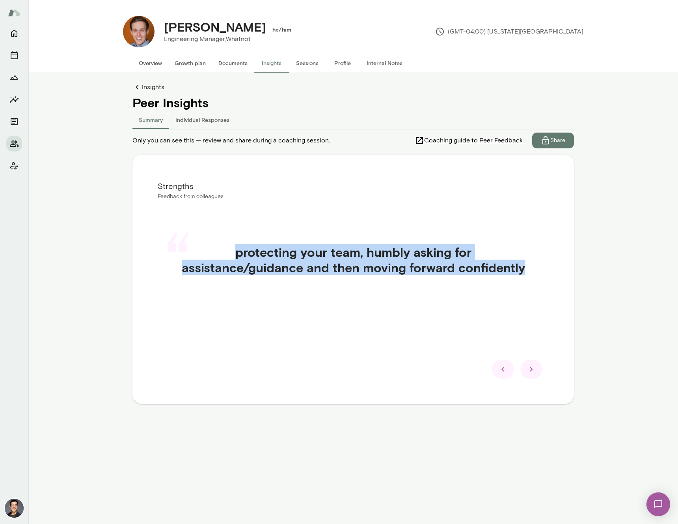
click at [532, 370] on icon at bounding box center [531, 368] width 9 height 9
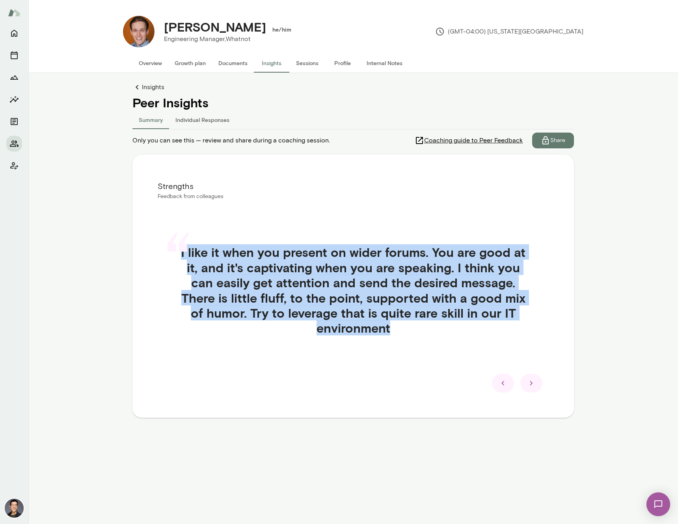
click at [533, 374] on div at bounding box center [531, 382] width 22 height 19
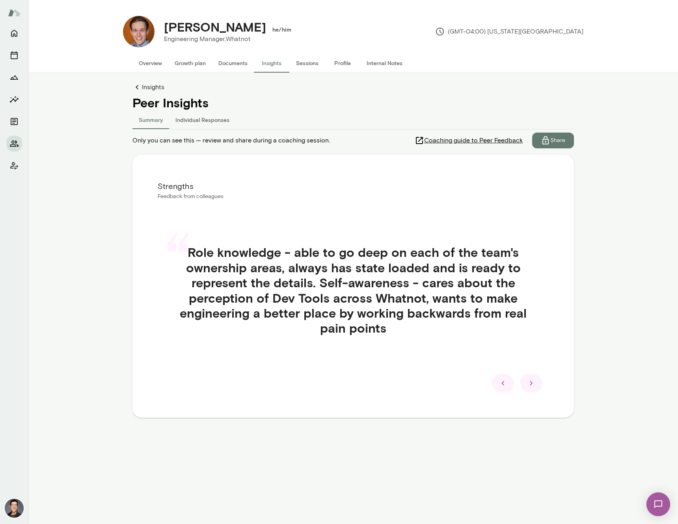
click at [533, 377] on div at bounding box center [531, 382] width 22 height 19
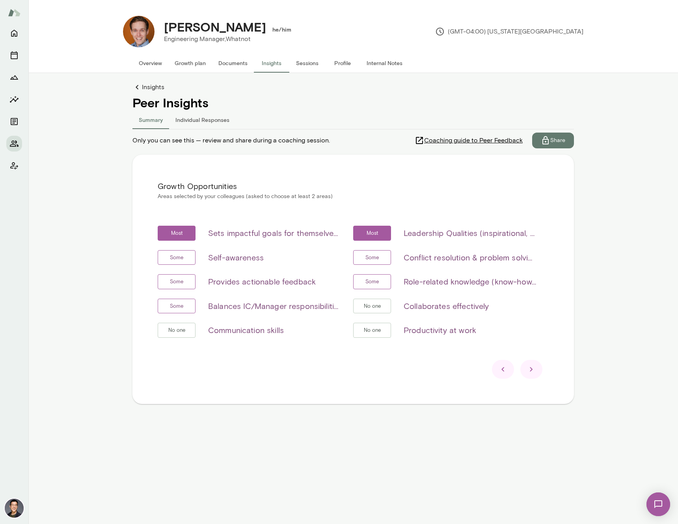
click at [530, 371] on icon at bounding box center [531, 369] width 3 height 4
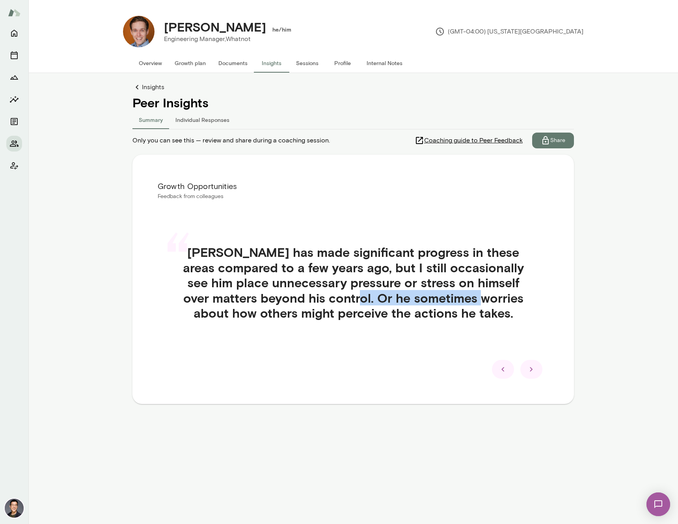
drag, startPoint x: 367, startPoint y: 297, endPoint x: 493, endPoint y: 299, distance: 126.6
click at [492, 298] on h4 "Blake has made significant progress in these areas compared to a few years ago,…" at bounding box center [353, 282] width 353 height 76
click at [529, 367] on icon at bounding box center [531, 368] width 9 height 9
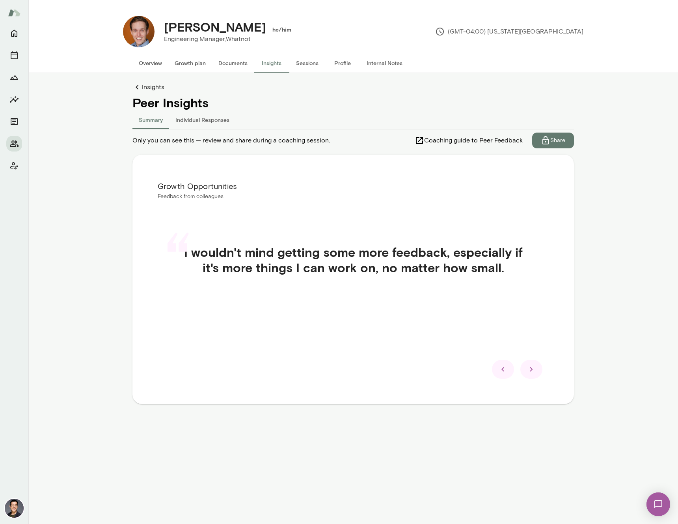
click at [529, 367] on icon at bounding box center [531, 368] width 9 height 9
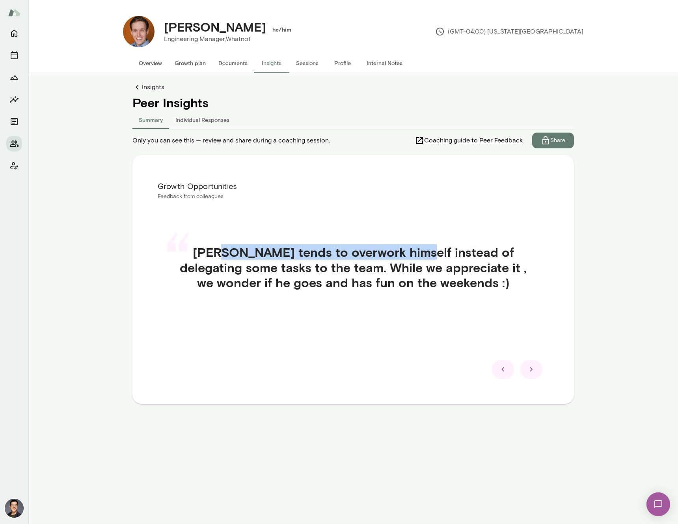
drag, startPoint x: 200, startPoint y: 253, endPoint x: 388, endPoint y: 250, distance: 188.1
click at [388, 250] on h4 "Blake tends to overwork himself instead of delegating some tasks to the team. W…" at bounding box center [353, 266] width 353 height 45
click at [429, 274] on h4 "Blake tends to overwork himself instead of delegating some tasks to the team. W…" at bounding box center [353, 266] width 353 height 45
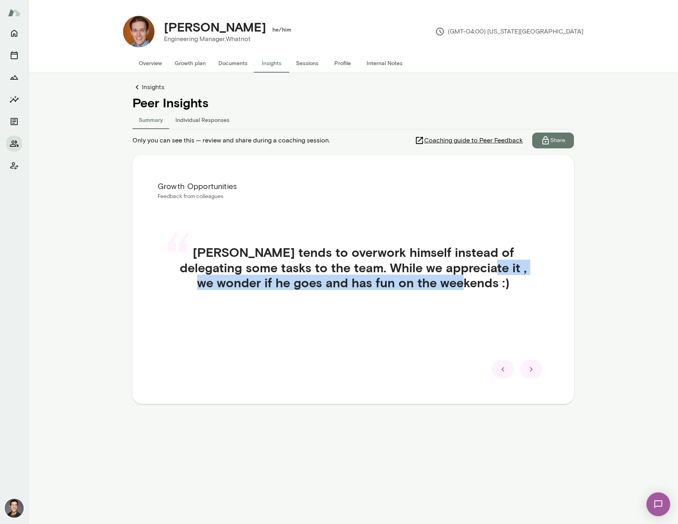
drag, startPoint x: 434, startPoint y: 265, endPoint x: 486, endPoint y: 293, distance: 58.6
click at [486, 293] on div "“ Blake tends to overwork himself instead of delegating some tasks to the team.…" at bounding box center [353, 276] width 391 height 102
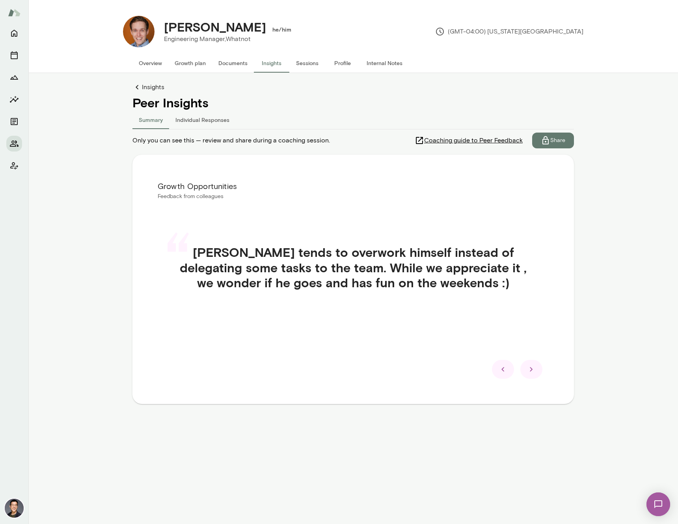
click at [486, 290] on div "“ Blake tends to overwork himself instead of delegating some tasks to the team.…" at bounding box center [353, 276] width 391 height 102
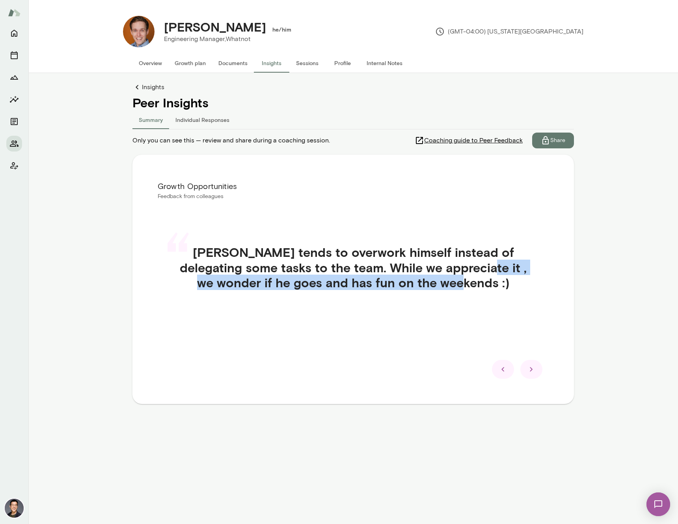
drag, startPoint x: 432, startPoint y: 267, endPoint x: 464, endPoint y: 287, distance: 37.5
click at [464, 287] on h4 "Blake tends to overwork himself instead of delegating some tasks to the team. W…" at bounding box center [353, 266] width 353 height 45
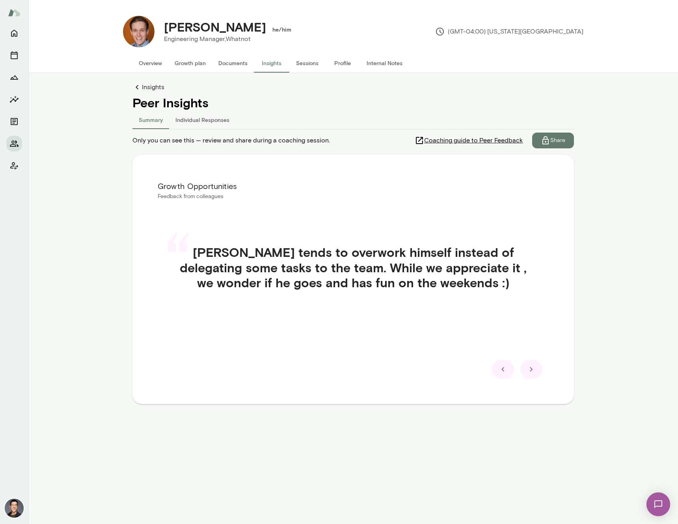
click at [537, 373] on div at bounding box center [531, 369] width 22 height 19
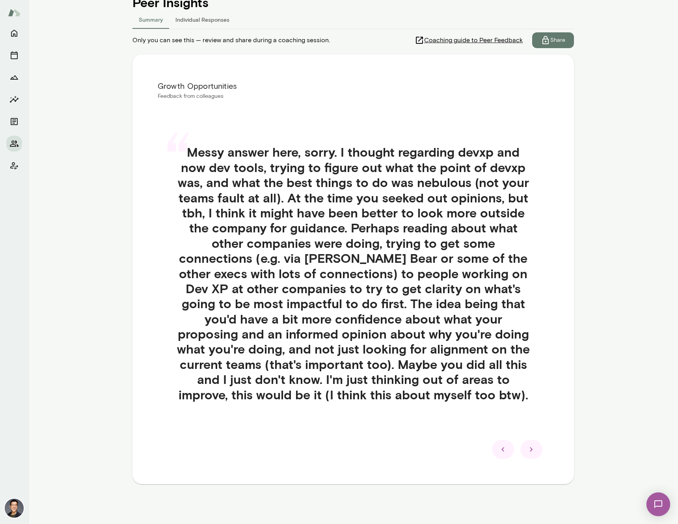
scroll to position [101, 0]
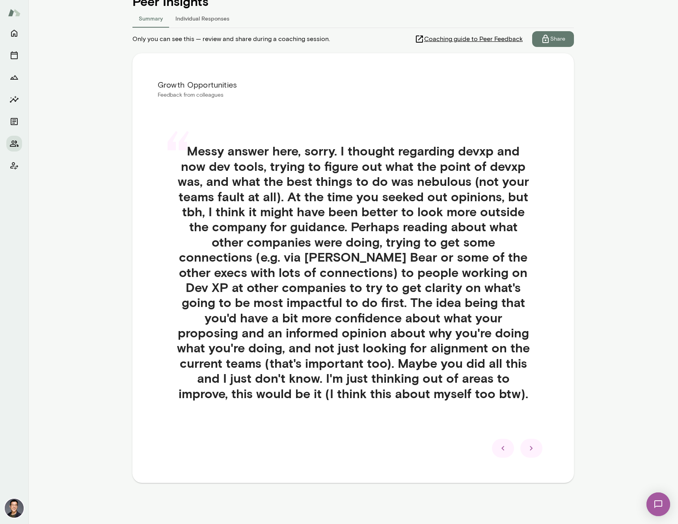
click at [533, 443] on div at bounding box center [531, 447] width 22 height 19
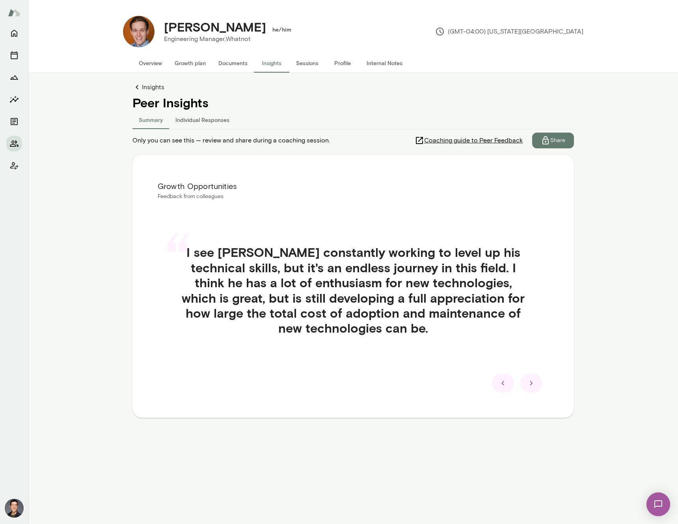
click at [501, 382] on icon at bounding box center [502, 382] width 9 height 9
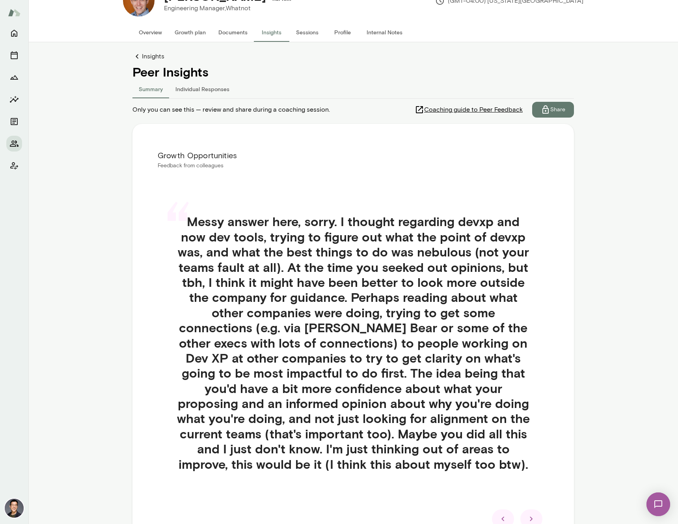
scroll to position [101, 0]
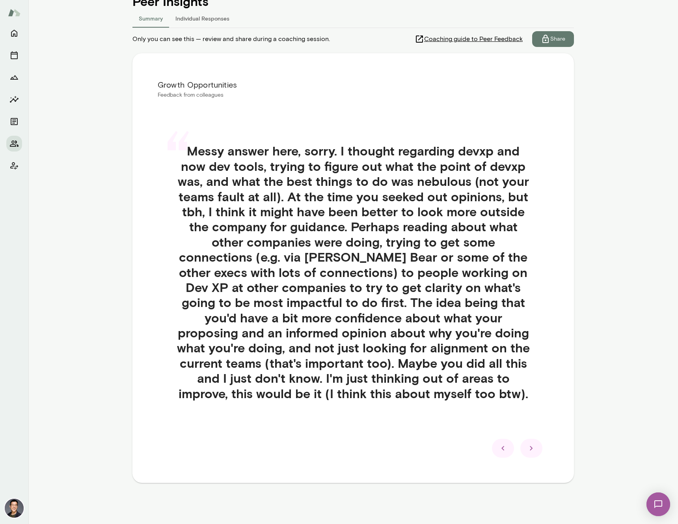
click at [503, 443] on icon at bounding box center [502, 447] width 9 height 9
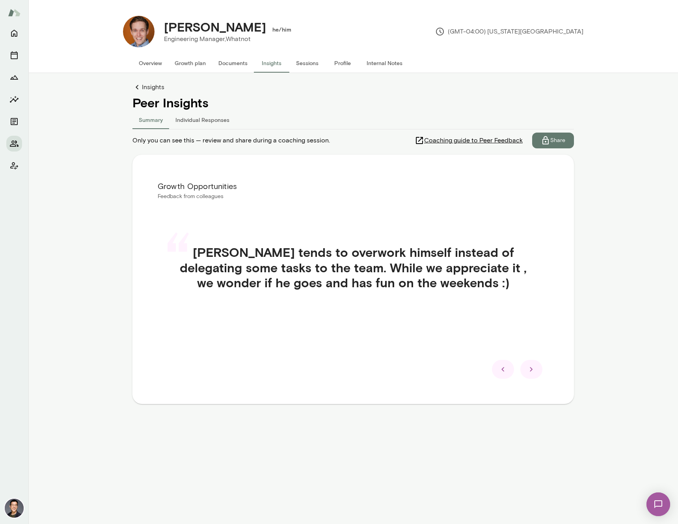
click at [500, 372] on icon at bounding box center [502, 368] width 9 height 9
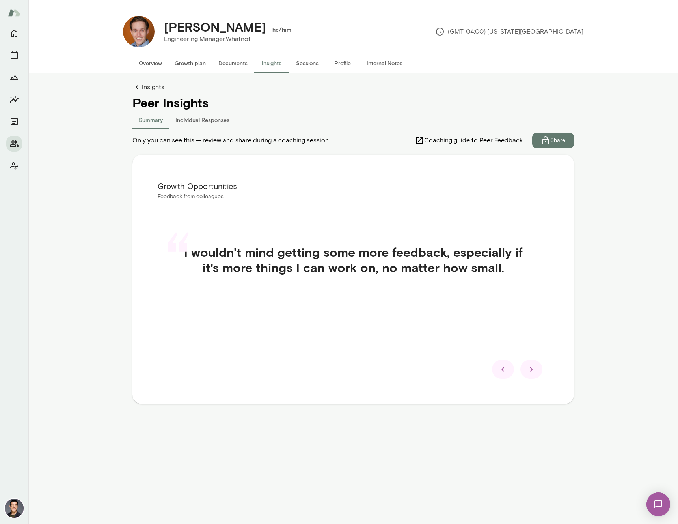
click at [500, 372] on icon at bounding box center [502, 368] width 9 height 9
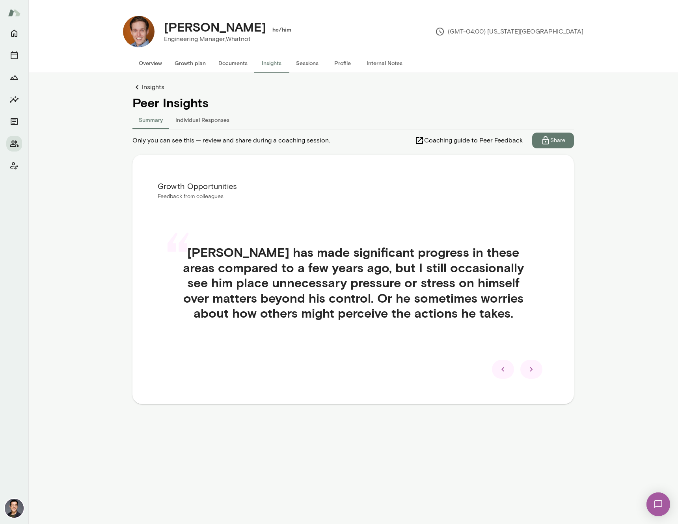
click at [500, 372] on icon at bounding box center [502, 368] width 9 height 9
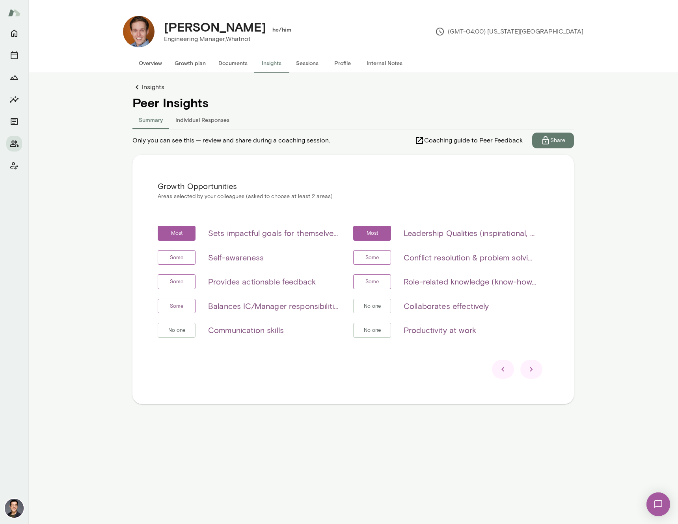
click at [532, 375] on div at bounding box center [531, 369] width 22 height 19
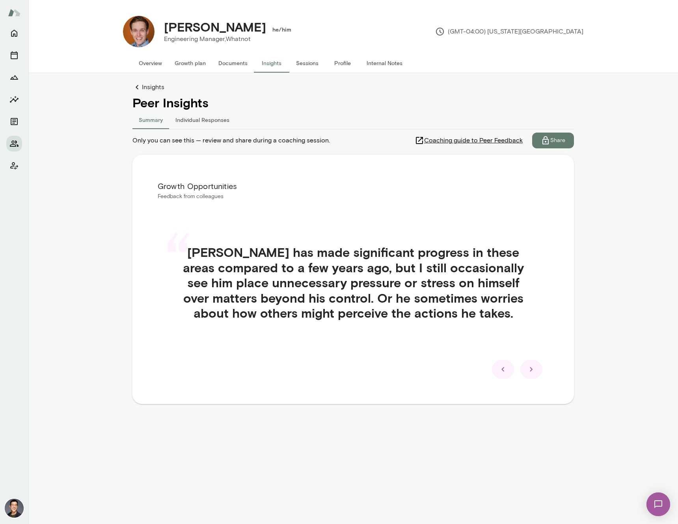
click at [532, 375] on div at bounding box center [531, 369] width 22 height 19
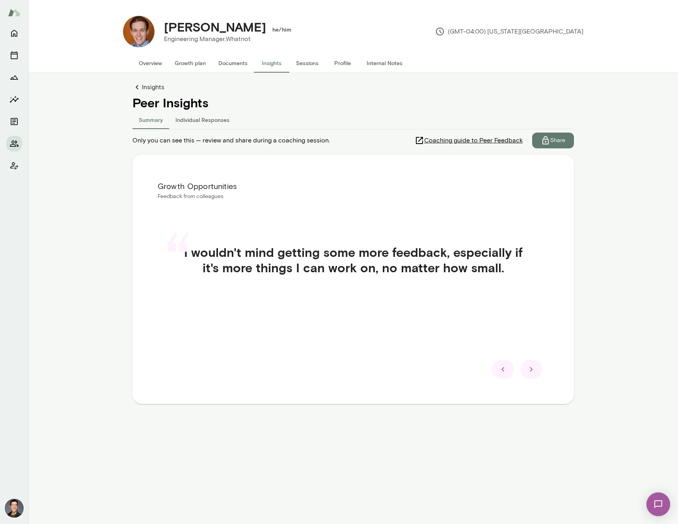
click at [532, 375] on div at bounding box center [531, 369] width 22 height 19
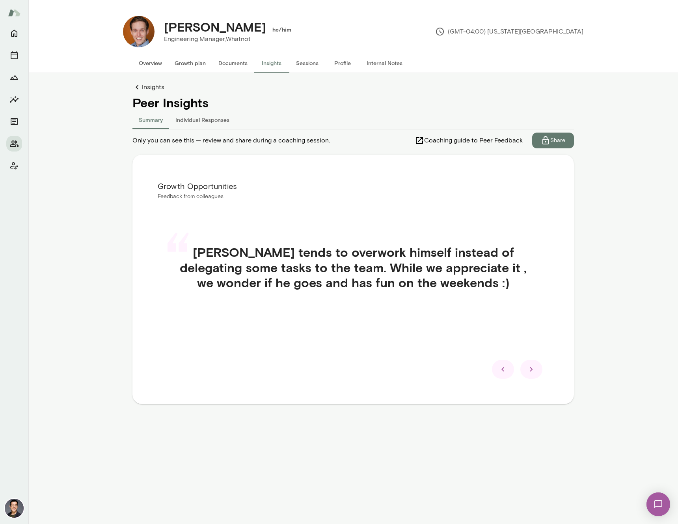
click at [532, 375] on div at bounding box center [531, 369] width 22 height 19
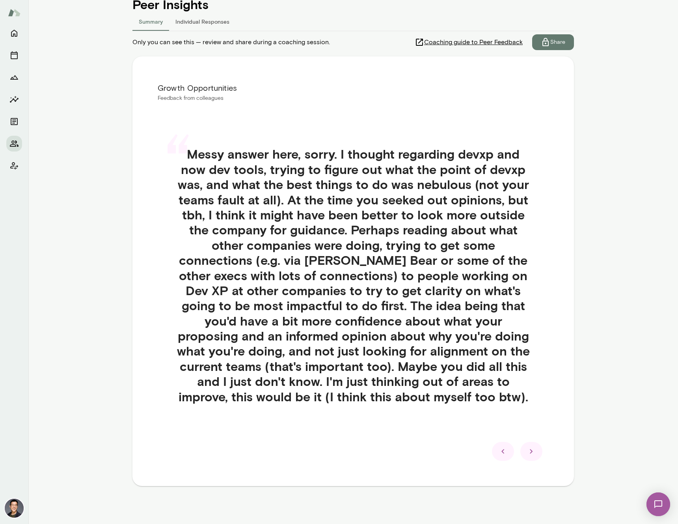
scroll to position [101, 0]
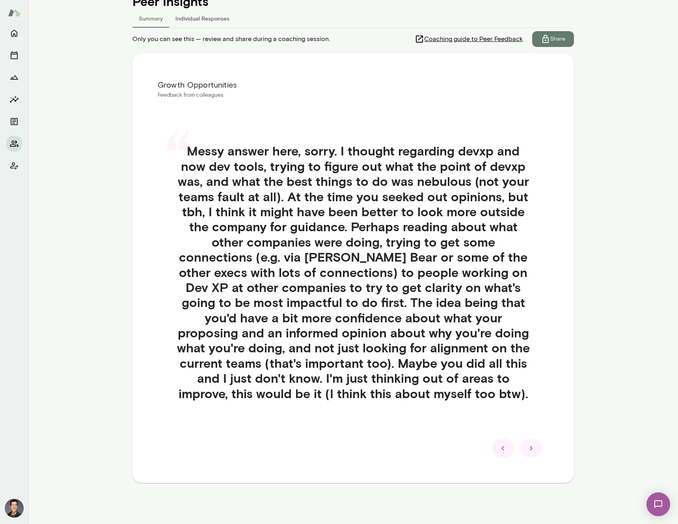
click at [529, 443] on icon at bounding box center [531, 447] width 9 height 9
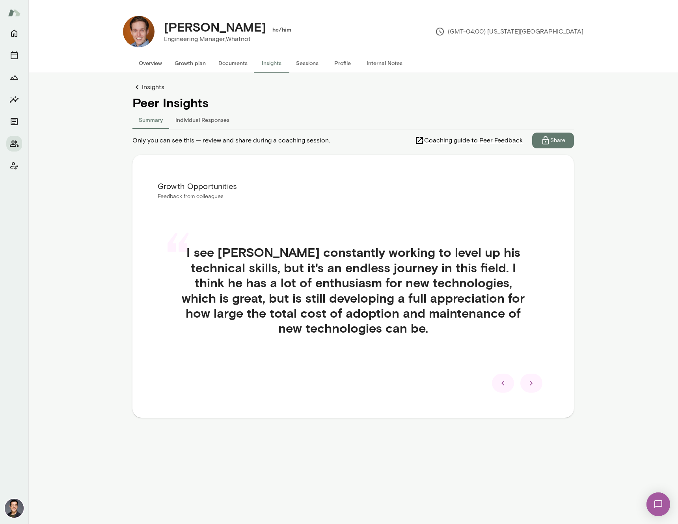
scroll to position [0, 0]
click at [534, 390] on div at bounding box center [531, 382] width 22 height 19
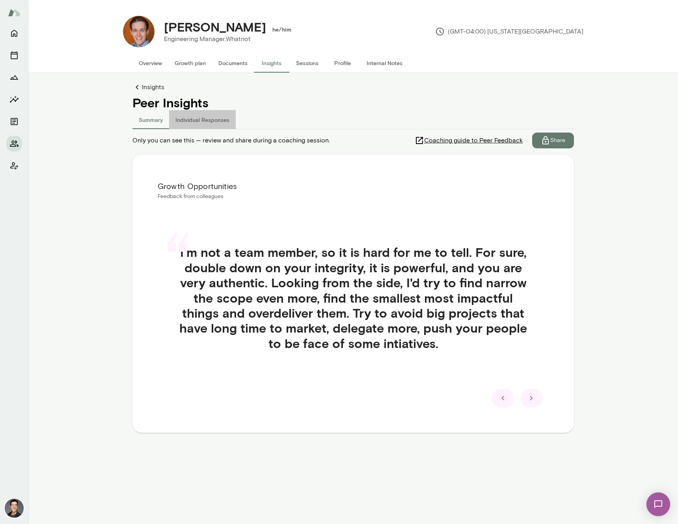
click at [207, 122] on button "Individual Responses" at bounding box center [202, 119] width 67 height 19
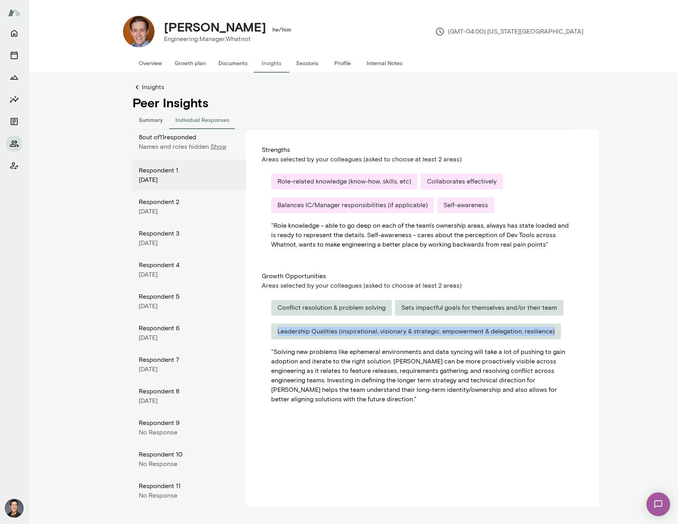
drag, startPoint x: 278, startPoint y: 329, endPoint x: 427, endPoint y: 338, distance: 149.7
click at [427, 338] on div "Leadership Qualities (inspirational, visionary & strategic, empowerment & deleg…" at bounding box center [416, 331] width 290 height 16
click at [358, 331] on div "Leadership Qualities (inspirational, visionary & strategic, empowerment & deleg…" at bounding box center [416, 331] width 290 height 16
click at [387, 332] on div "Leadership Qualities (inspirational, visionary & strategic, empowerment & deleg…" at bounding box center [416, 331] width 290 height 16
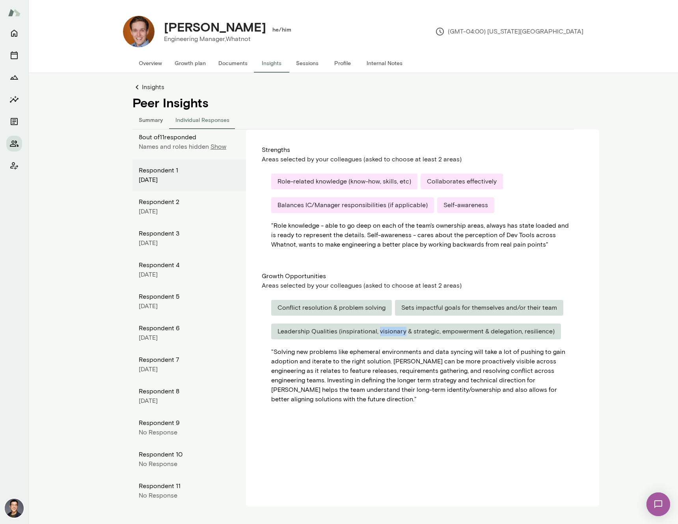
click at [387, 332] on div "Leadership Qualities (inspirational, visionary & strategic, empowerment & deleg…" at bounding box center [416, 331] width 290 height 16
click at [424, 333] on div "Leadership Qualities (inspirational, visionary & strategic, empowerment & deleg…" at bounding box center [416, 331] width 290 height 16
click at [467, 332] on div "Leadership Qualities (inspirational, visionary & strategic, empowerment & deleg…" at bounding box center [416, 331] width 290 height 16
click at [507, 332] on div "Leadership Qualities (inspirational, visionary & strategic, empowerment & deleg…" at bounding box center [416, 331] width 290 height 16
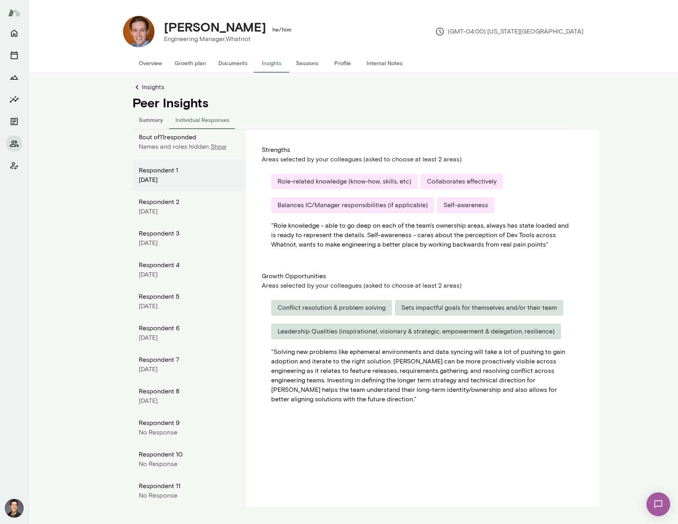
click at [541, 332] on div "Leadership Qualities (inspirational, visionary & strategic, empowerment & deleg…" at bounding box center [416, 331] width 290 height 16
click at [137, 88] on icon at bounding box center [137, 87] width 3 height 4
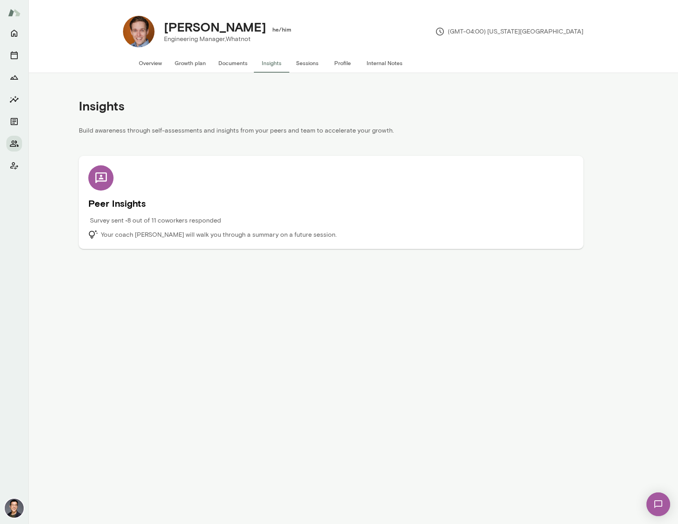
click at [197, 234] on p "Your coach [PERSON_NAME] will walk you through a summary on a future session." at bounding box center [219, 234] width 236 height 9
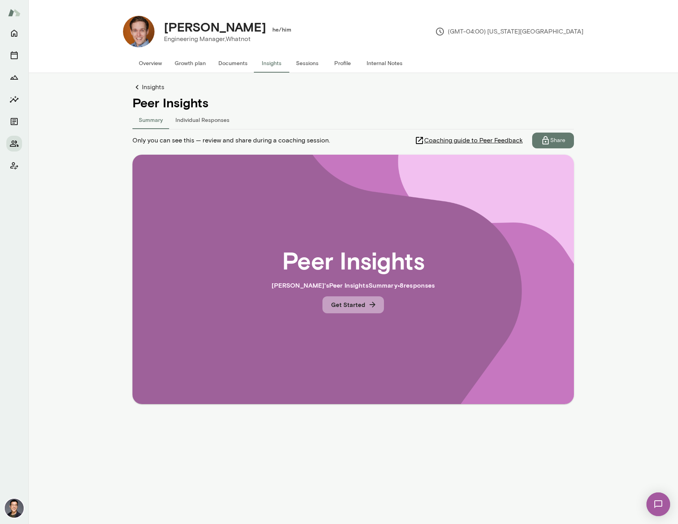
click at [369, 302] on icon "button" at bounding box center [372, 304] width 9 height 9
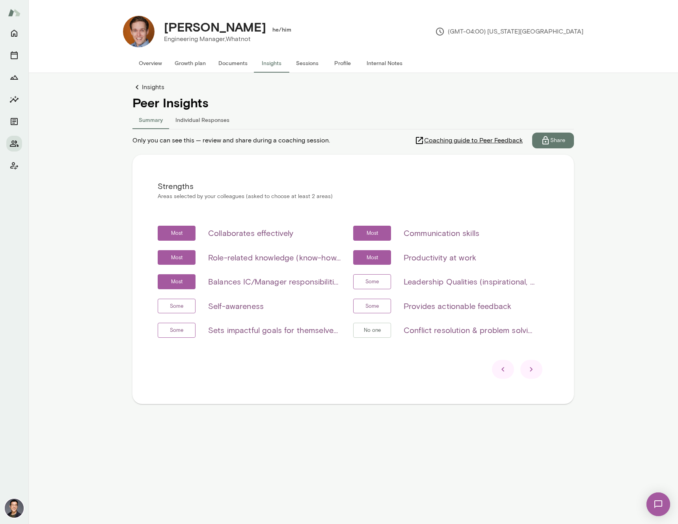
click at [533, 367] on icon at bounding box center [531, 368] width 9 height 9
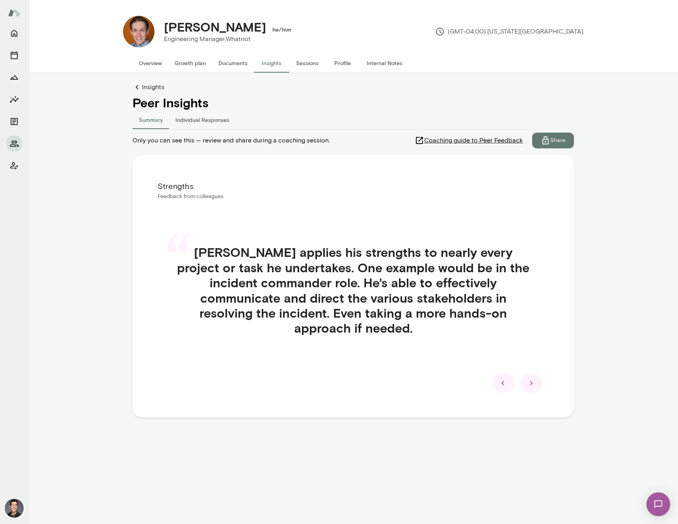
click at [534, 378] on icon at bounding box center [531, 382] width 9 height 9
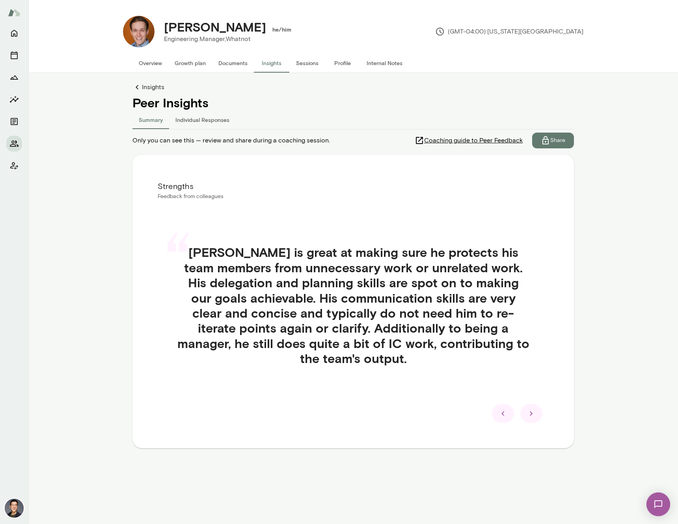
click at [534, 368] on div "“ [PERSON_NAME] is great at making sure he protects his team members from unnec…" at bounding box center [353, 314] width 391 height 178
click at [536, 418] on div at bounding box center [531, 413] width 22 height 19
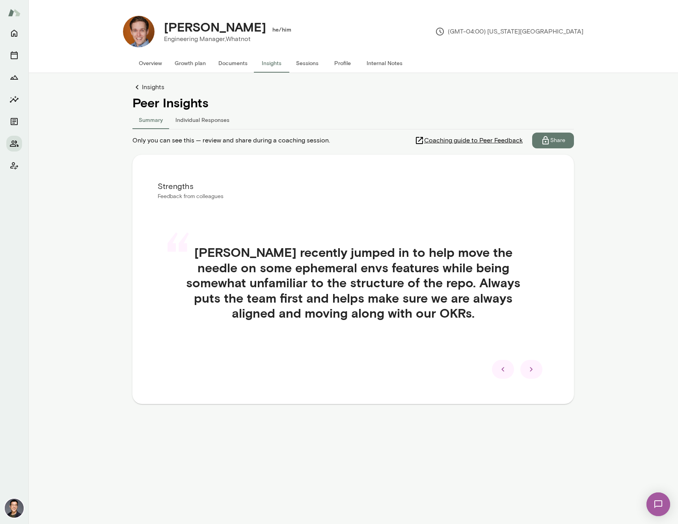
click at [528, 374] on div at bounding box center [531, 369] width 22 height 19
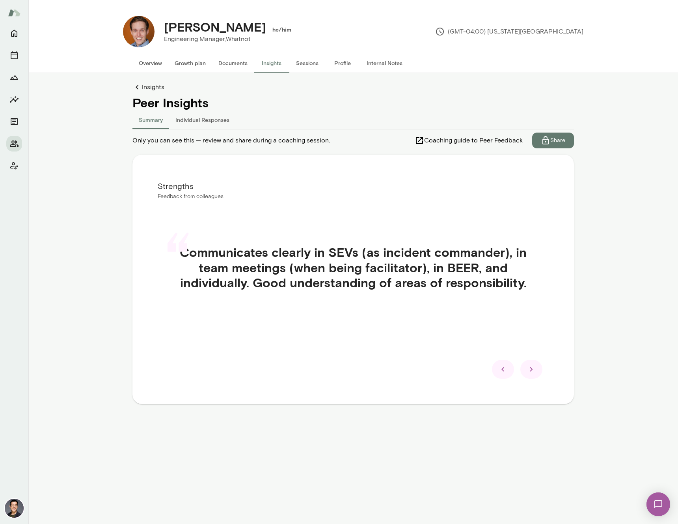
click at [529, 374] on div at bounding box center [531, 369] width 22 height 19
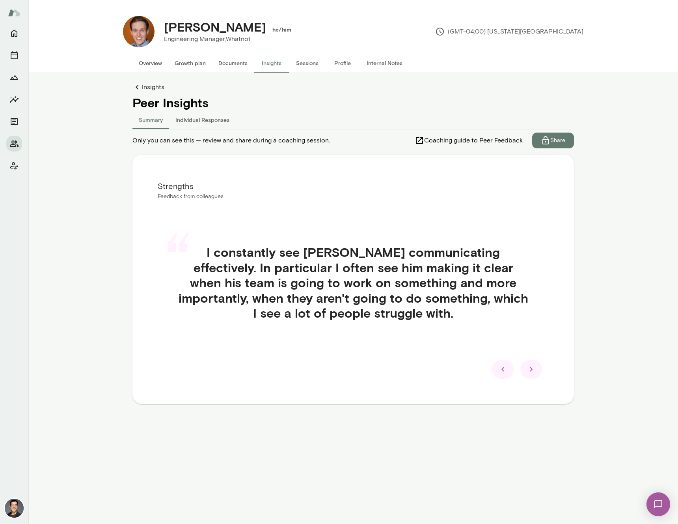
click at [530, 374] on icon at bounding box center [531, 368] width 9 height 9
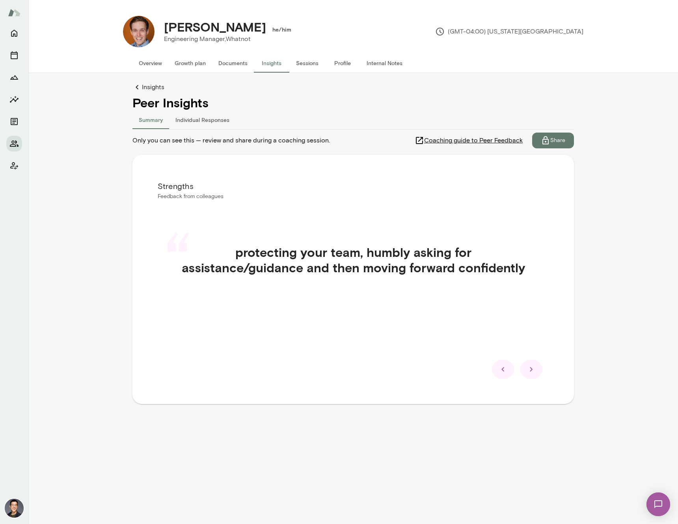
click at [531, 373] on icon at bounding box center [531, 368] width 9 height 9
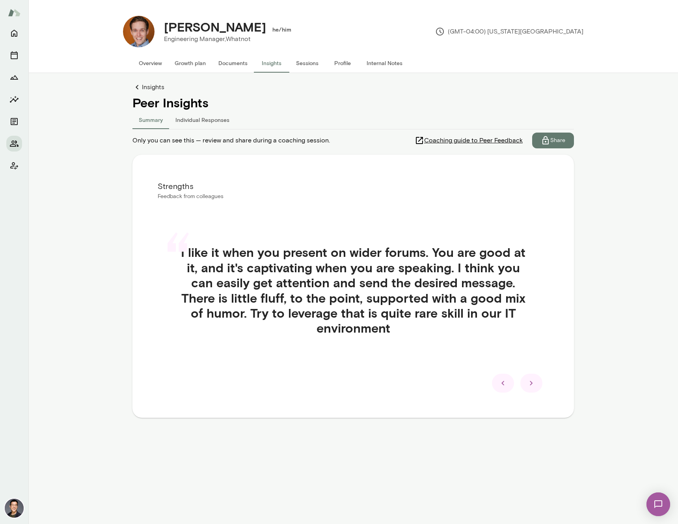
click at [532, 382] on icon at bounding box center [531, 382] width 9 height 9
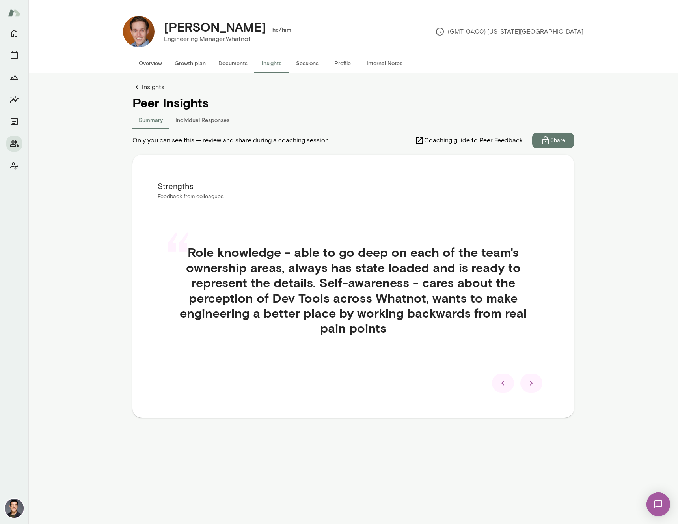
click at [532, 382] on icon at bounding box center [531, 382] width 9 height 9
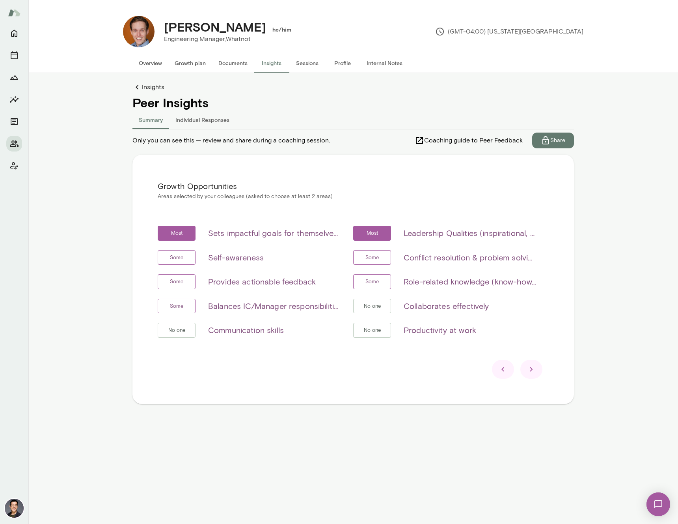
click at [532, 366] on icon at bounding box center [531, 368] width 9 height 9
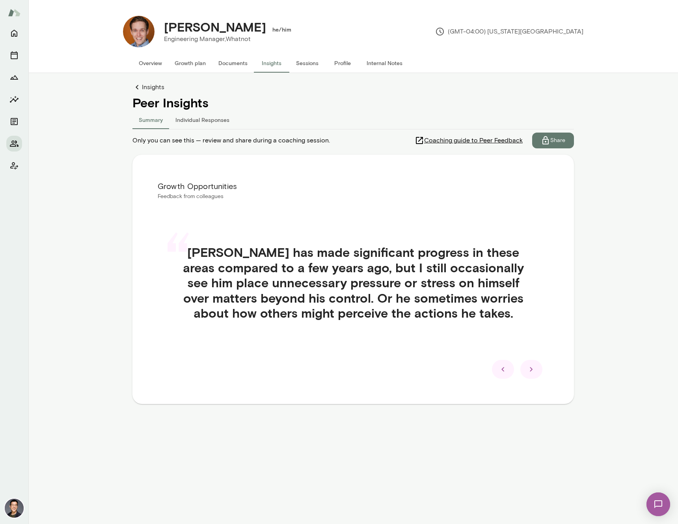
click at [531, 371] on icon at bounding box center [531, 369] width 3 height 4
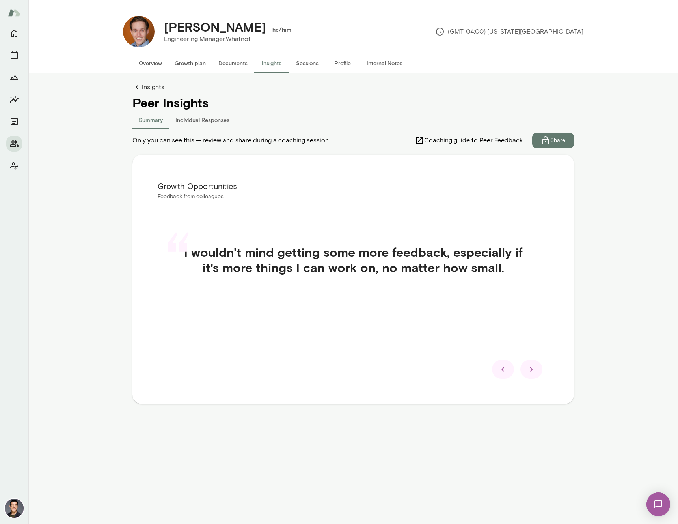
click at [531, 371] on icon at bounding box center [531, 369] width 3 height 4
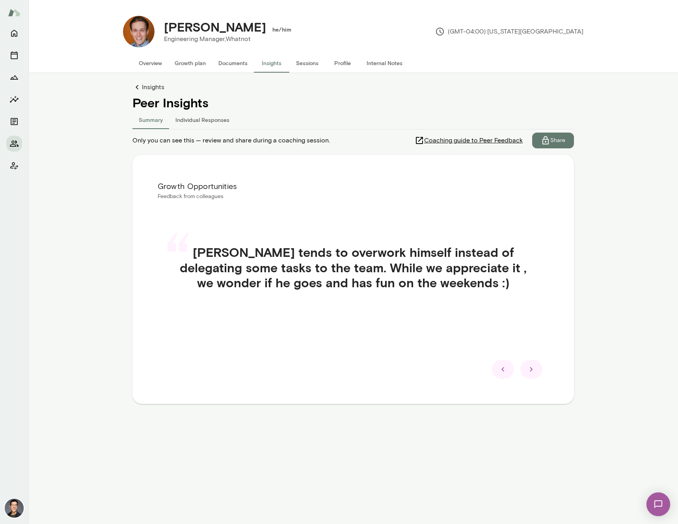
click at [531, 371] on icon at bounding box center [531, 369] width 3 height 4
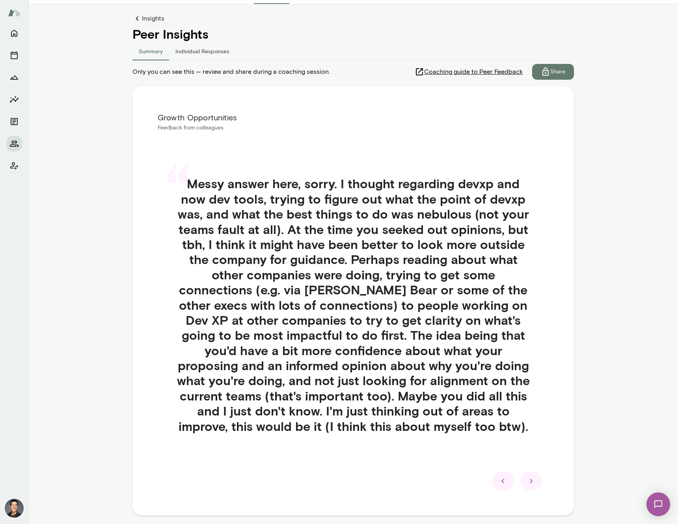
scroll to position [101, 0]
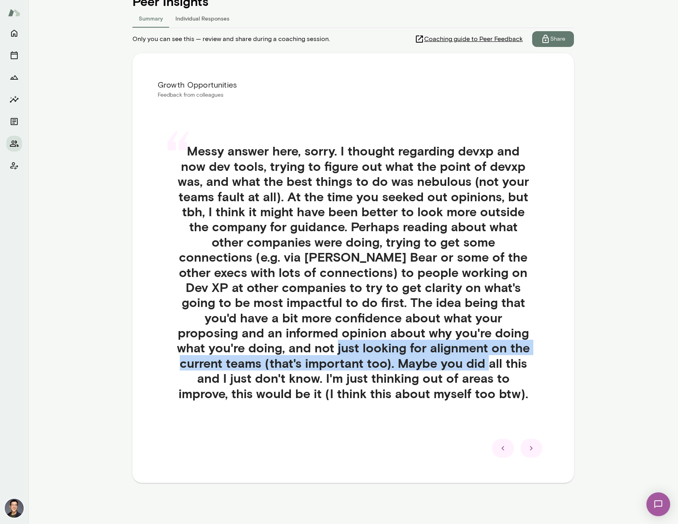
drag, startPoint x: 331, startPoint y: 349, endPoint x: 492, endPoint y: 356, distance: 161.0
click at [492, 356] on h4 "Messy answer here, sorry. I thought regarding devxp and now dev tools, trying t…" at bounding box center [353, 271] width 353 height 257
click at [532, 451] on icon at bounding box center [531, 447] width 9 height 9
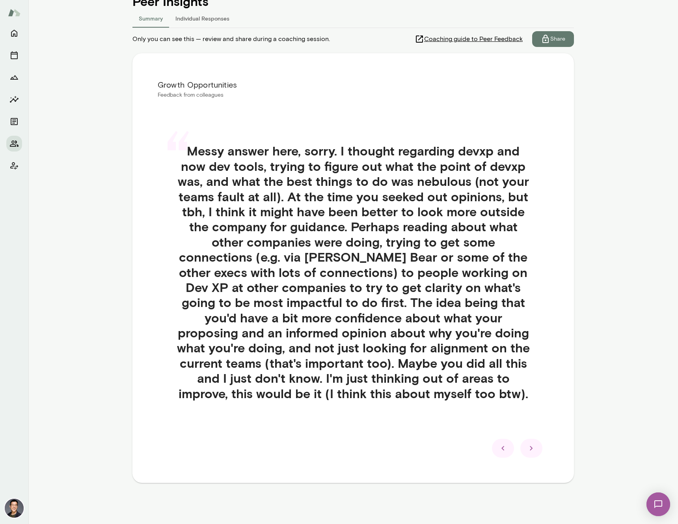
scroll to position [0, 0]
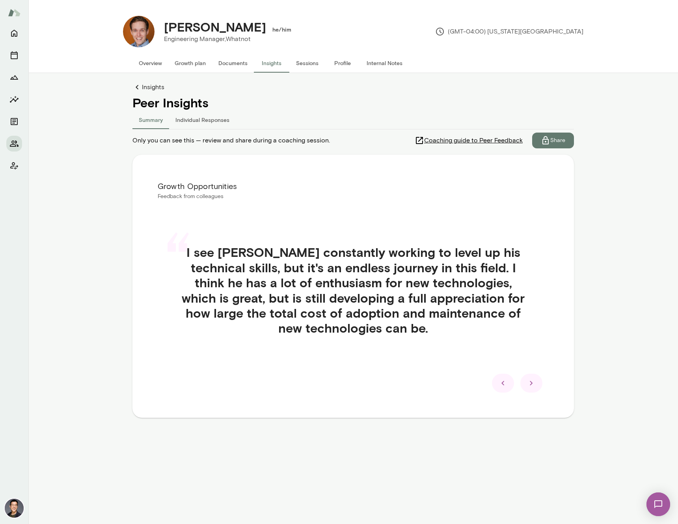
click at [531, 386] on icon at bounding box center [531, 382] width 9 height 9
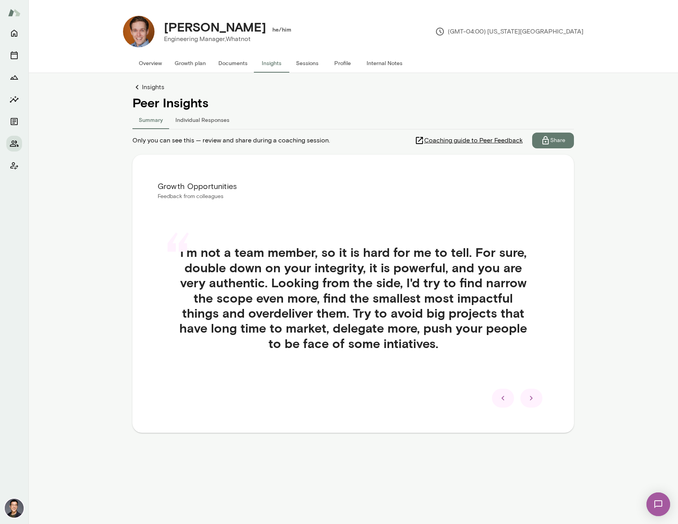
click at [531, 394] on icon at bounding box center [531, 397] width 9 height 9
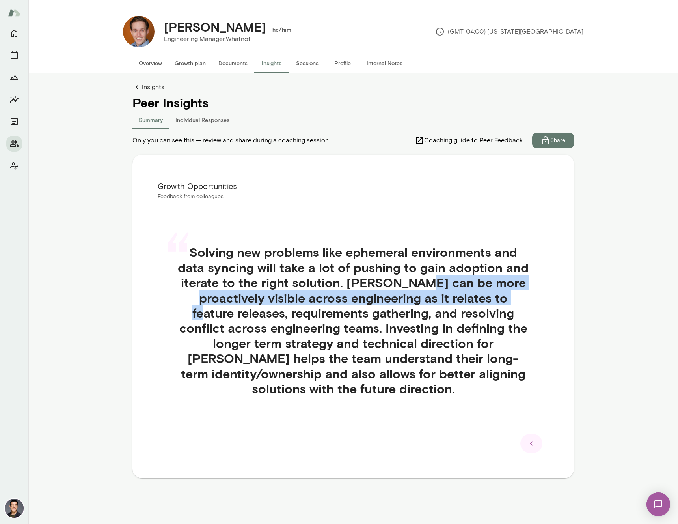
drag, startPoint x: 416, startPoint y: 279, endPoint x: 484, endPoint y: 305, distance: 72.3
click at [484, 305] on h4 "Solving new problems like ephemeral environments and data syncing will take a l…" at bounding box center [353, 319] width 353 height 151
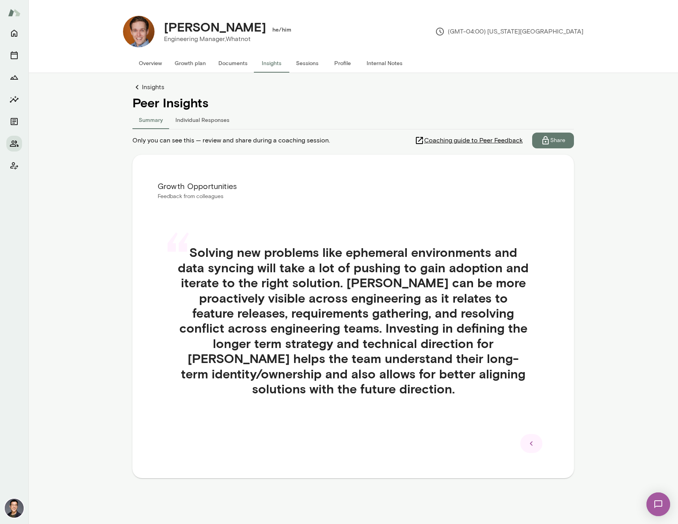
click at [427, 329] on h4 "Solving new problems like ephemeral environments and data syncing will take a l…" at bounding box center [353, 319] width 353 height 151
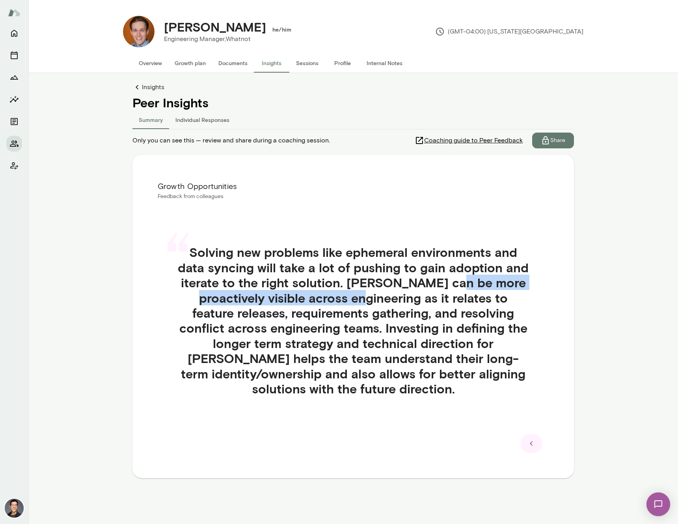
drag, startPoint x: 450, startPoint y: 283, endPoint x: 328, endPoint y: 295, distance: 122.8
click at [328, 295] on h4 "Solving new problems like ephemeral environments and data syncing will take a l…" at bounding box center [353, 319] width 353 height 151
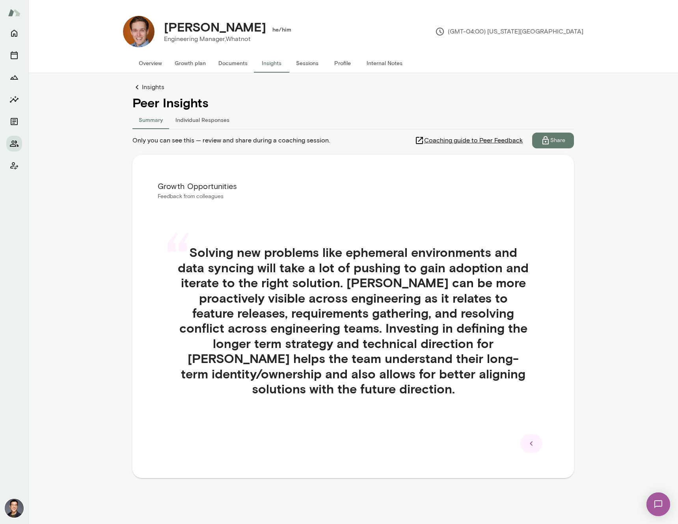
click at [541, 443] on div at bounding box center [531, 443] width 22 height 19
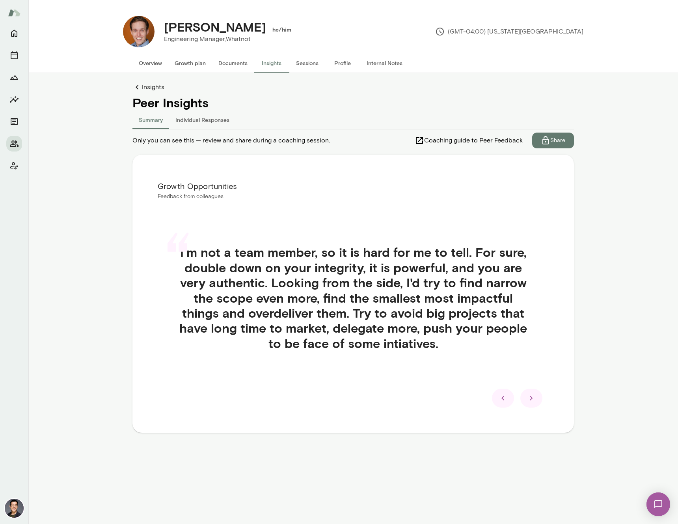
click at [499, 397] on icon at bounding box center [502, 397] width 9 height 9
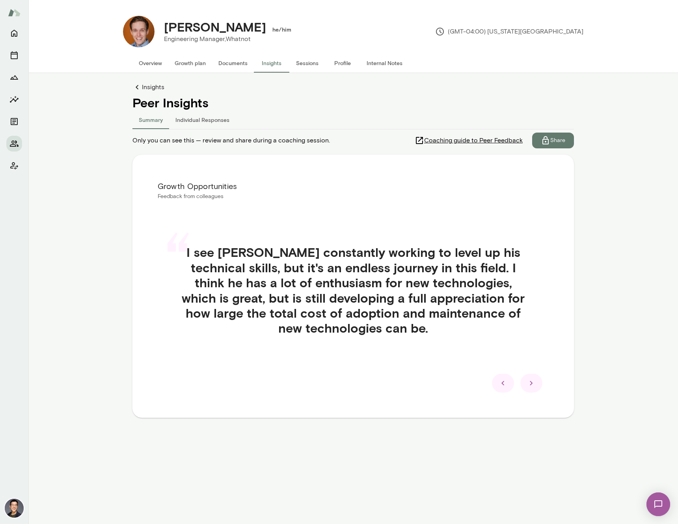
click at [501, 387] on icon at bounding box center [502, 382] width 9 height 9
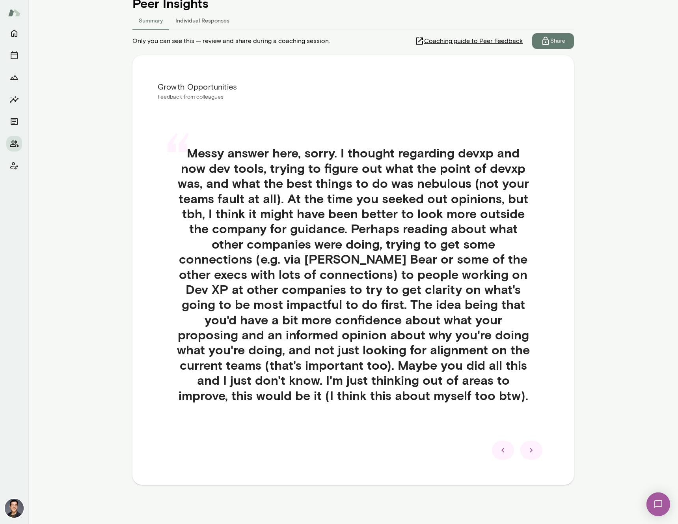
scroll to position [101, 0]
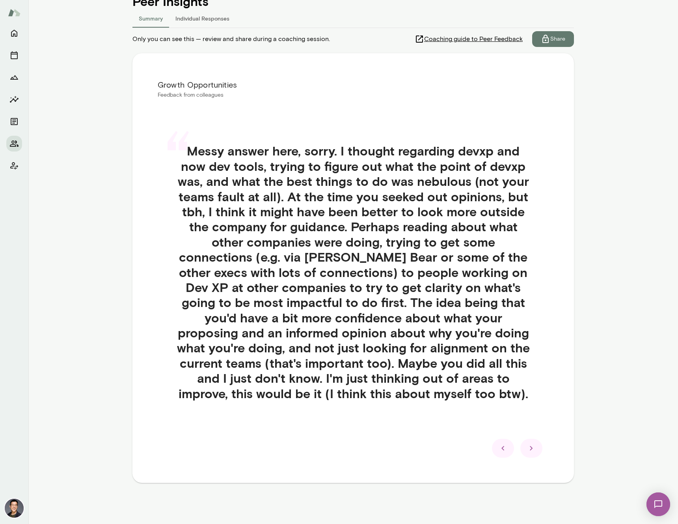
click at [503, 449] on icon at bounding box center [502, 447] width 9 height 9
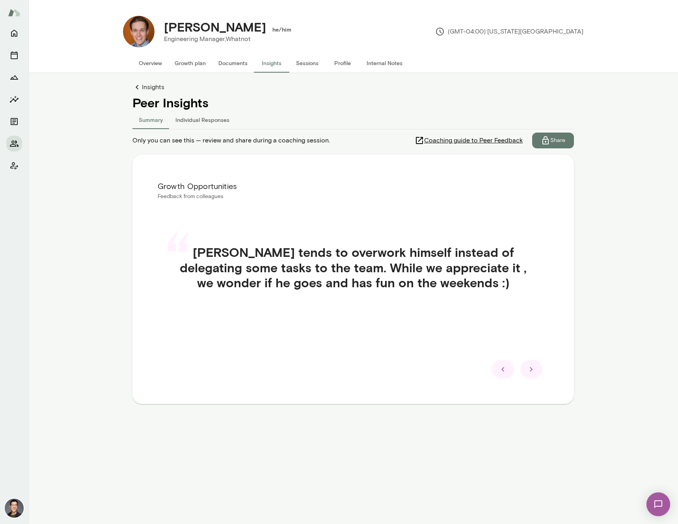
click at [502, 372] on icon at bounding box center [502, 368] width 9 height 9
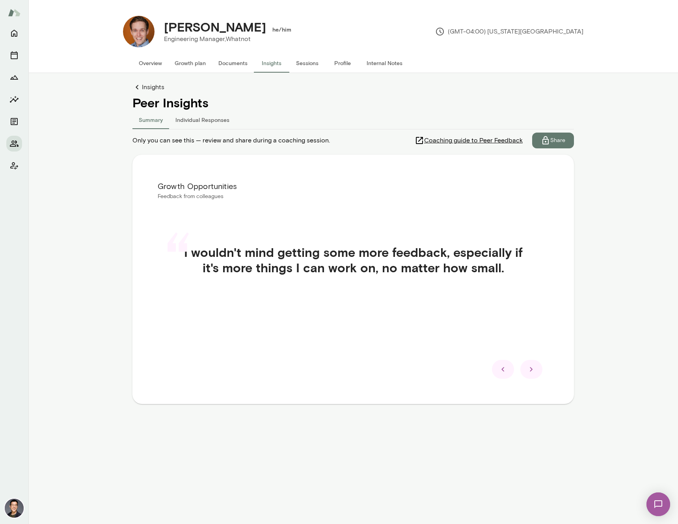
click at [503, 371] on icon at bounding box center [502, 368] width 9 height 9
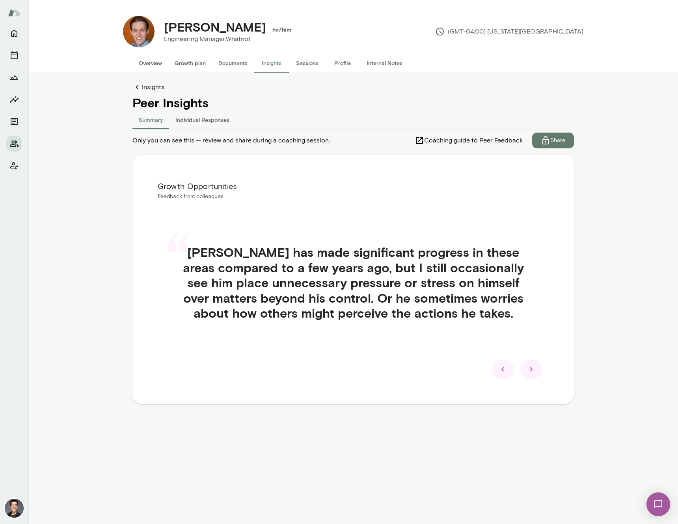
click at [503, 371] on icon at bounding box center [502, 368] width 9 height 9
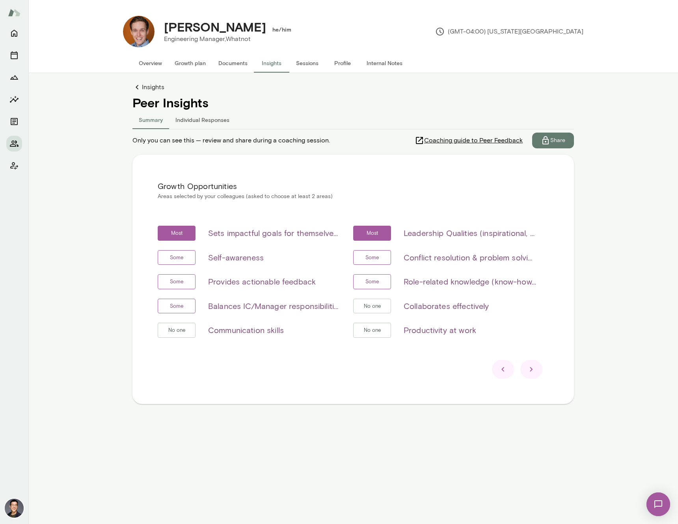
click at [502, 373] on icon at bounding box center [502, 368] width 9 height 9
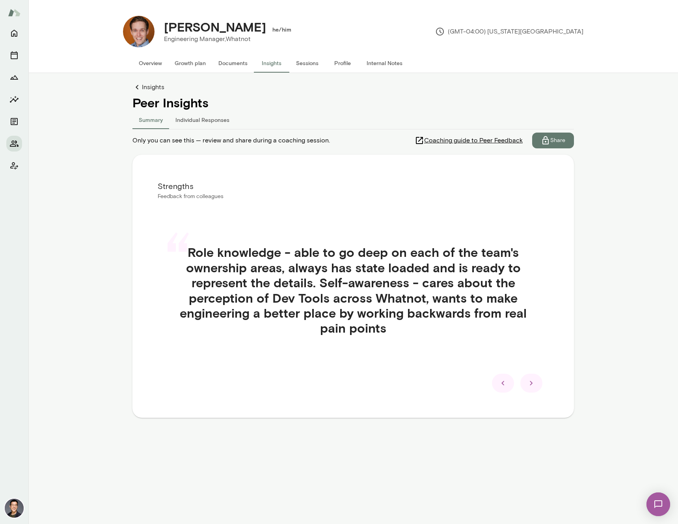
click at [510, 382] on div at bounding box center [503, 382] width 22 height 19
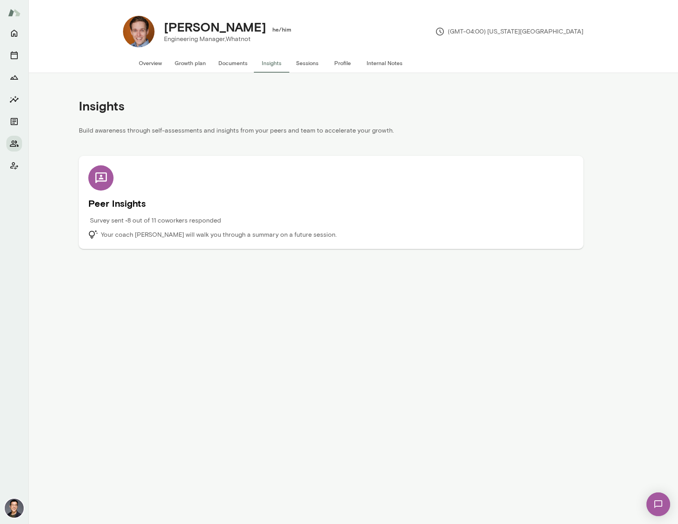
click at [347, 284] on main "[PERSON_NAME] he/him Engineering Manager, Whatnot (GMT-04:00) [US_STATE][GEOGRA…" at bounding box center [353, 262] width 650 height 524
click at [13, 143] on icon "Members" at bounding box center [14, 143] width 9 height 6
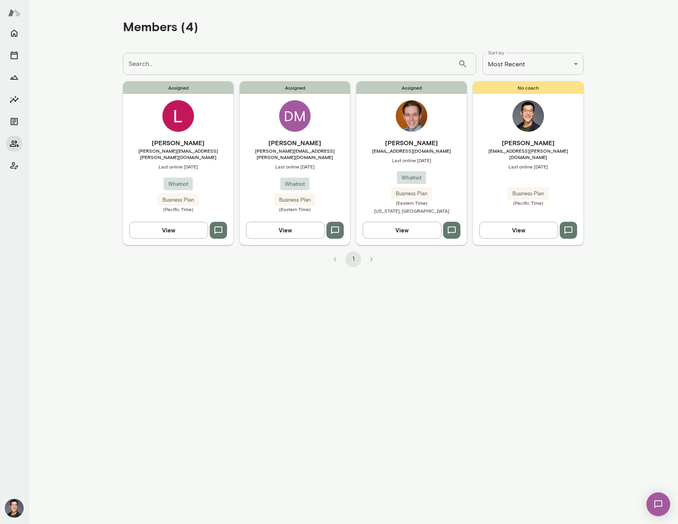
click at [296, 141] on h6 "[PERSON_NAME]" at bounding box center [295, 142] width 110 height 9
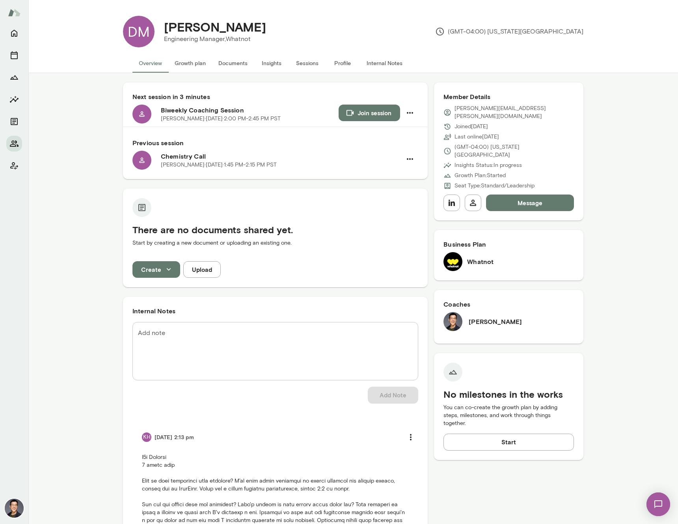
click at [227, 67] on button "Documents" at bounding box center [233, 63] width 42 height 19
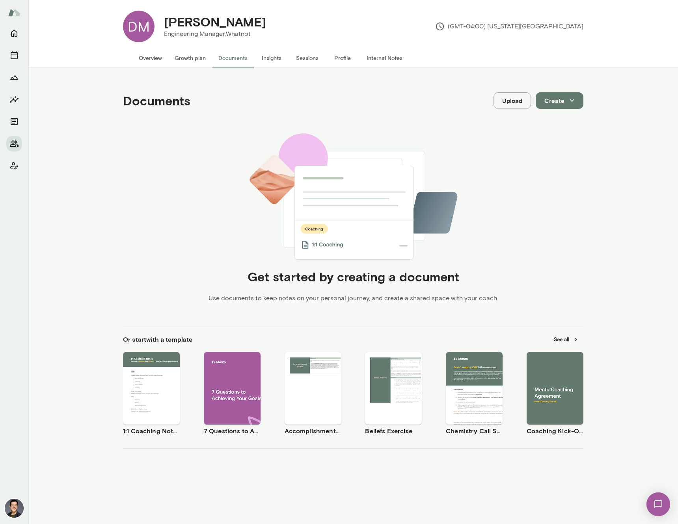
scroll to position [6, 0]
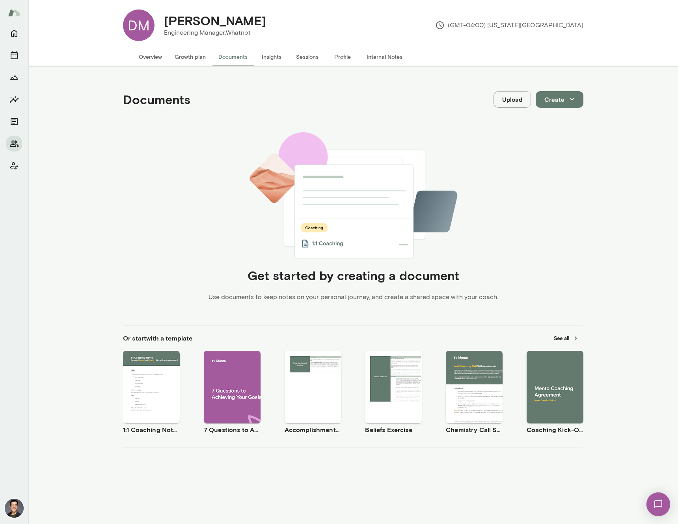
click at [261, 56] on button "Insights" at bounding box center [271, 56] width 35 height 19
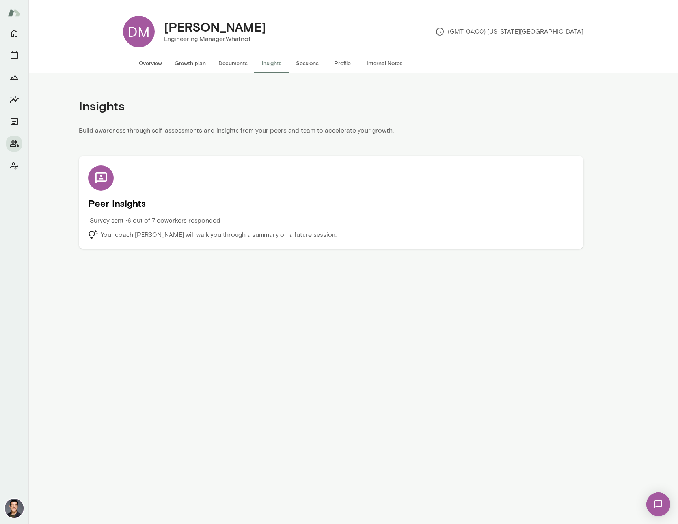
click at [240, 61] on button "Documents" at bounding box center [233, 63] width 42 height 19
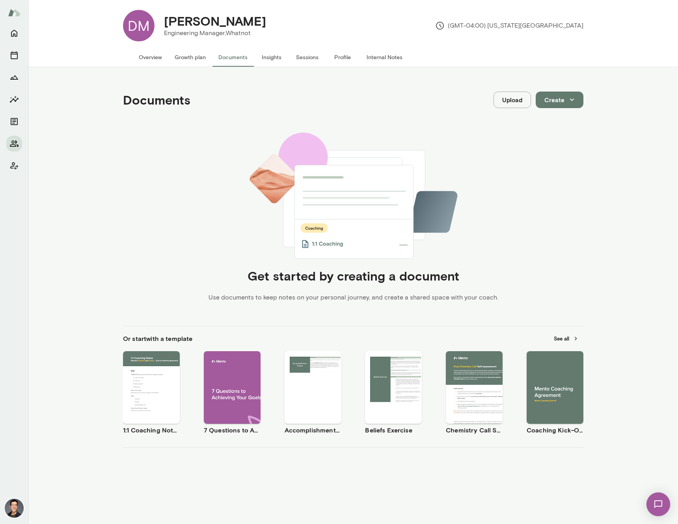
scroll to position [6, 0]
click at [554, 338] on button "See all" at bounding box center [566, 338] width 34 height 12
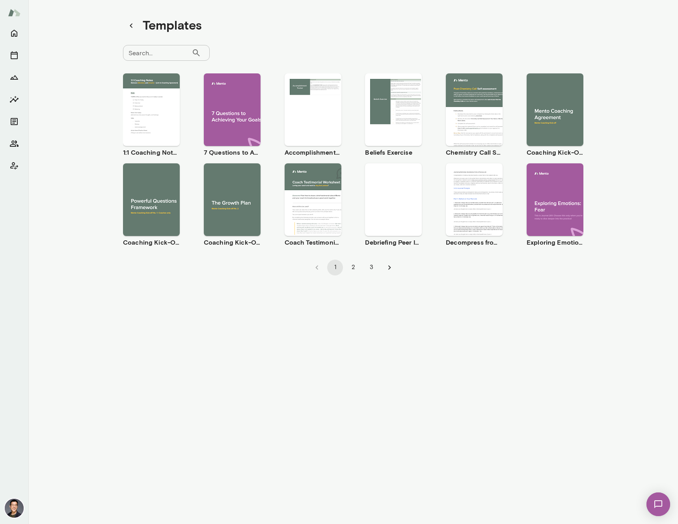
click at [149, 50] on input "Search..." at bounding box center [157, 53] width 69 height 16
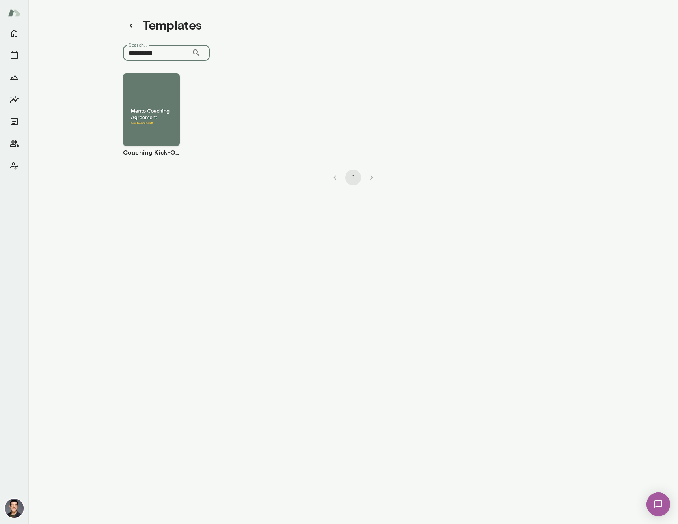
type input "**********"
click at [146, 109] on div "Use template Preview" at bounding box center [151, 109] width 57 height 73
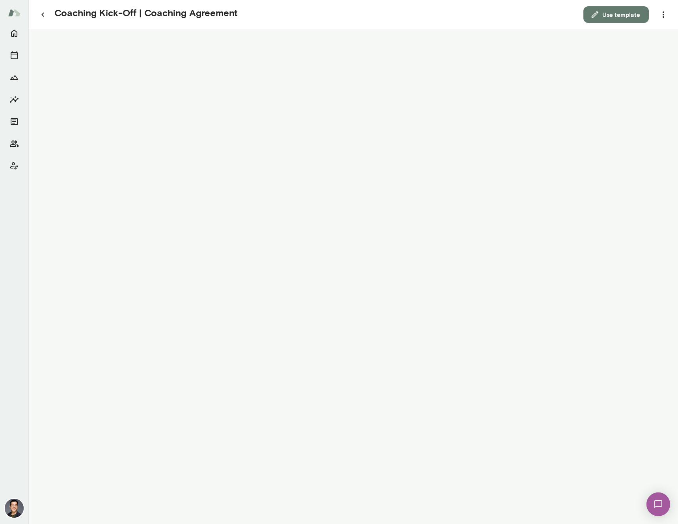
click at [613, 18] on button "Use template" at bounding box center [615, 14] width 65 height 17
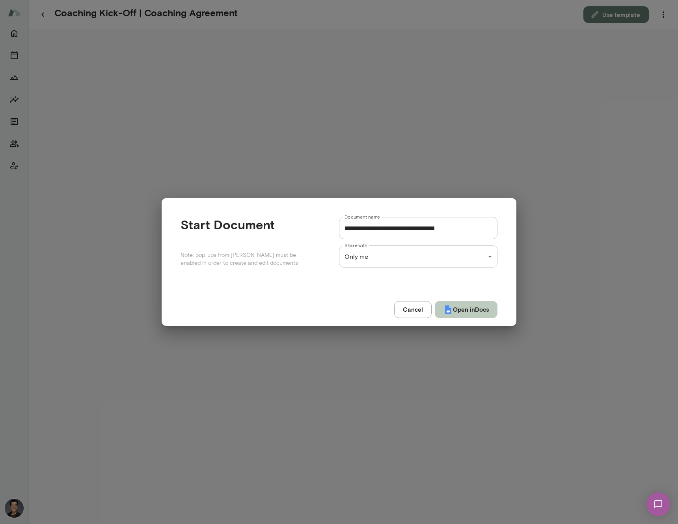
click at [461, 310] on button "Open in Docs" at bounding box center [466, 309] width 63 height 17
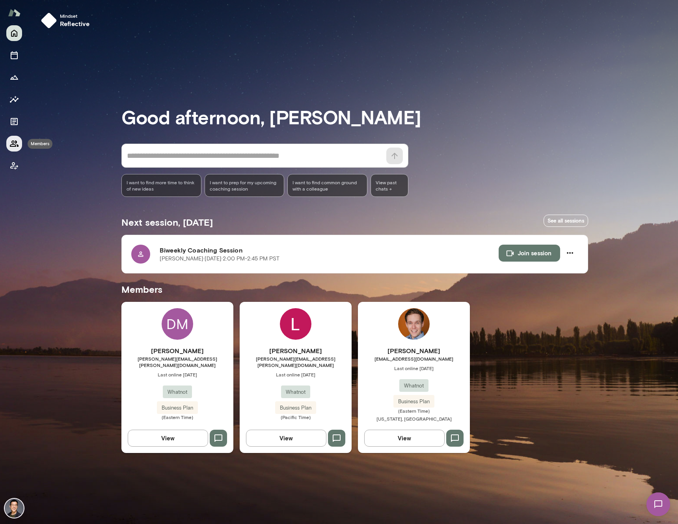
click at [13, 145] on icon "Members" at bounding box center [13, 143] width 9 height 9
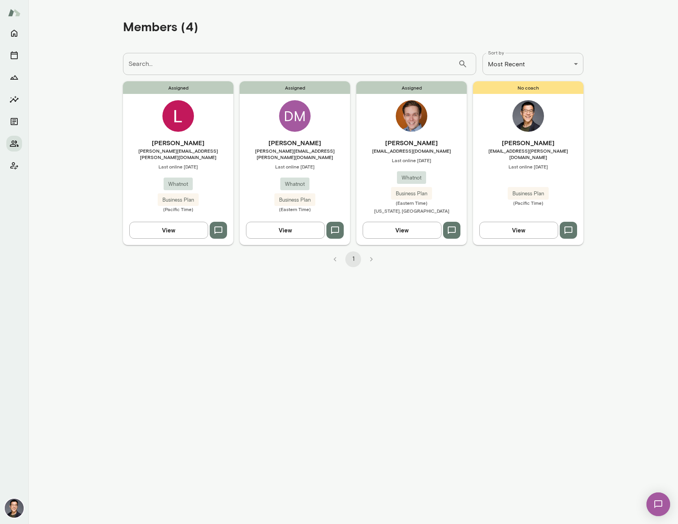
click at [297, 148] on span "[PERSON_NAME][EMAIL_ADDRESS][PERSON_NAME][DOMAIN_NAME]" at bounding box center [295, 153] width 110 height 13
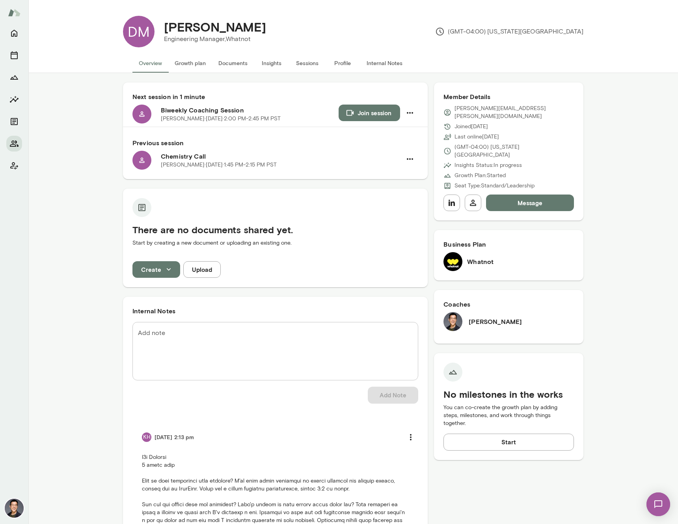
click at [266, 62] on button "Insights" at bounding box center [271, 63] width 35 height 19
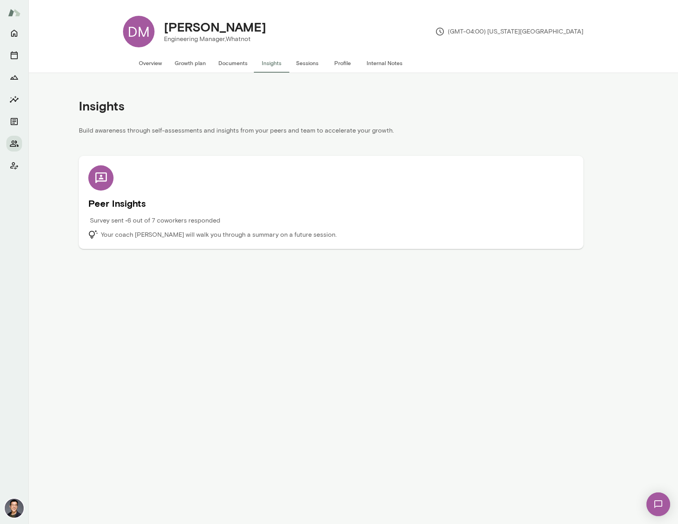
click at [196, 223] on p "Survey sent • 6 out of 7 coworkers responded" at bounding box center [155, 220] width 130 height 9
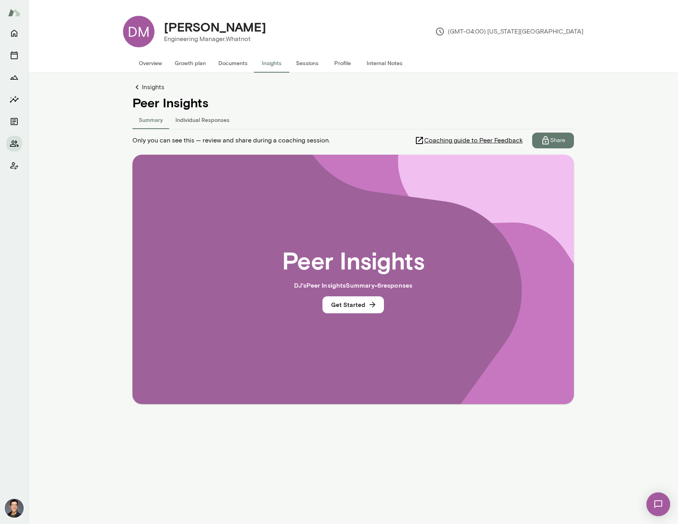
drag, startPoint x: 350, startPoint y: 309, endPoint x: 151, endPoint y: 391, distance: 215.7
click at [151, 391] on div "Peer Insights DJ 's Peer Insights Summary • 6 response s Get Started" at bounding box center [353, 279] width 442 height 249
click at [361, 311] on button "Get Started" at bounding box center [352, 304] width 61 height 17
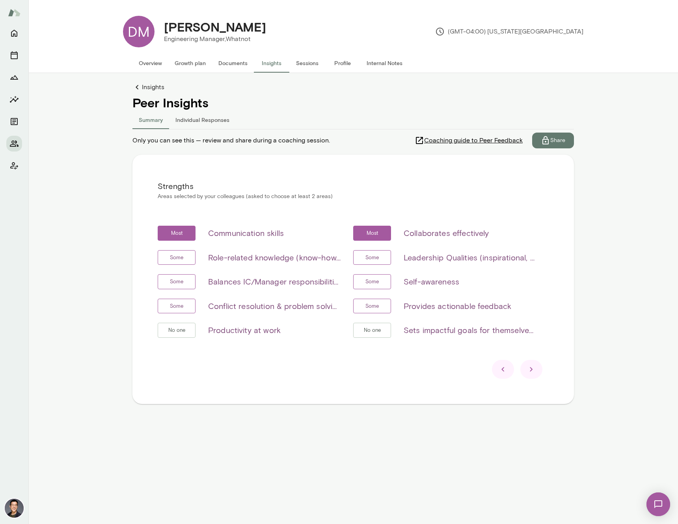
click at [528, 367] on icon at bounding box center [531, 368] width 9 height 9
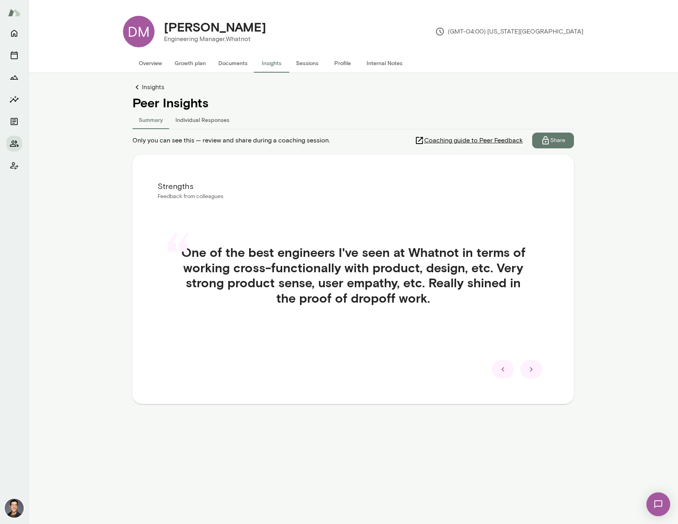
click at [528, 373] on icon at bounding box center [531, 368] width 9 height 9
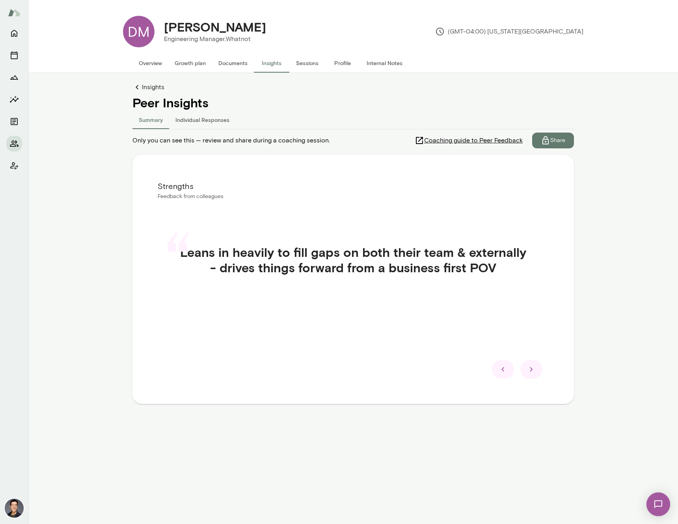
click at [528, 373] on icon at bounding box center [531, 368] width 9 height 9
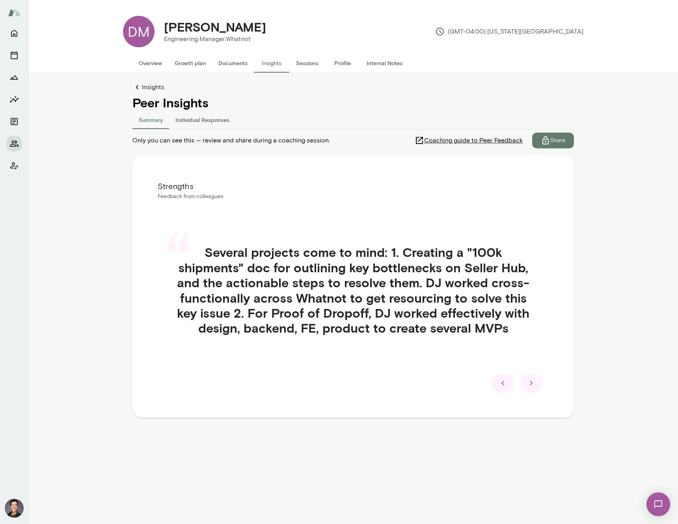
click at [533, 381] on icon at bounding box center [531, 382] width 9 height 9
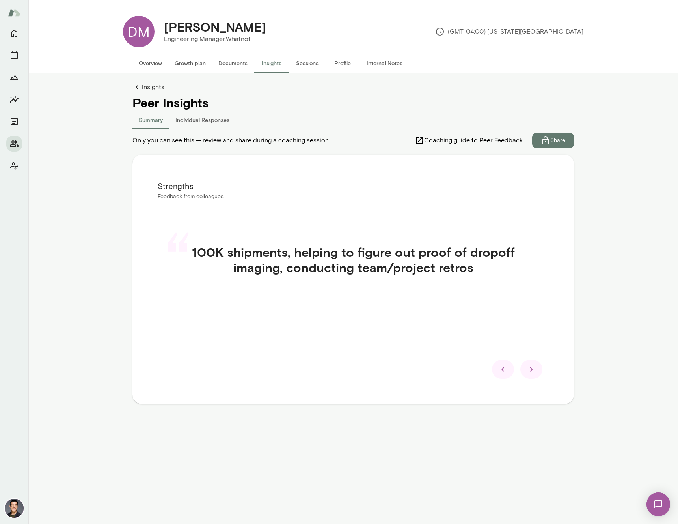
click at [531, 369] on icon at bounding box center [531, 368] width 9 height 9
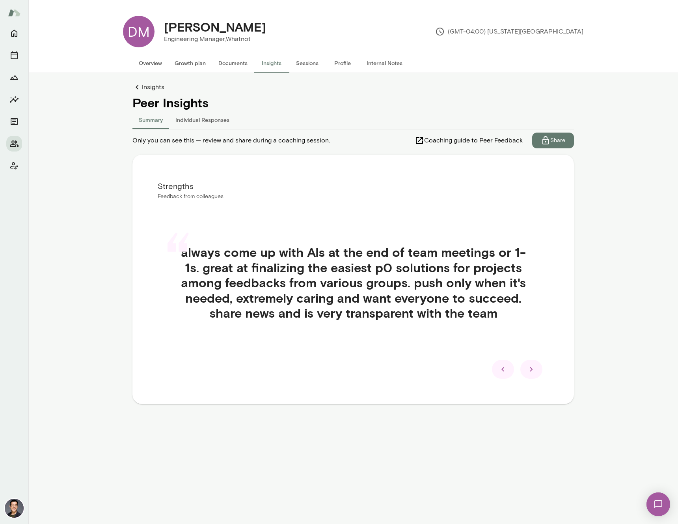
click at [531, 369] on icon at bounding box center [531, 368] width 9 height 9
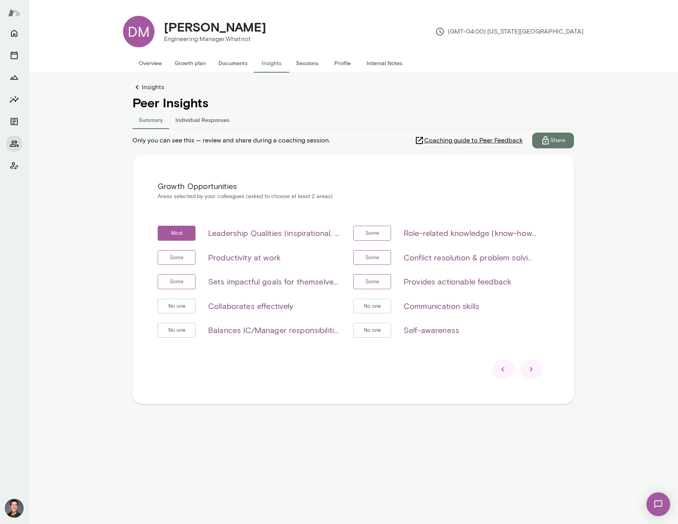
click at [509, 367] on div at bounding box center [503, 369] width 22 height 19
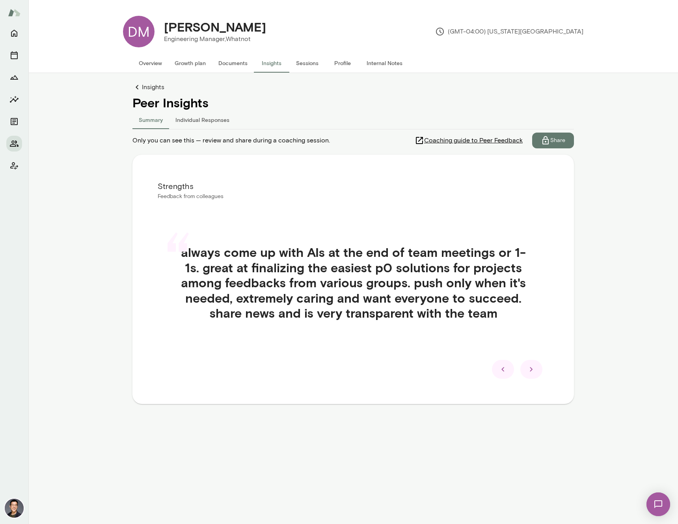
click at [506, 364] on icon at bounding box center [502, 368] width 9 height 9
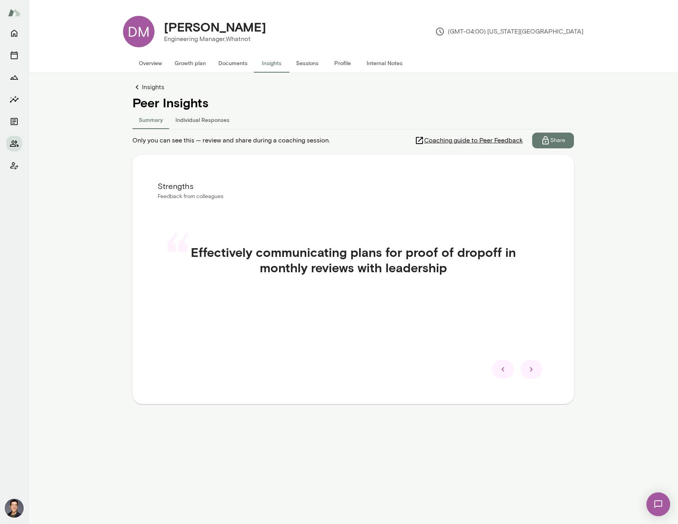
click at [506, 367] on icon at bounding box center [502, 368] width 9 height 9
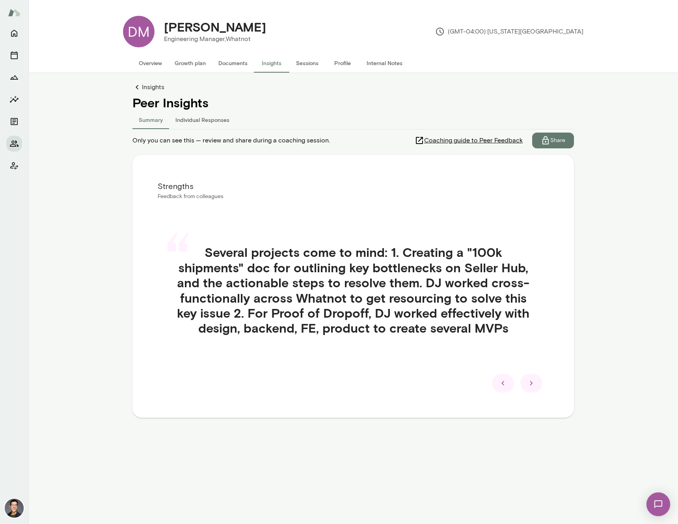
click at [503, 380] on icon at bounding box center [502, 382] width 9 height 9
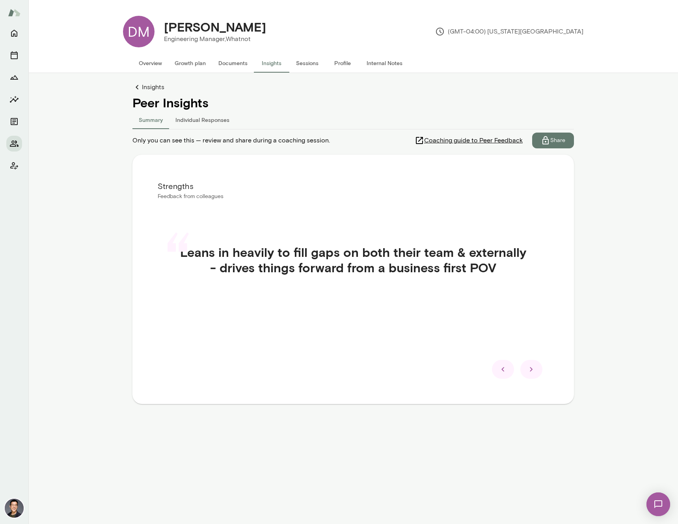
click at [506, 373] on icon at bounding box center [502, 368] width 9 height 9
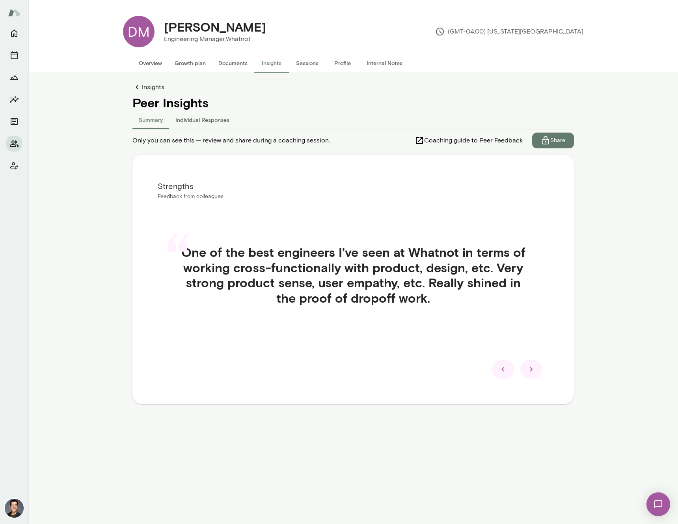
click at [506, 373] on icon at bounding box center [502, 368] width 9 height 9
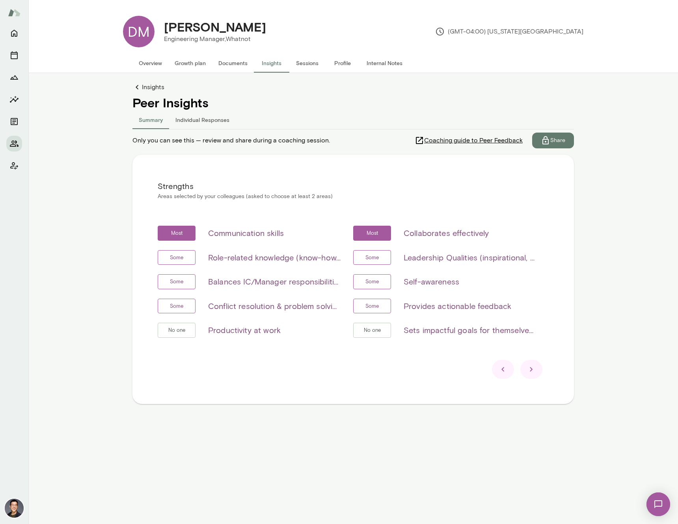
click at [529, 371] on icon at bounding box center [531, 368] width 9 height 9
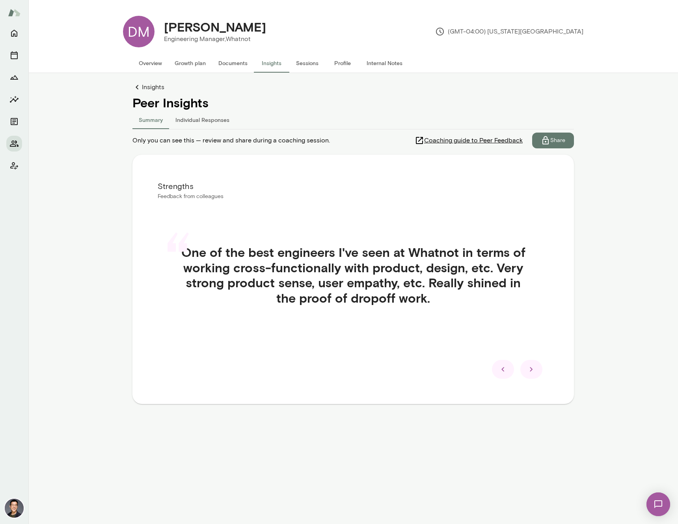
click at [529, 371] on icon at bounding box center [531, 368] width 9 height 9
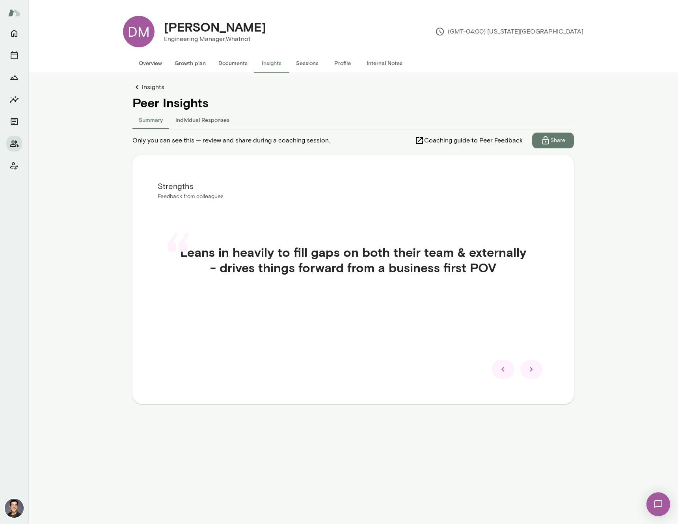
click at [533, 370] on icon at bounding box center [531, 368] width 9 height 9
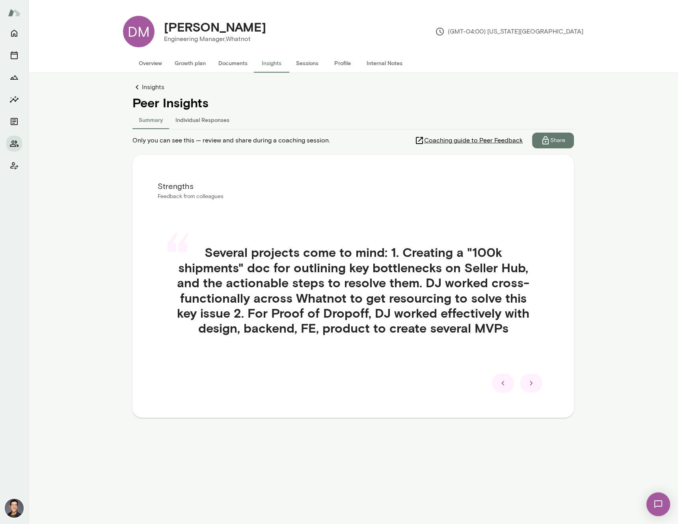
click at [497, 384] on div at bounding box center [503, 382] width 22 height 19
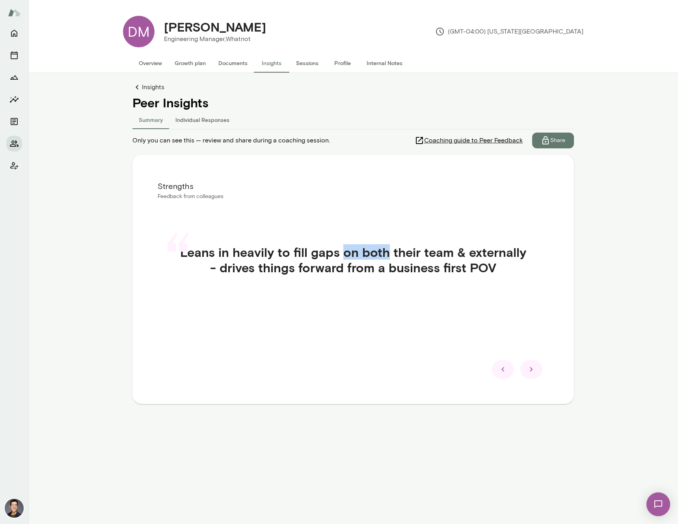
drag, startPoint x: 345, startPoint y: 251, endPoint x: 389, endPoint y: 251, distance: 44.5
click at [389, 251] on h4 "Leans in heavily to fill gaps on both their team & externally - drives things f…" at bounding box center [353, 259] width 353 height 30
click at [356, 270] on h4 "Leans in heavily to fill gaps on both their team & externally - drives things f…" at bounding box center [353, 259] width 353 height 30
drag, startPoint x: 294, startPoint y: 273, endPoint x: 305, endPoint y: 278, distance: 12.4
click at [296, 273] on h4 "Leans in heavily to fill gaps on both their team & externally - drives things f…" at bounding box center [353, 259] width 353 height 30
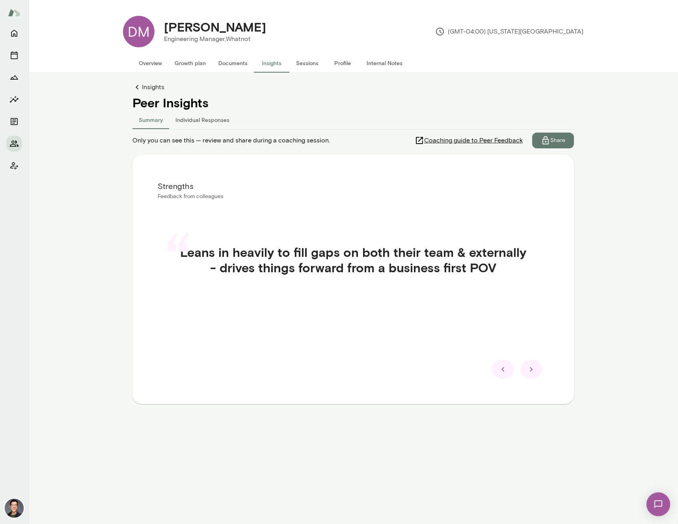
click at [529, 363] on div at bounding box center [531, 369] width 22 height 19
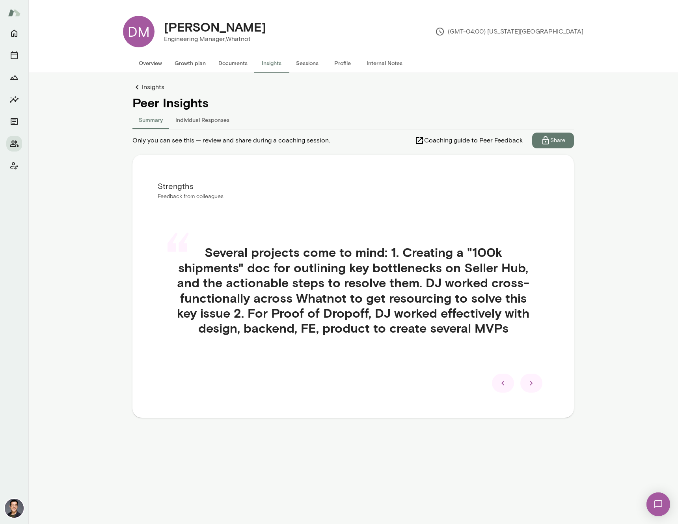
click at [532, 386] on icon at bounding box center [531, 382] width 9 height 9
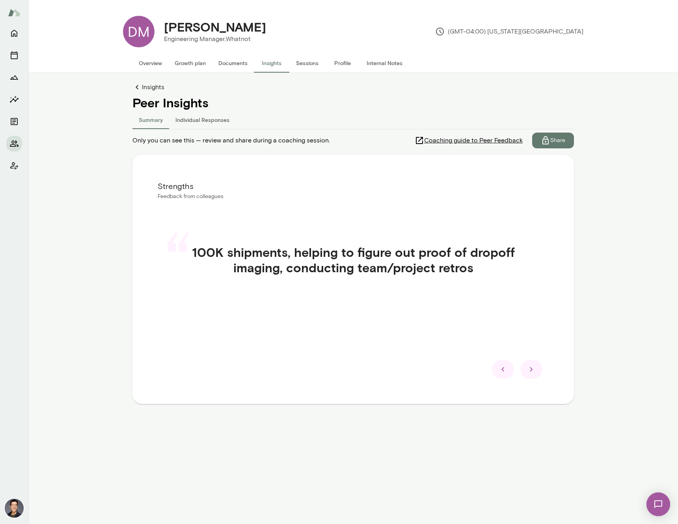
click at [533, 368] on icon at bounding box center [531, 368] width 9 height 9
click at [535, 365] on icon at bounding box center [531, 368] width 9 height 9
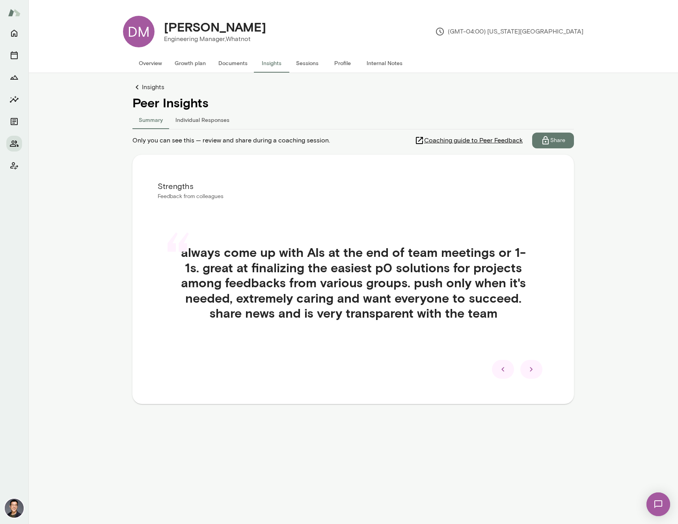
click at [506, 374] on div at bounding box center [503, 369] width 22 height 19
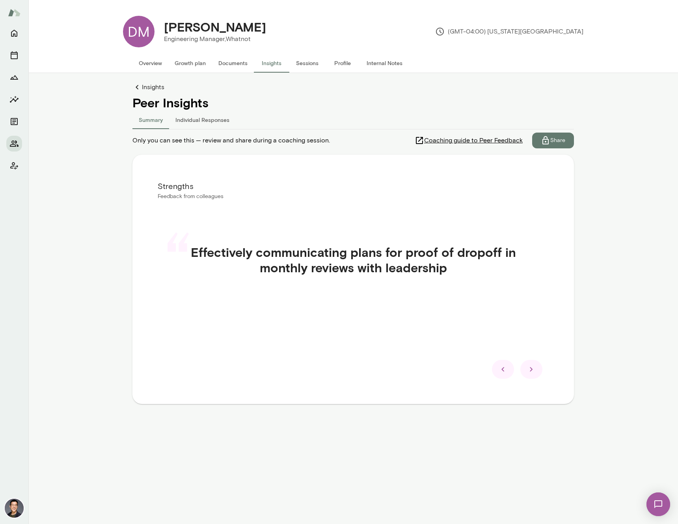
click at [506, 374] on div at bounding box center [503, 369] width 22 height 19
click at [538, 368] on div at bounding box center [531, 369] width 22 height 19
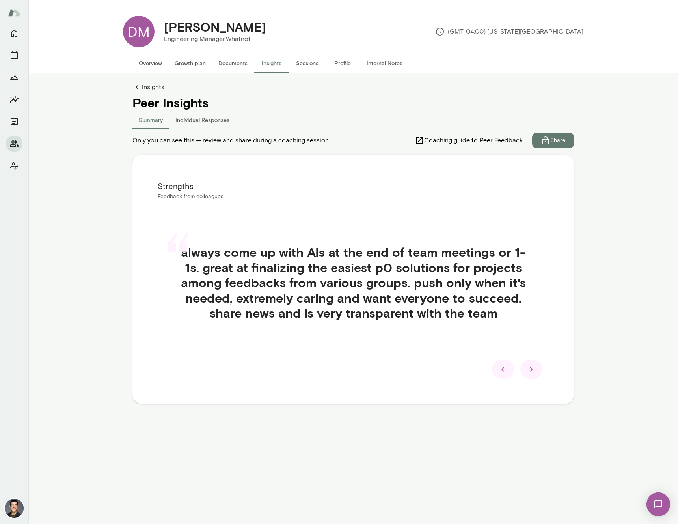
click at [287, 391] on div "Strengths Feedback from colleagues “ always come up with AIs at the end of team…" at bounding box center [353, 279] width 442 height 249
click at [535, 366] on icon at bounding box center [531, 368] width 9 height 9
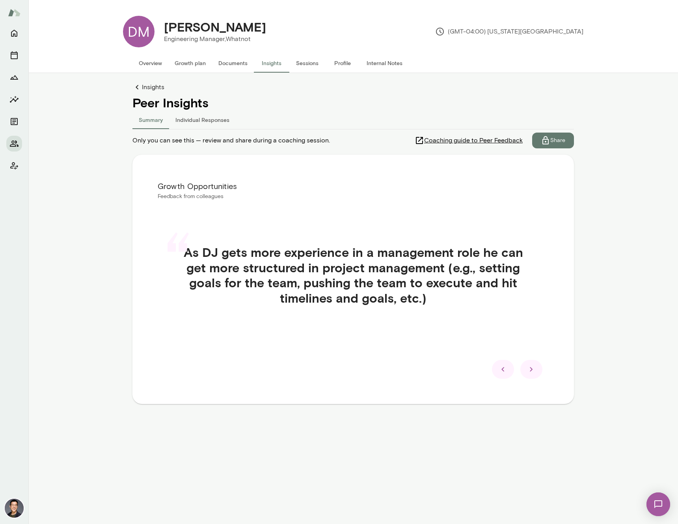
click at [501, 370] on icon at bounding box center [502, 368] width 9 height 9
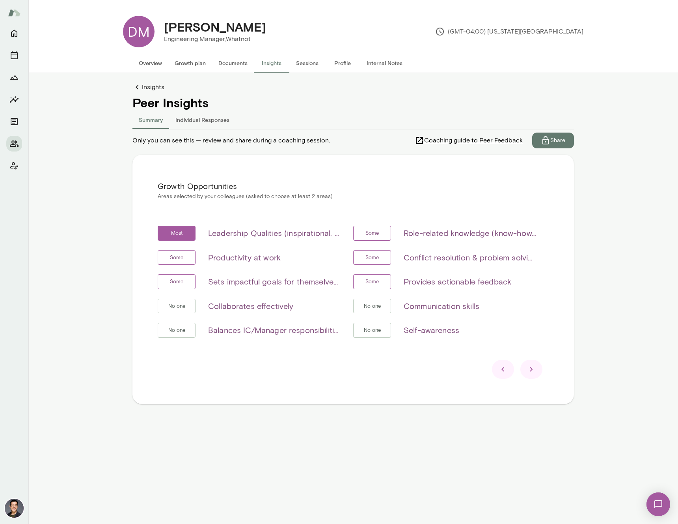
click at [527, 367] on icon at bounding box center [531, 368] width 9 height 9
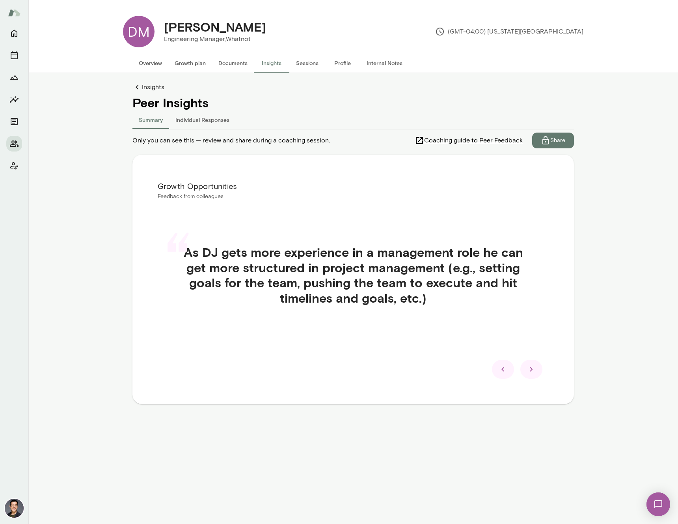
click at [533, 368] on icon at bounding box center [531, 368] width 9 height 9
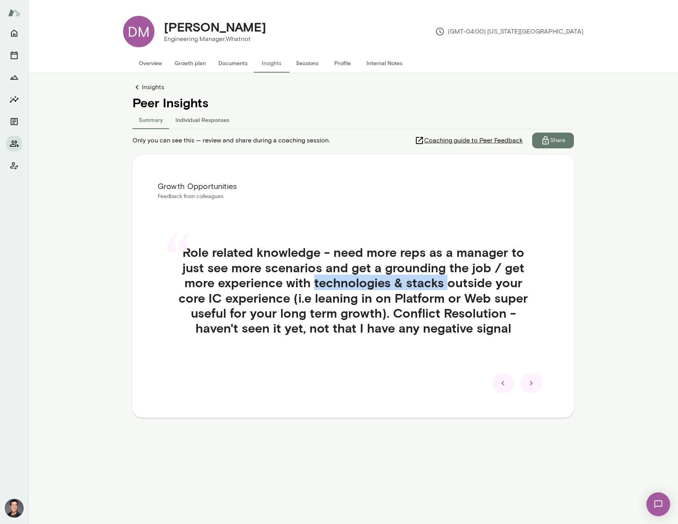
drag, startPoint x: 316, startPoint y: 280, endPoint x: 448, endPoint y: 279, distance: 132.1
click at [448, 279] on h4 "Role related knowledge - need more reps as a manager to just see more scenarios…" at bounding box center [353, 289] width 353 height 91
click at [501, 312] on h4 "Role related knowledge - need more reps as a manager to just see more scenarios…" at bounding box center [353, 289] width 353 height 91
click at [416, 301] on h4 "Role related knowledge - need more reps as a manager to just see more scenarios…" at bounding box center [353, 289] width 353 height 91
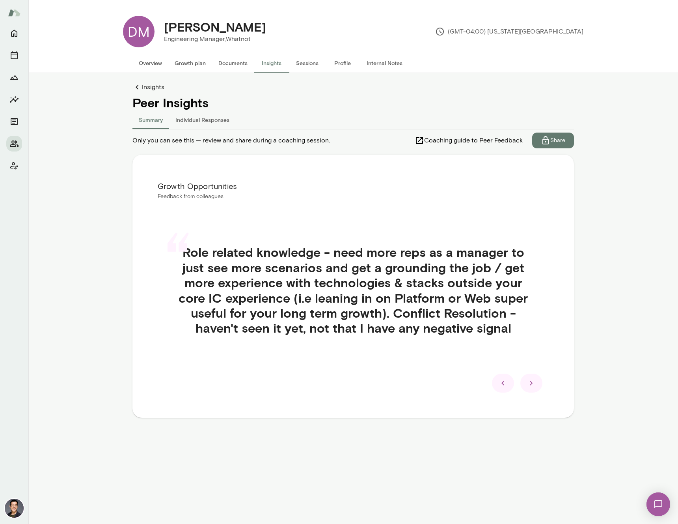
click at [451, 334] on h4 "Role related knowledge - need more reps as a manager to just see more scenarios…" at bounding box center [353, 289] width 353 height 91
click at [527, 380] on icon at bounding box center [531, 382] width 9 height 9
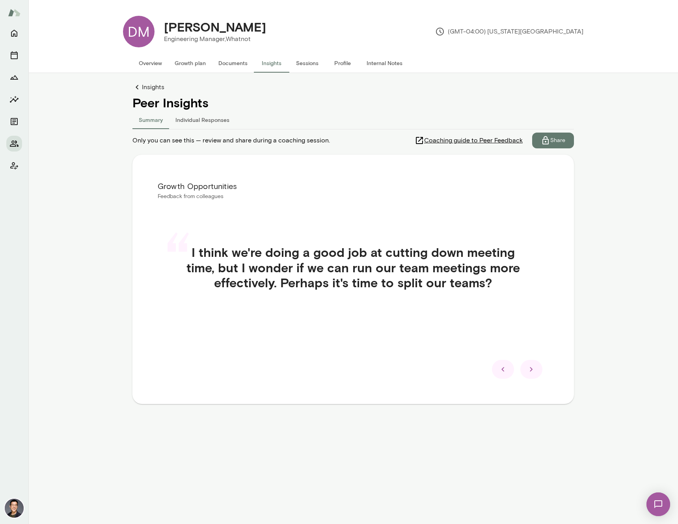
click at [532, 373] on icon at bounding box center [531, 368] width 9 height 9
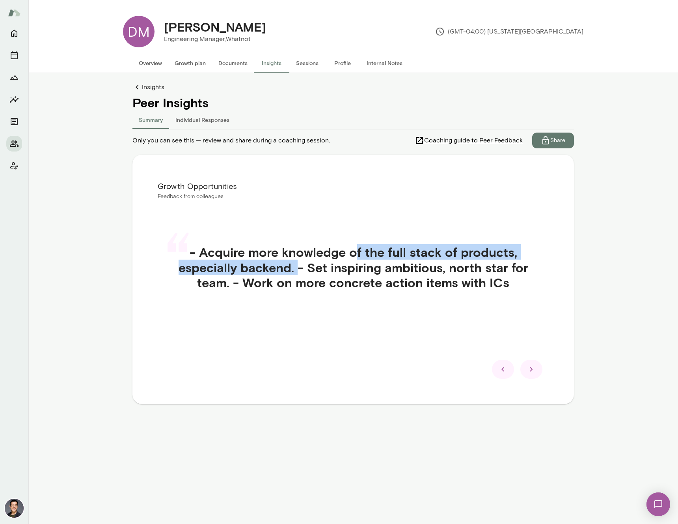
drag, startPoint x: 358, startPoint y: 251, endPoint x: 298, endPoint y: 265, distance: 61.2
click at [298, 265] on h4 "- Acquire more knowledge of the full stack of products, especially backend. - S…" at bounding box center [353, 266] width 353 height 45
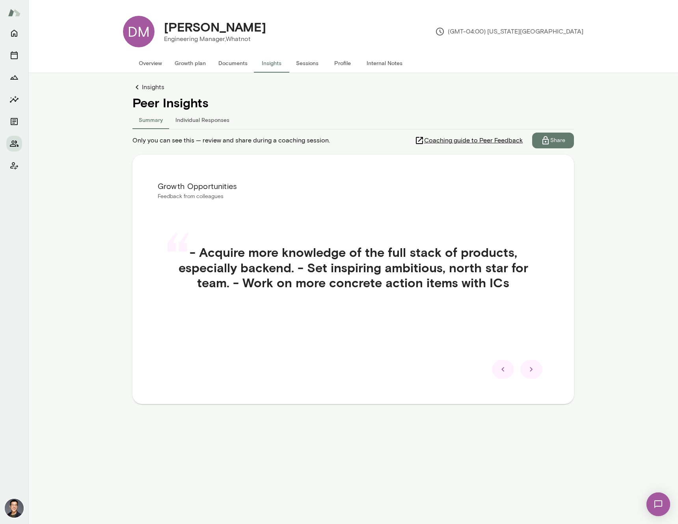
click at [442, 314] on div "“ - Acquire more knowledge of the full stack of products, especially backend. -…" at bounding box center [353, 276] width 391 height 102
click at [527, 362] on div at bounding box center [531, 369] width 22 height 19
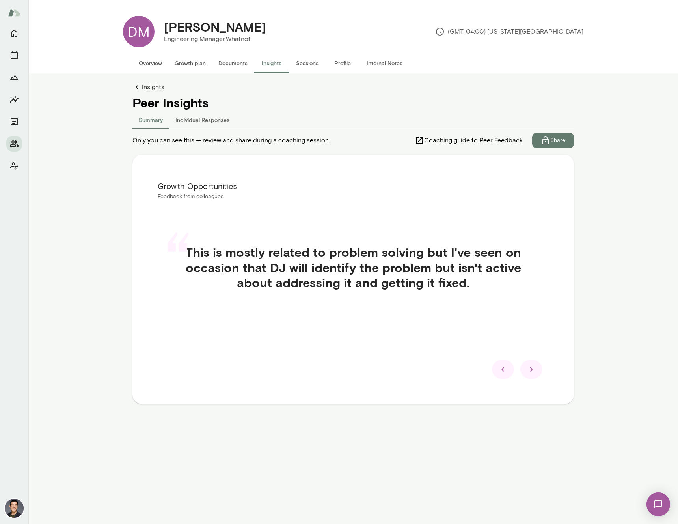
click at [531, 369] on icon at bounding box center [531, 369] width 3 height 4
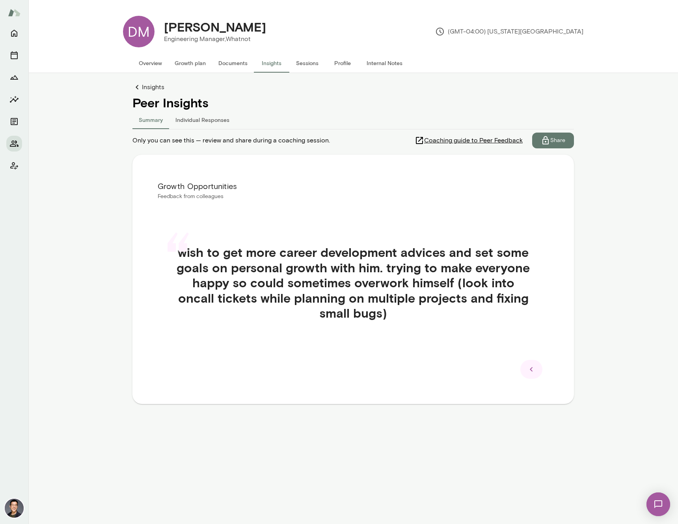
click at [535, 368] on icon at bounding box center [531, 368] width 9 height 9
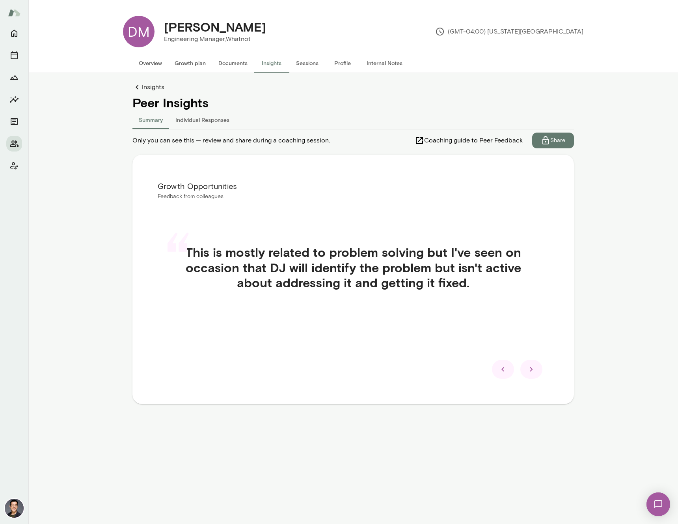
click at [503, 367] on icon at bounding box center [502, 369] width 3 height 4
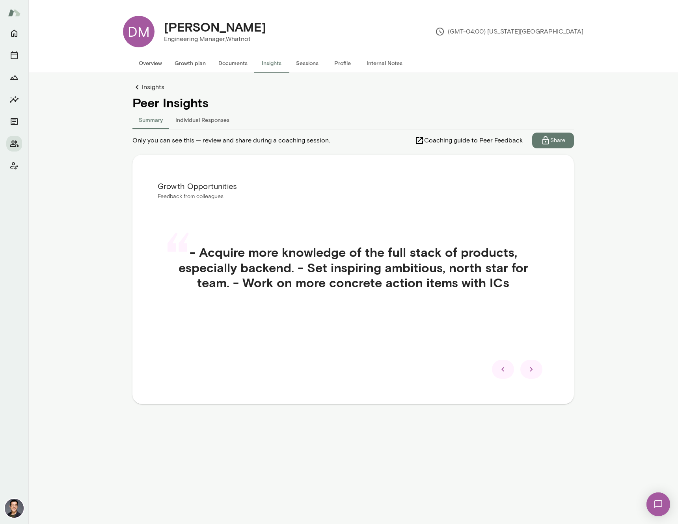
click at [503, 367] on icon at bounding box center [502, 369] width 3 height 4
